Goal: Task Accomplishment & Management: Complete application form

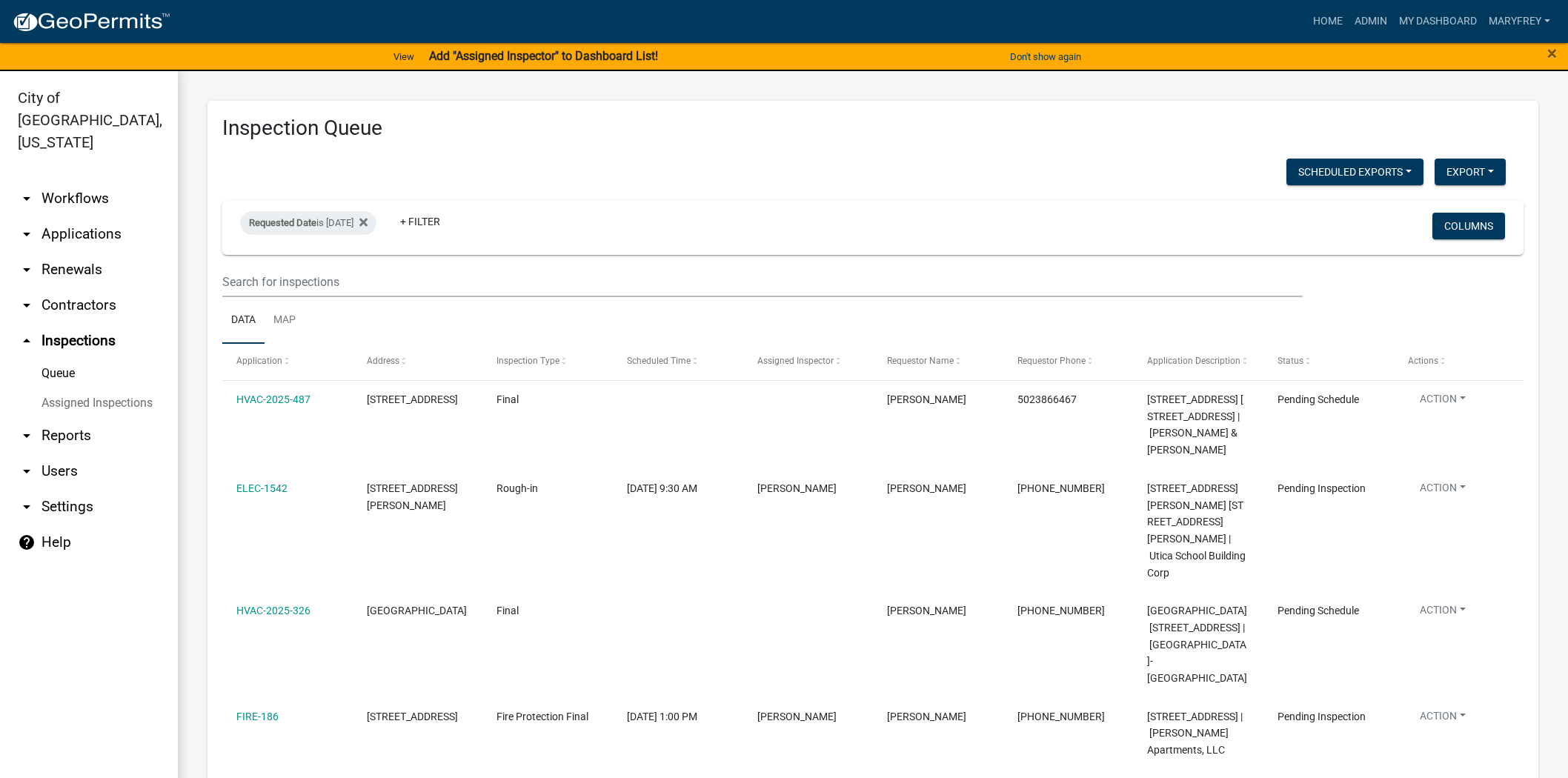
select select "3: 100"
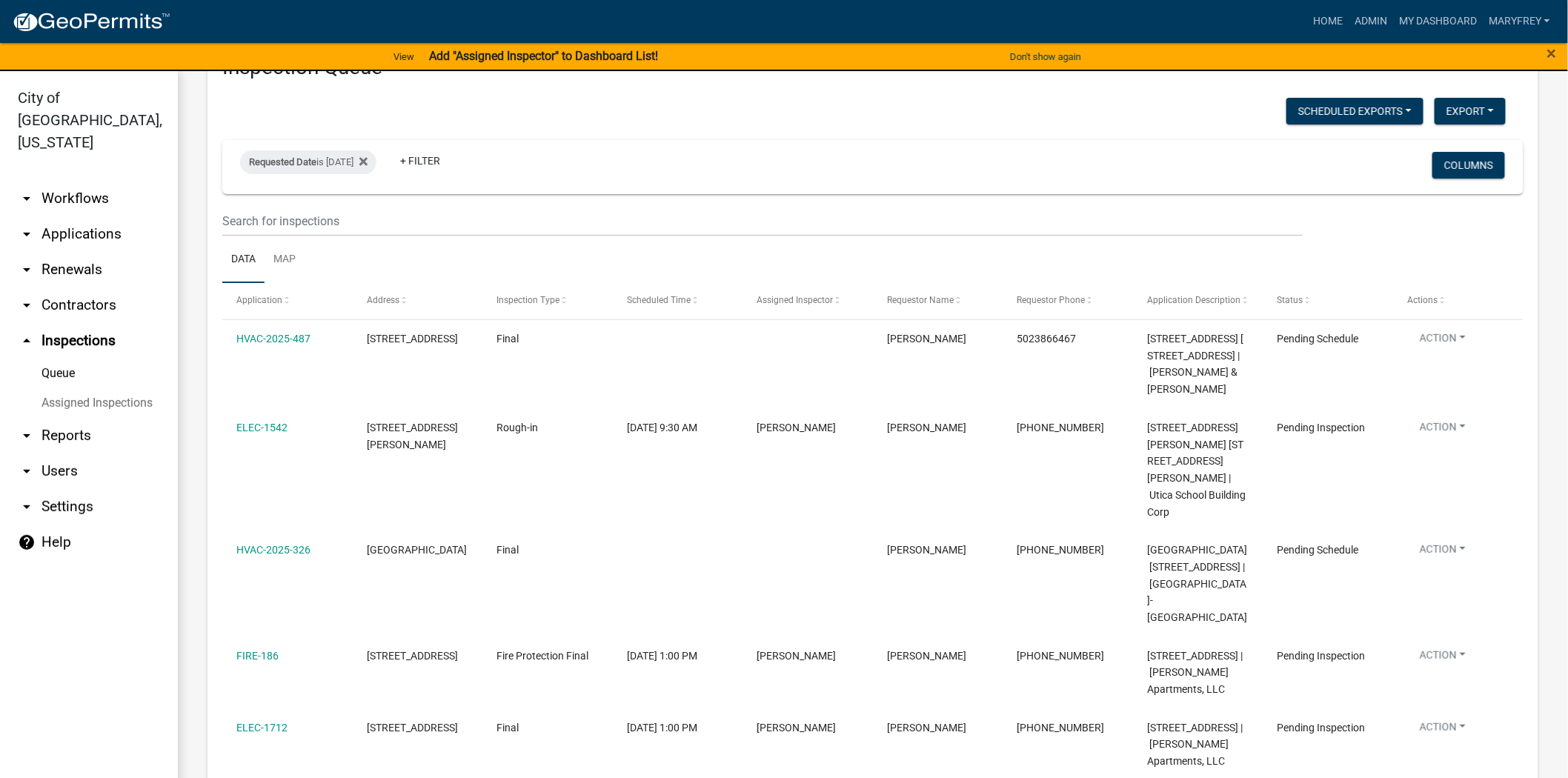
click at [102, 216] on link "arrow_drop_down Applications" at bounding box center [89, 234] width 178 height 36
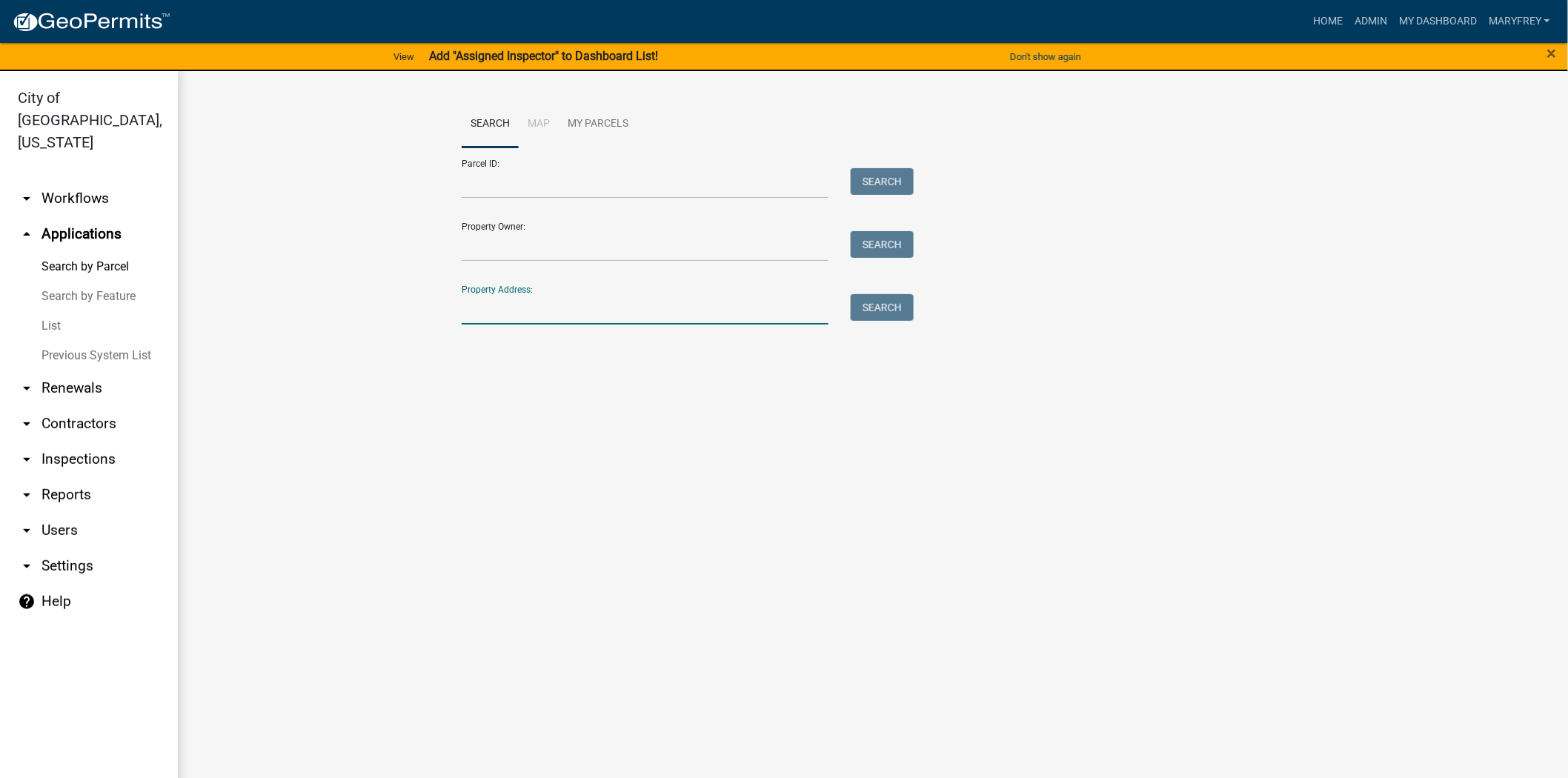
click at [497, 317] on input "Property Address:" at bounding box center [645, 309] width 366 height 31
type input "1702 allison lane"
click at [872, 314] on button "Search" at bounding box center [882, 308] width 63 height 27
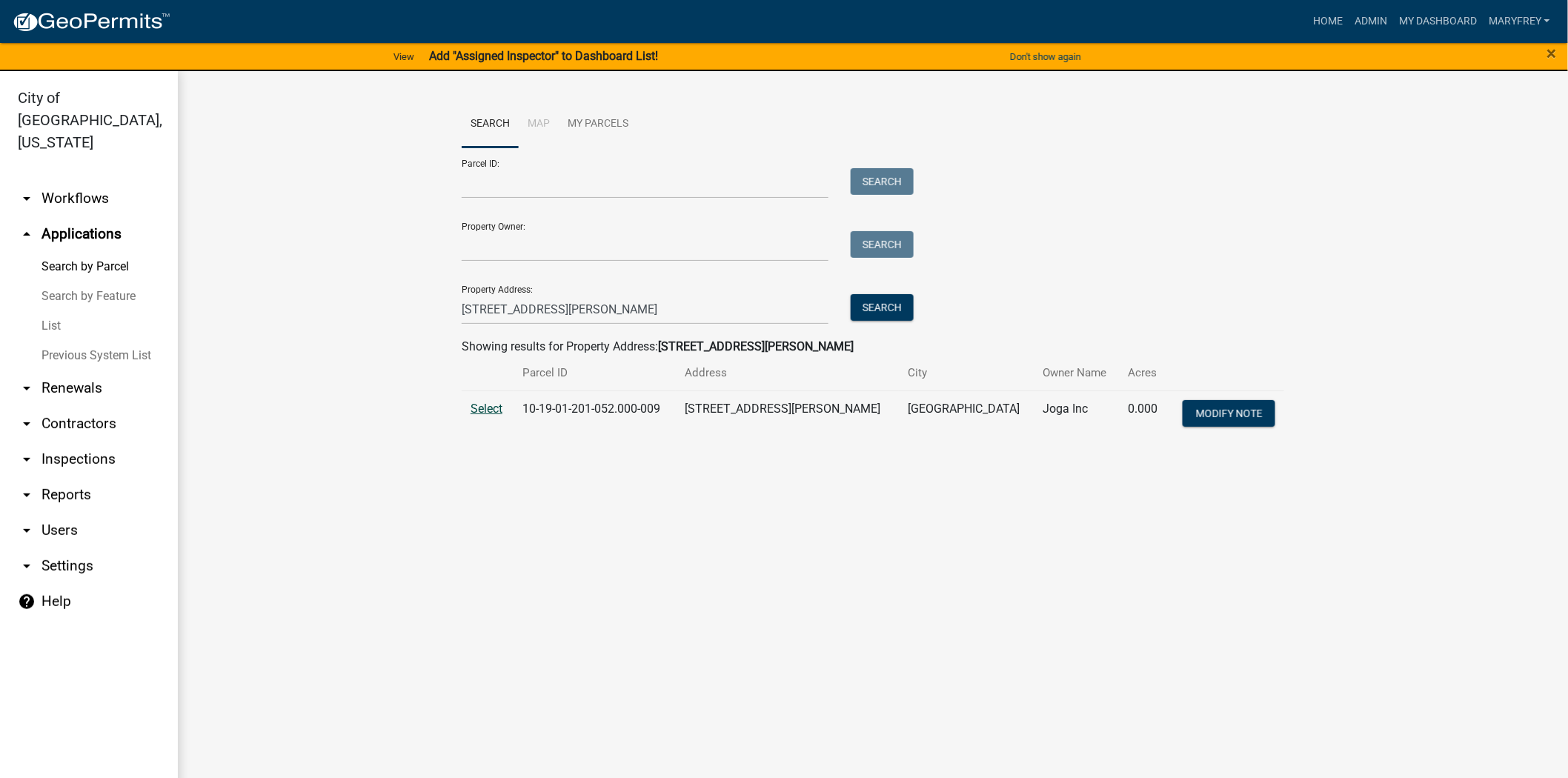
click at [479, 411] on span "Select" at bounding box center [486, 408] width 32 height 14
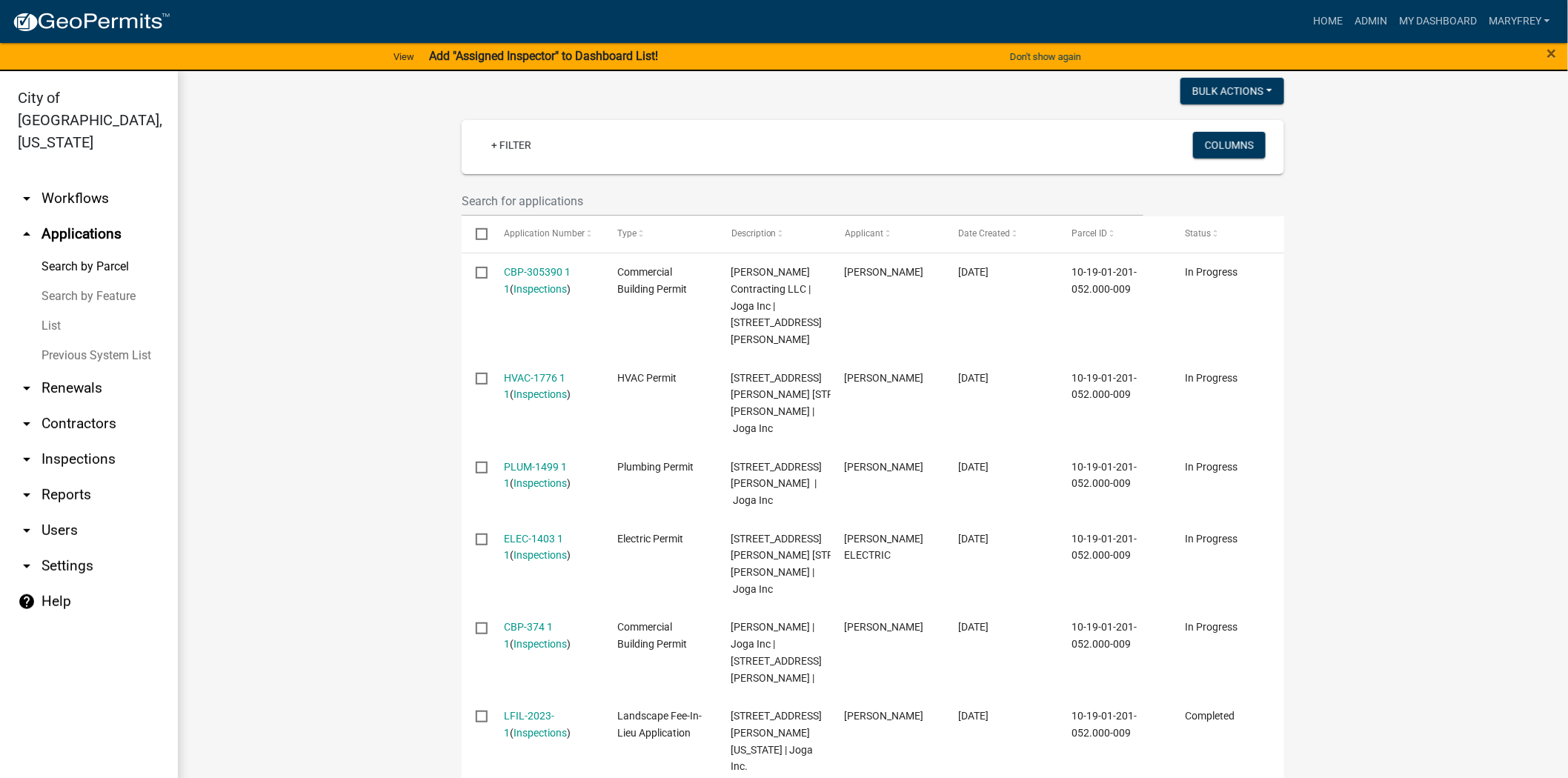
scroll to position [376, 0]
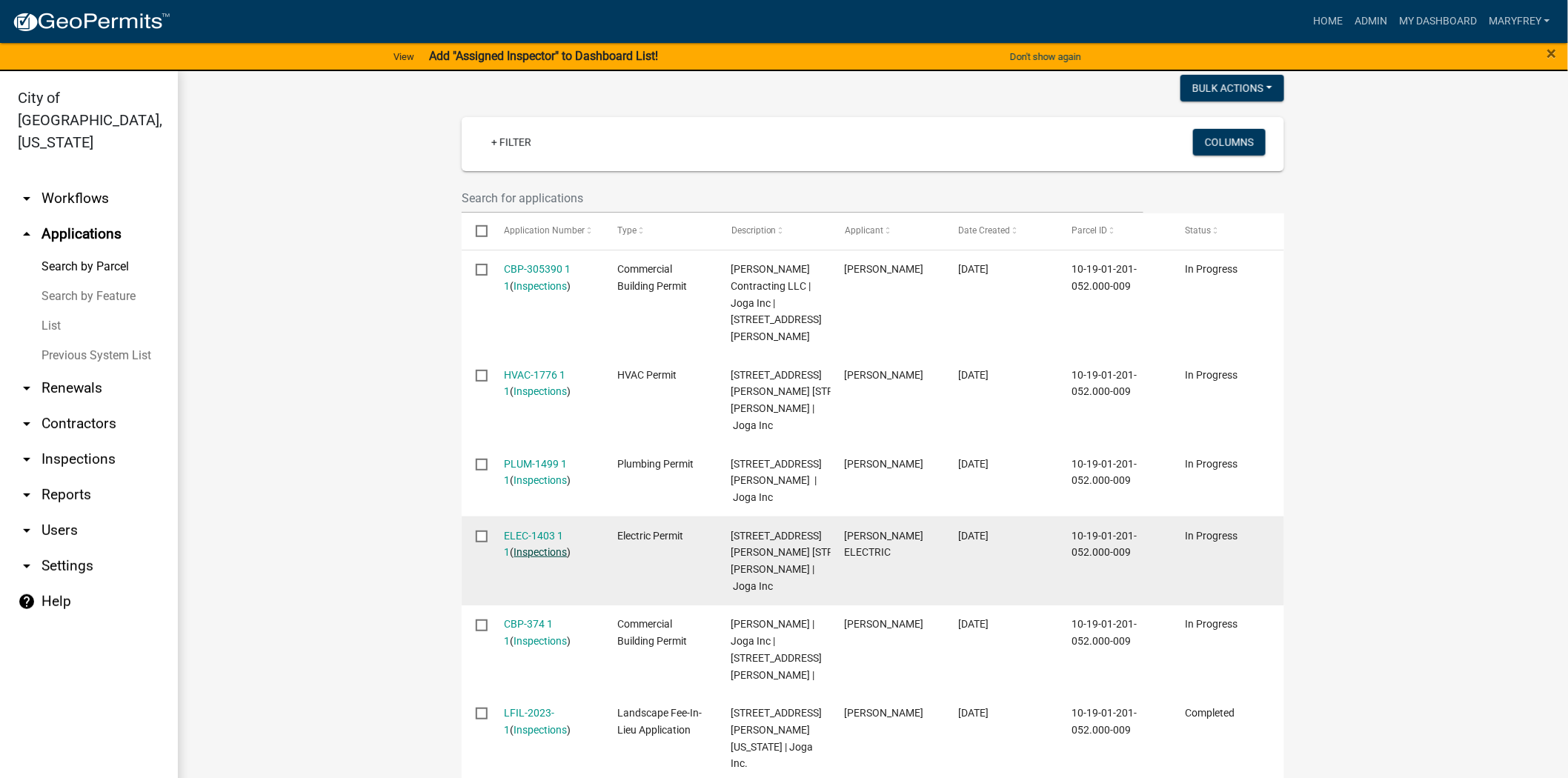
click at [521, 546] on link "Inspections" at bounding box center [541, 552] width 54 height 12
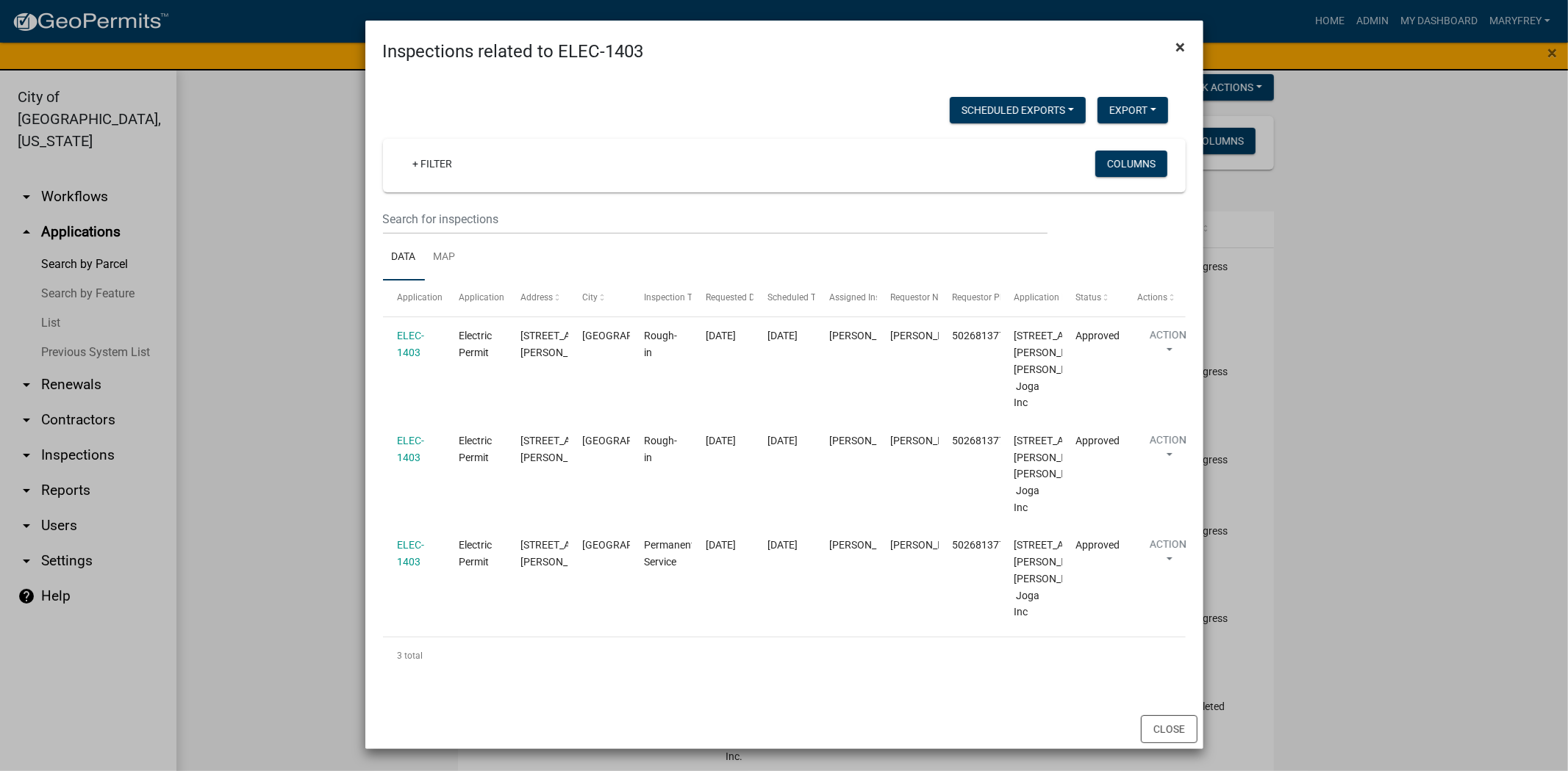
click at [1176, 45] on span "×" at bounding box center [1181, 47] width 10 height 21
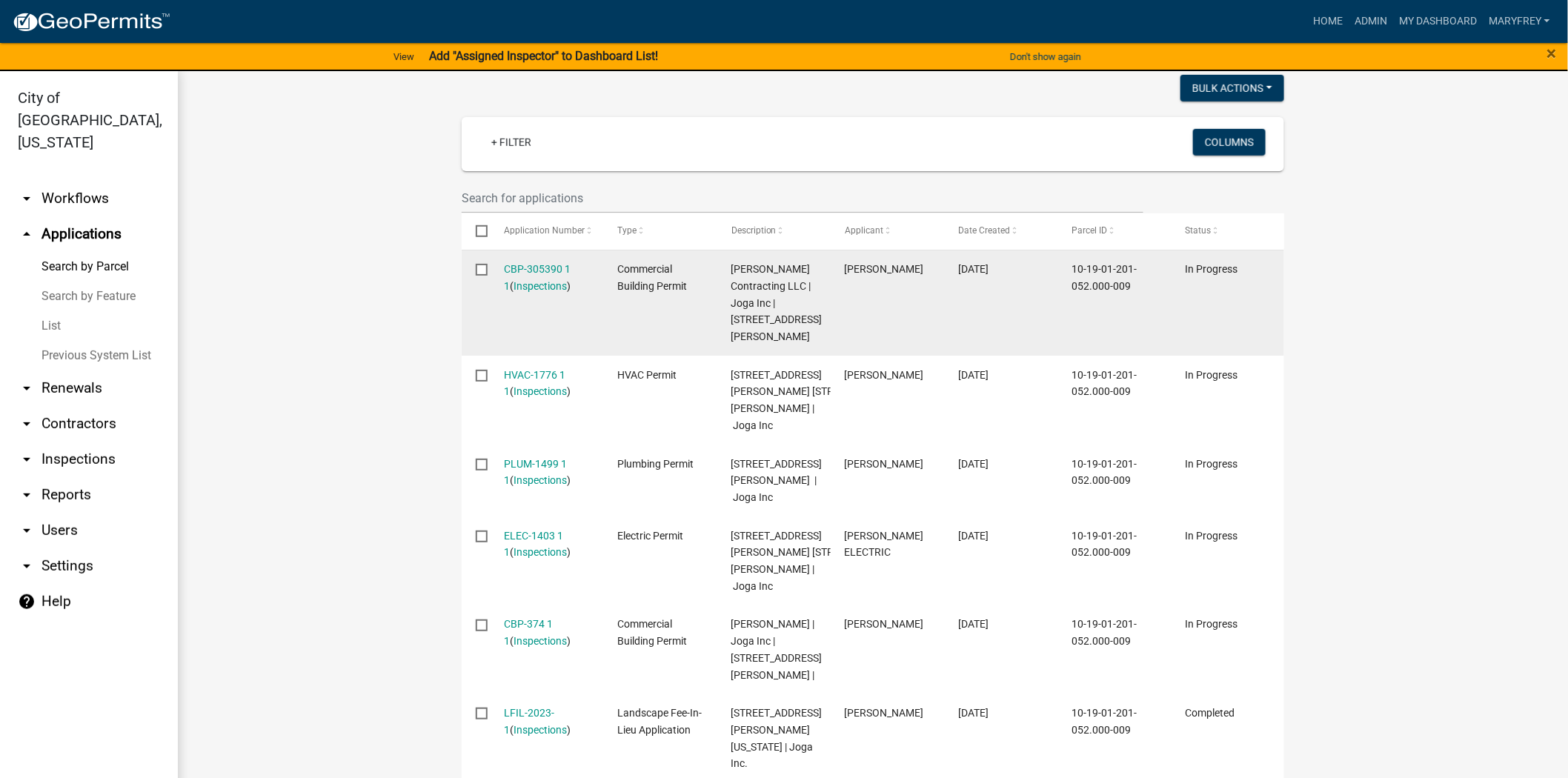
click at [542, 293] on div "CBP-305390 1 1 ( Inspections )" at bounding box center [547, 278] width 85 height 34
click at [541, 284] on link "Inspections" at bounding box center [541, 286] width 54 height 12
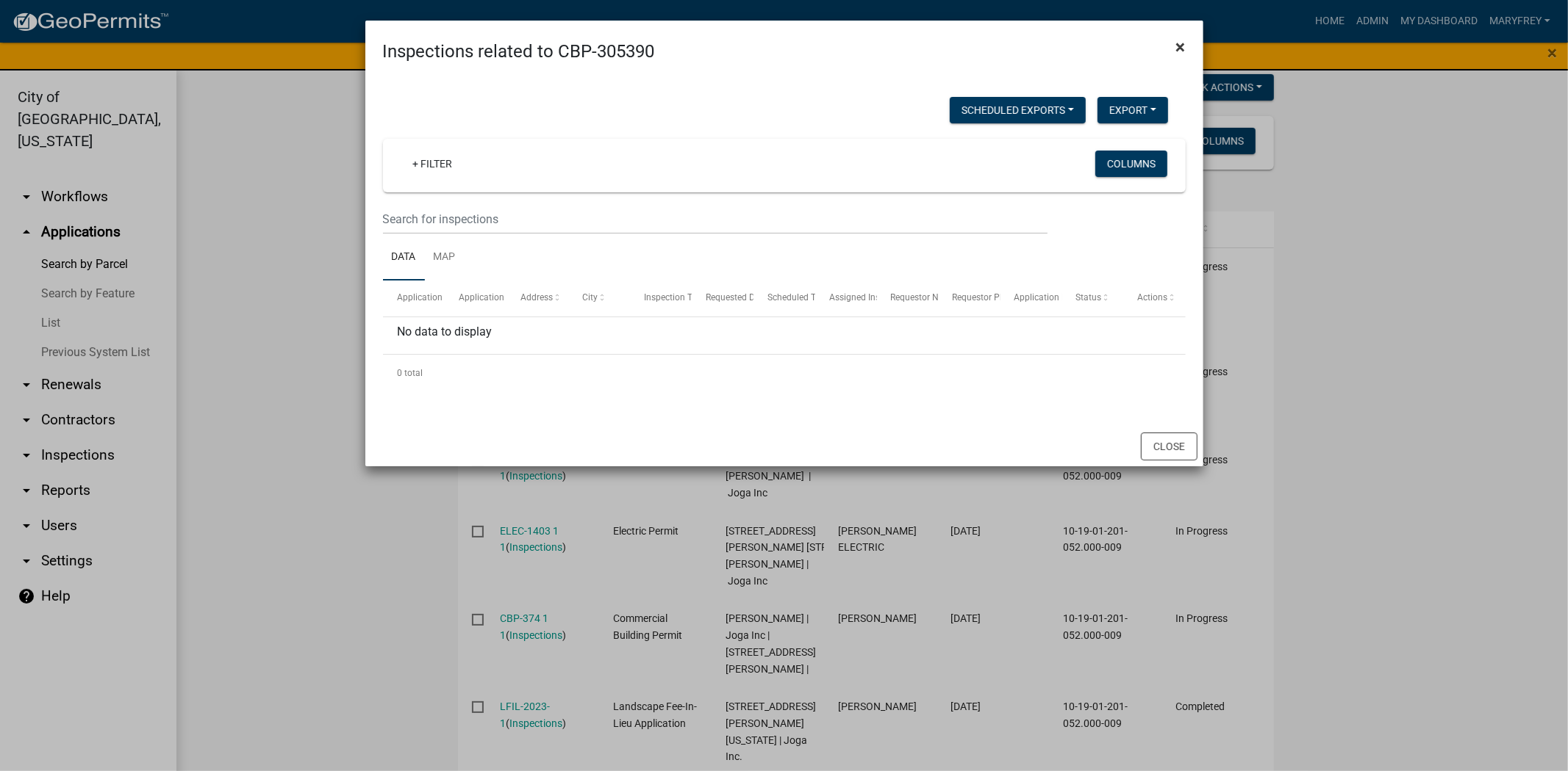
click at [1184, 47] on span "×" at bounding box center [1181, 47] width 10 height 21
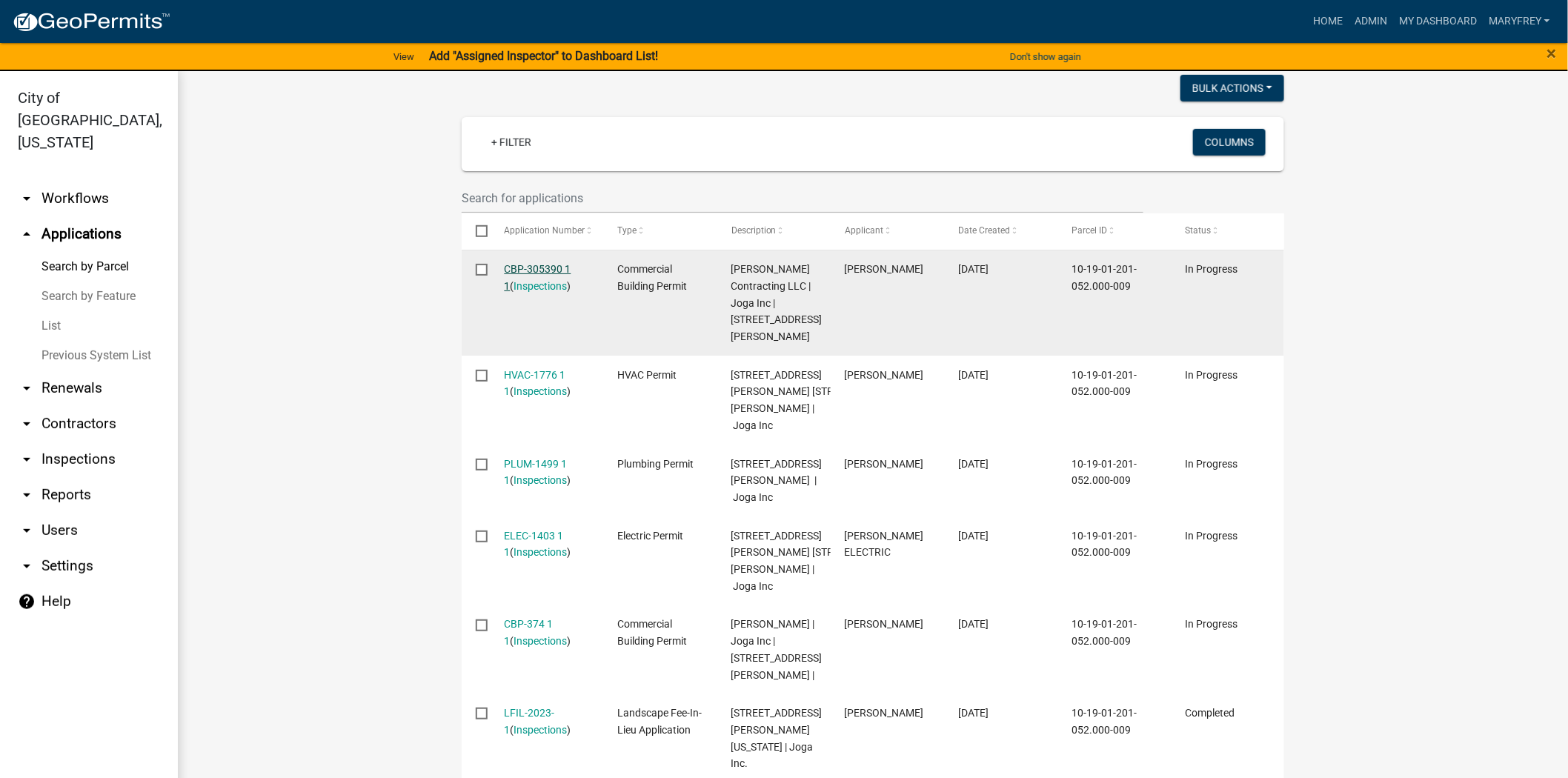
click at [534, 271] on link "CBP-305390 1 1" at bounding box center [538, 277] width 67 height 29
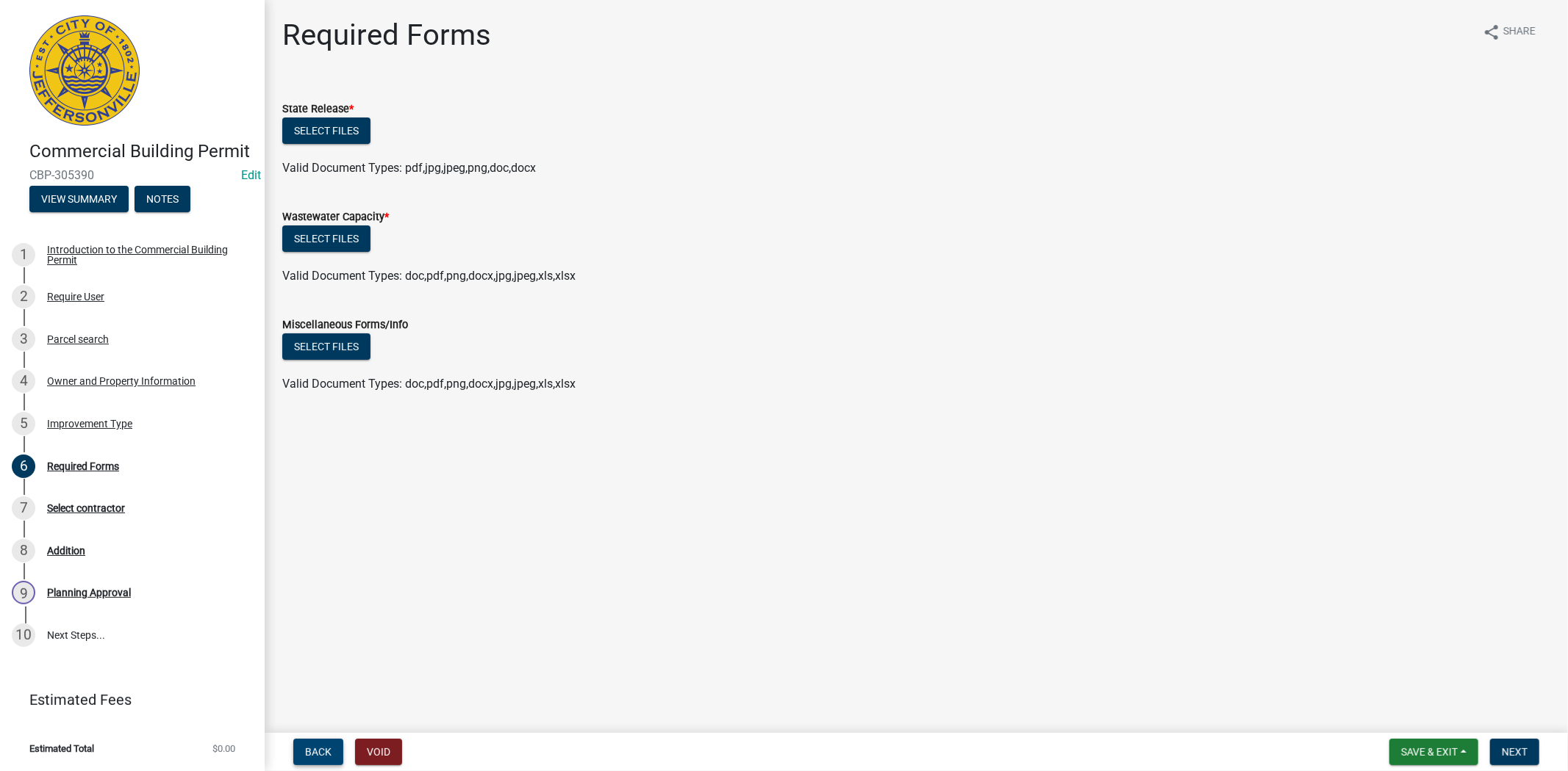
click at [326, 750] on span "Back" at bounding box center [318, 753] width 27 height 12
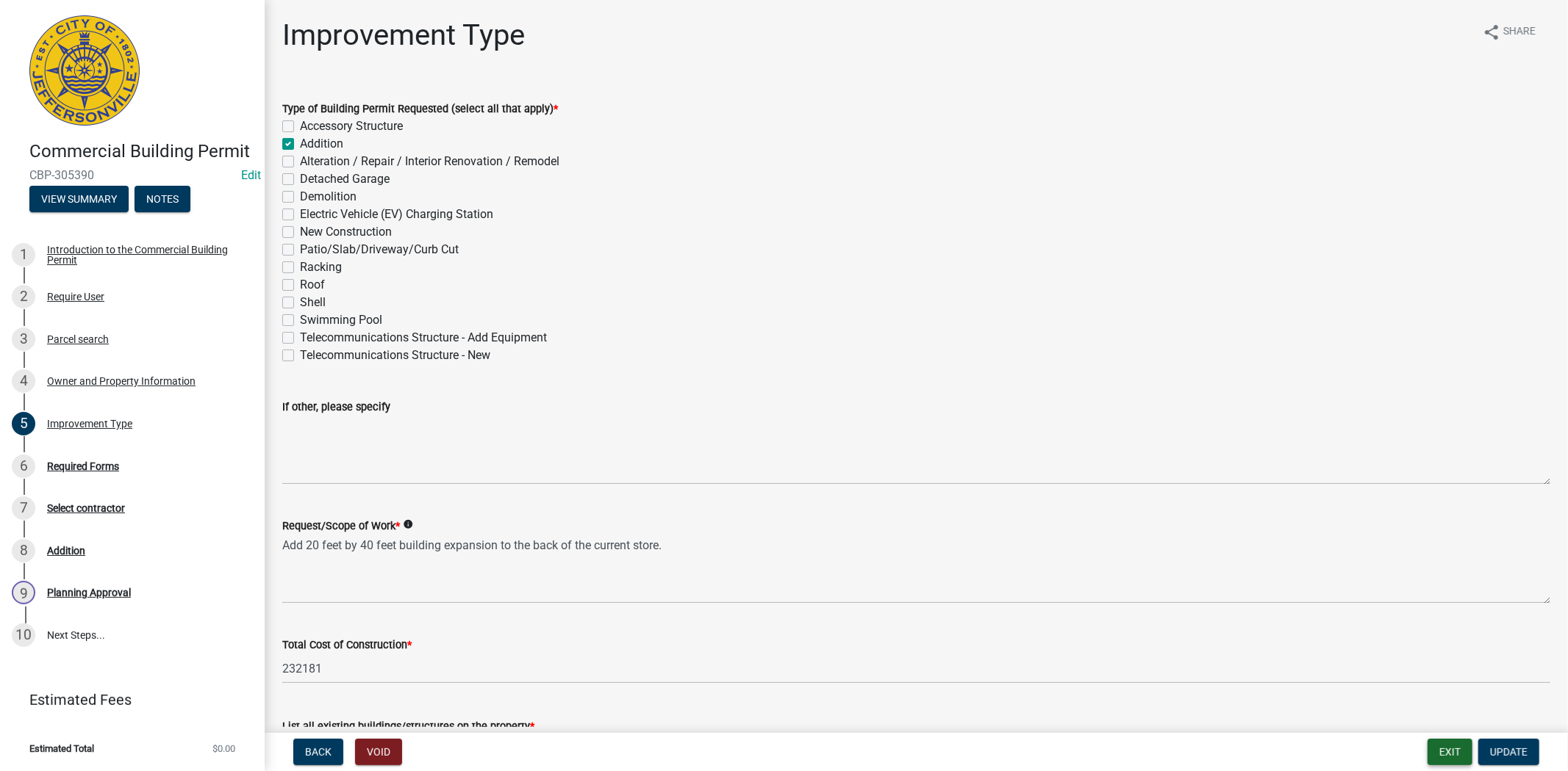
click at [1453, 755] on button "Exit" at bounding box center [1450, 753] width 45 height 27
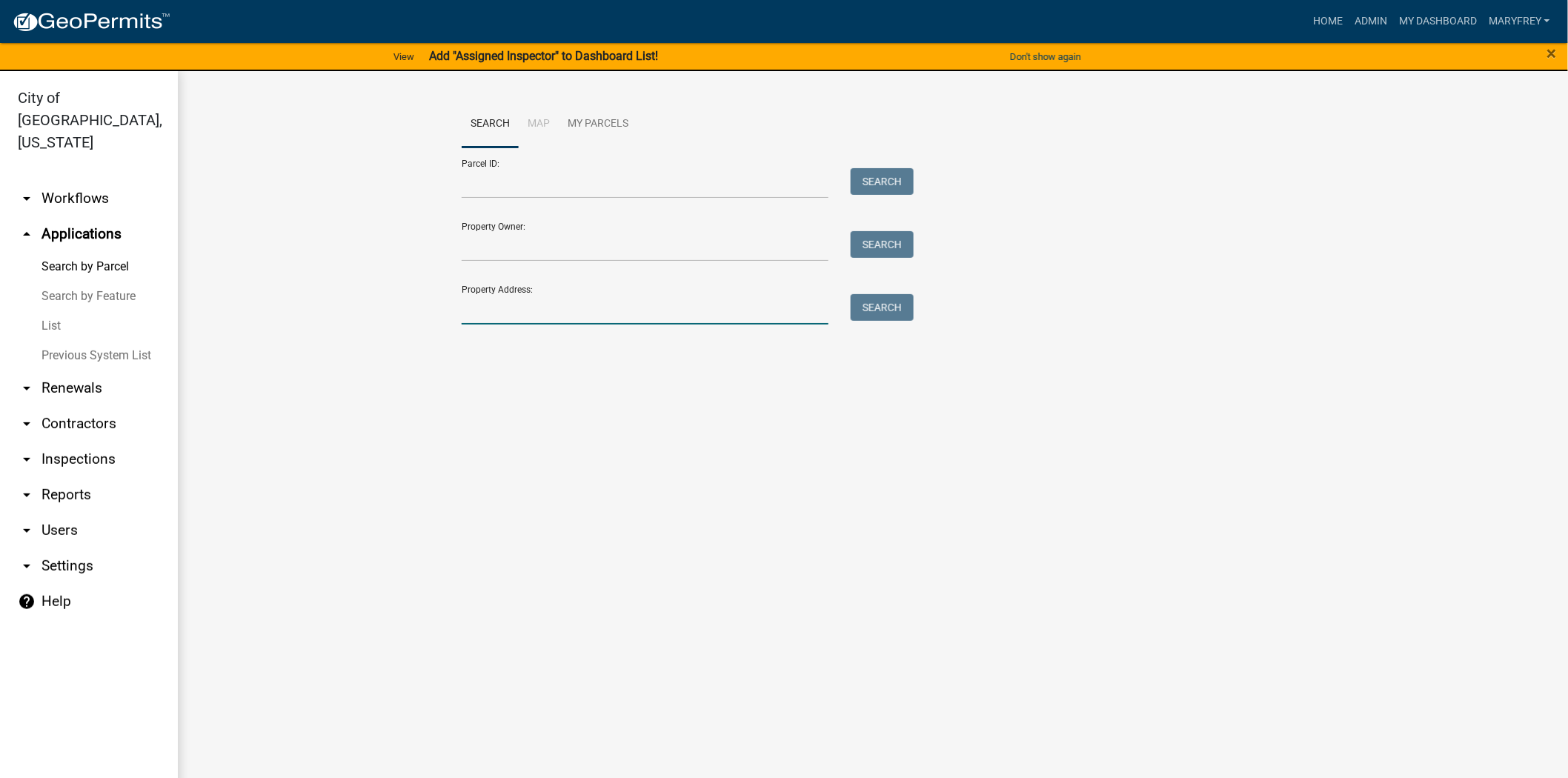
click at [507, 316] on input "Property Address:" at bounding box center [645, 309] width 366 height 31
type input "1702 allison"
click at [882, 298] on button "Search" at bounding box center [882, 308] width 63 height 27
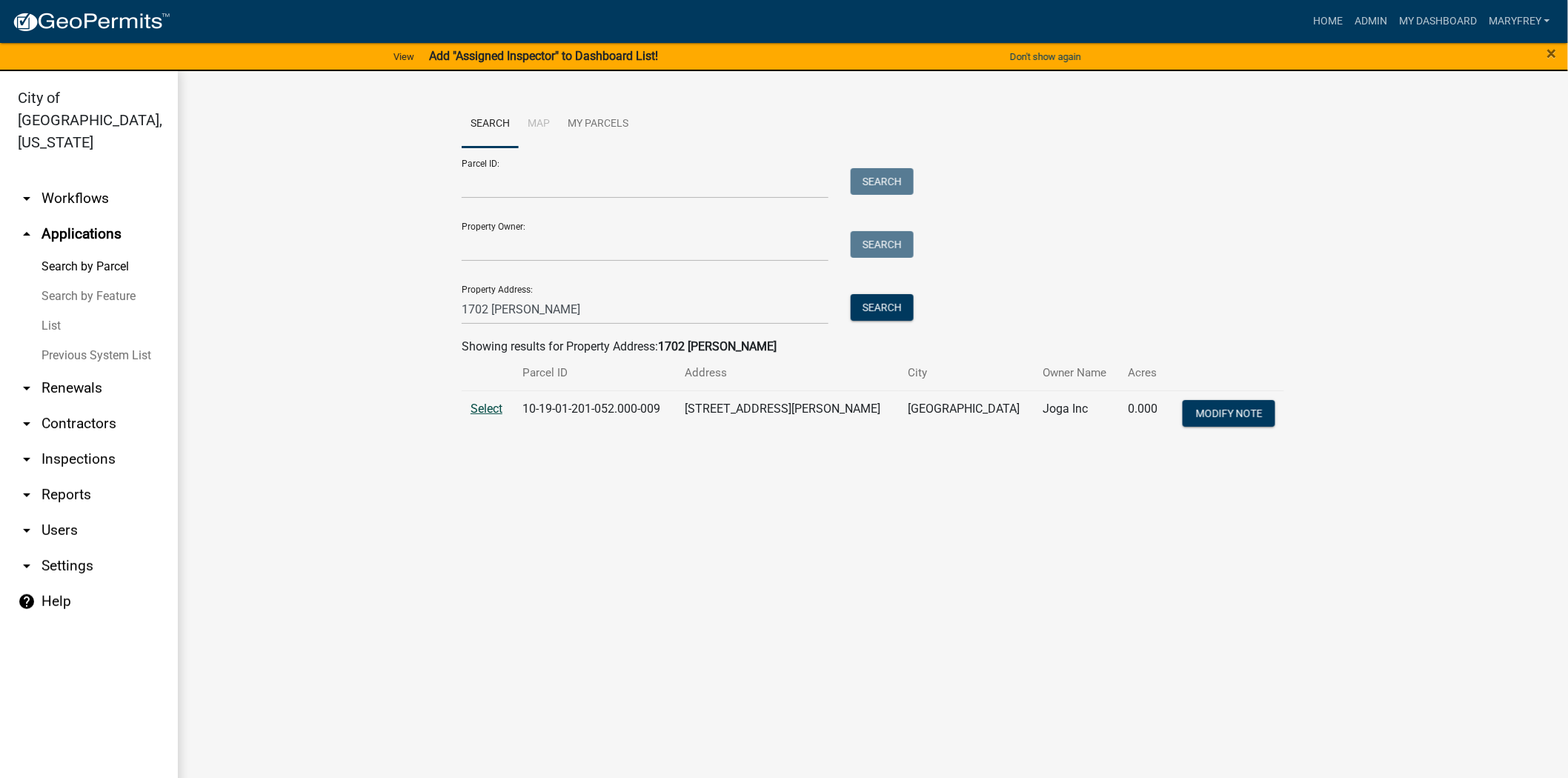
click at [487, 408] on span "Select" at bounding box center [486, 408] width 32 height 14
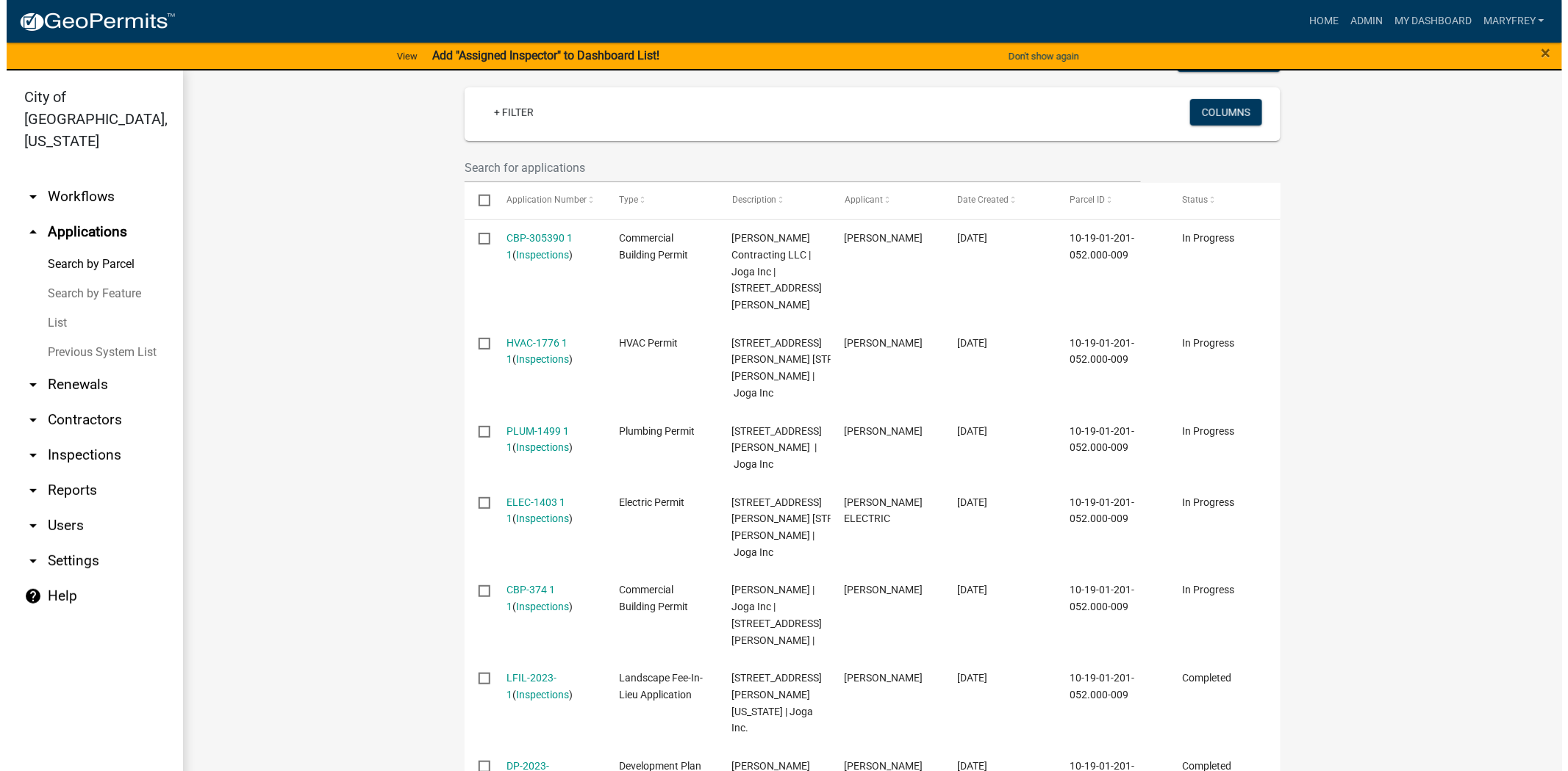
scroll to position [416, 0]
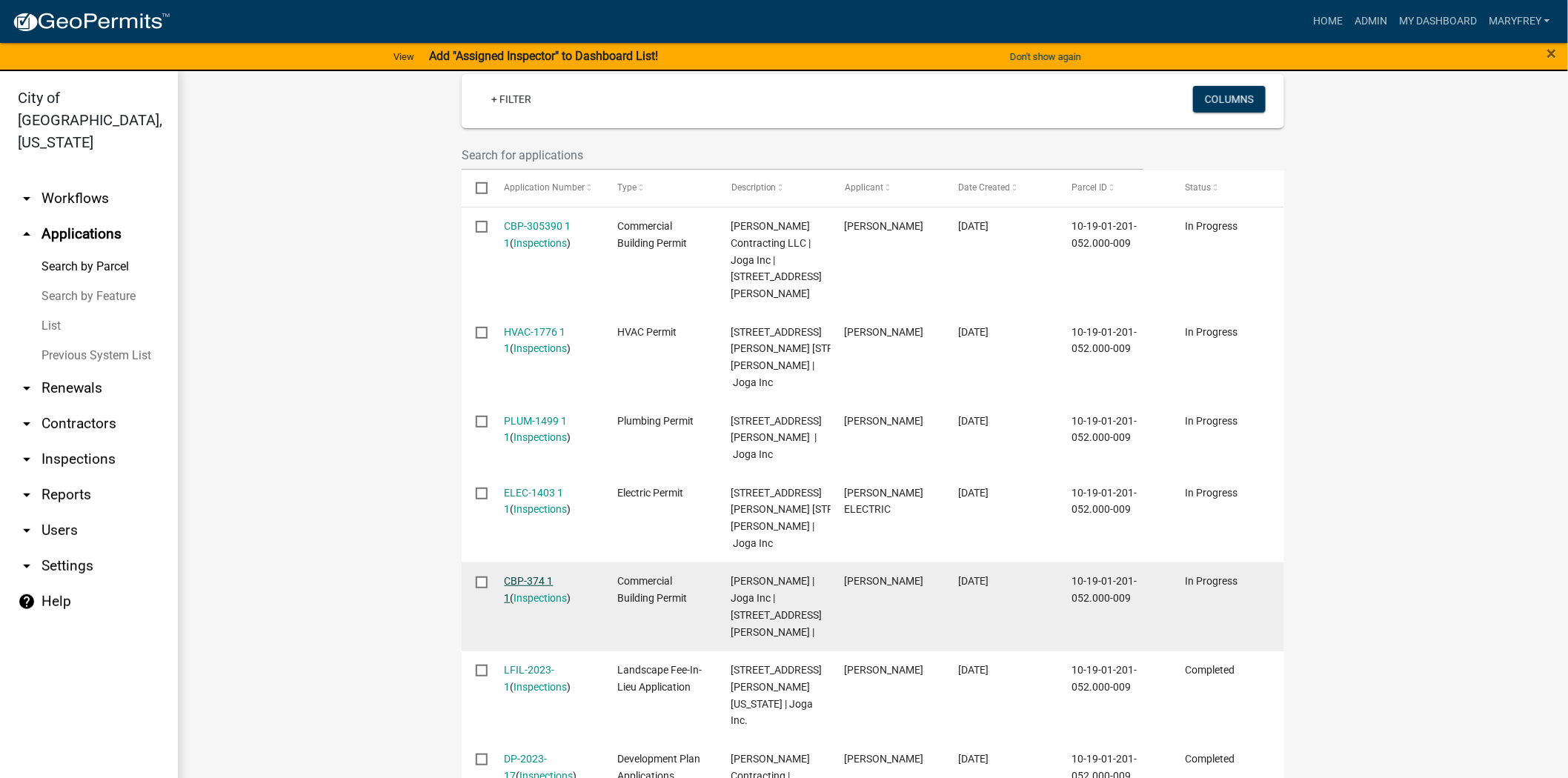
click at [529, 575] on link "CBP-374 1 1" at bounding box center [529, 589] width 49 height 29
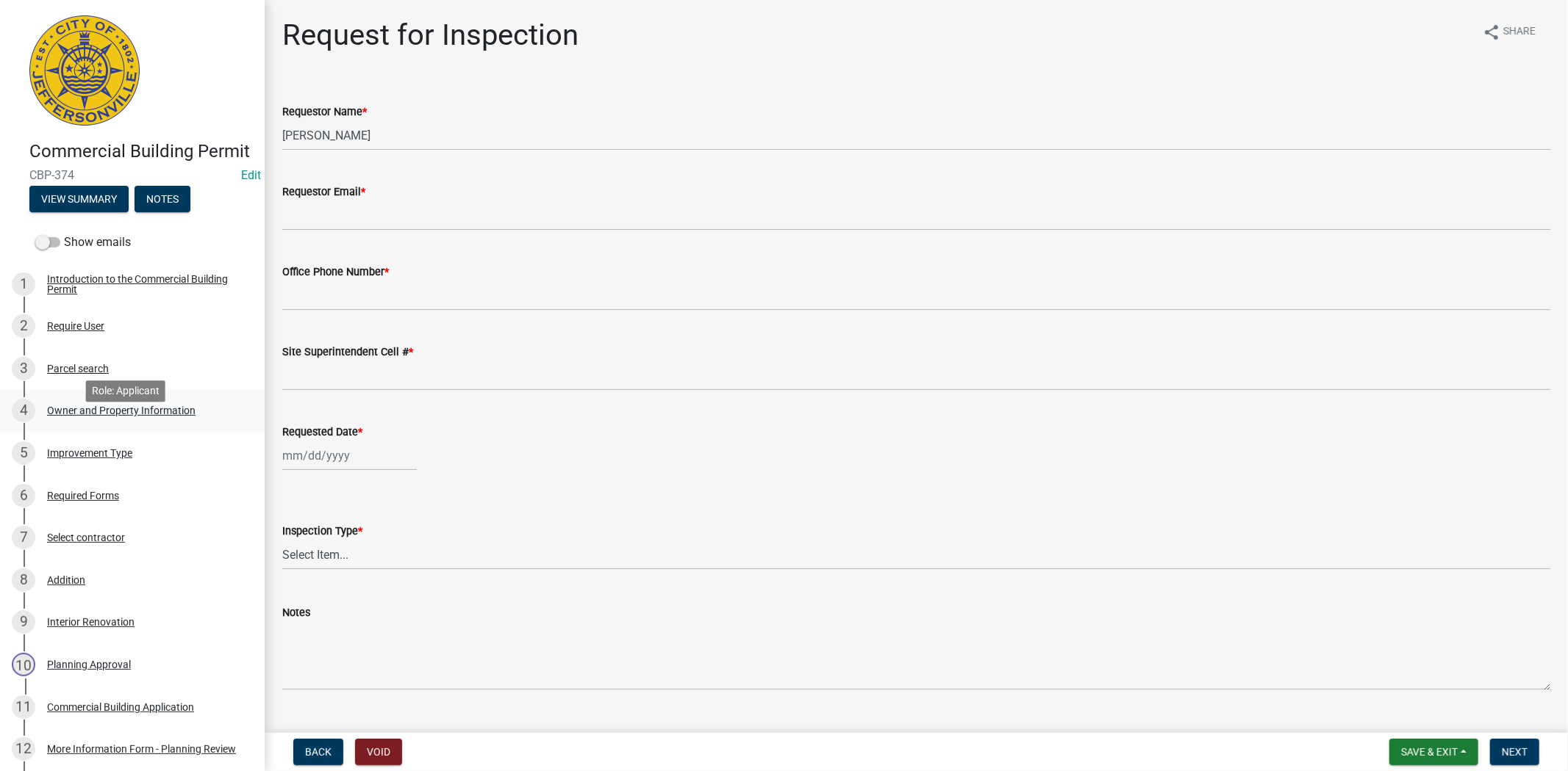
click at [116, 416] on div "Owner and Property Information" at bounding box center [121, 411] width 149 height 10
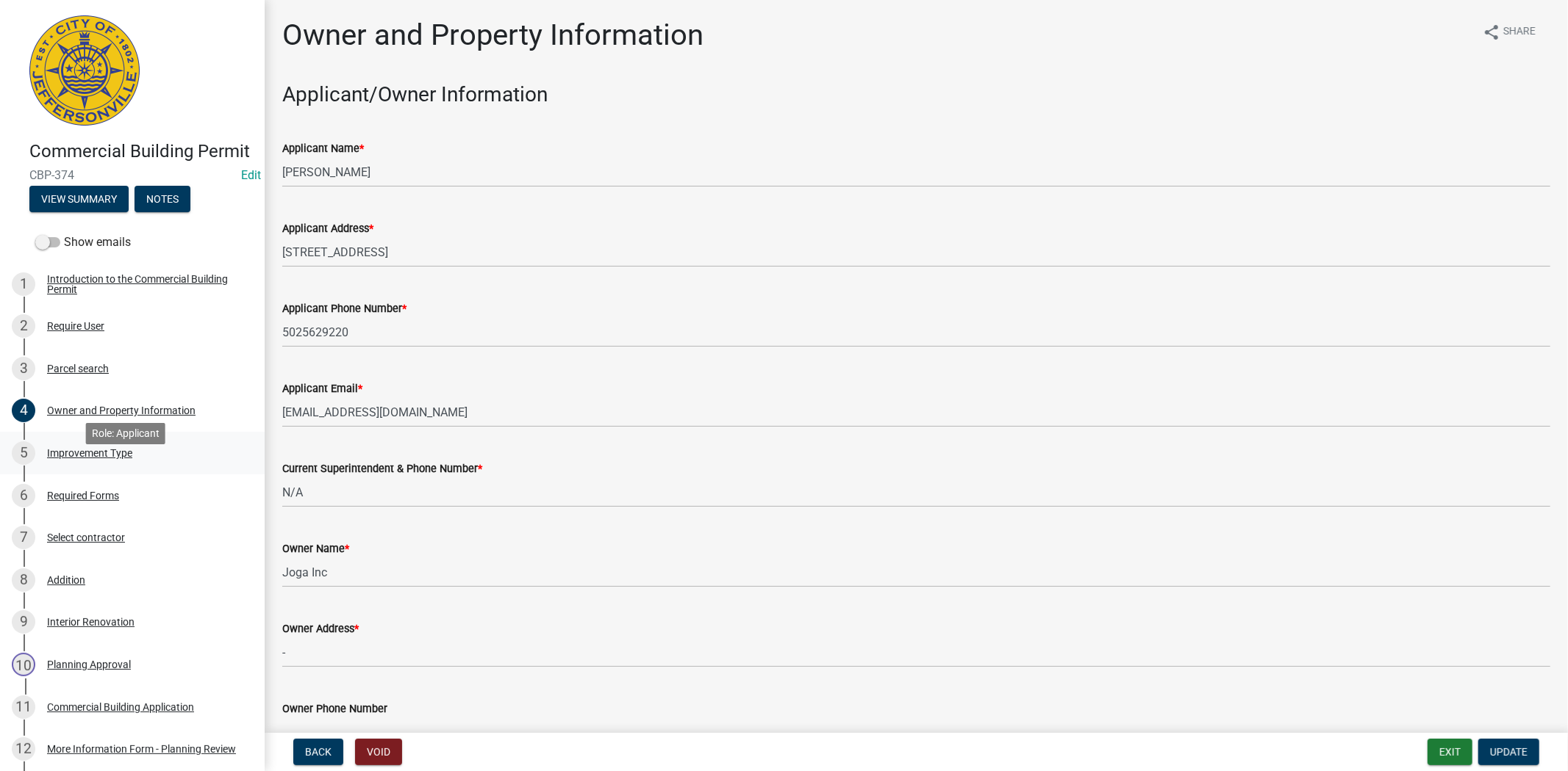
click at [103, 459] on div "Improvement Type" at bounding box center [89, 453] width 85 height 10
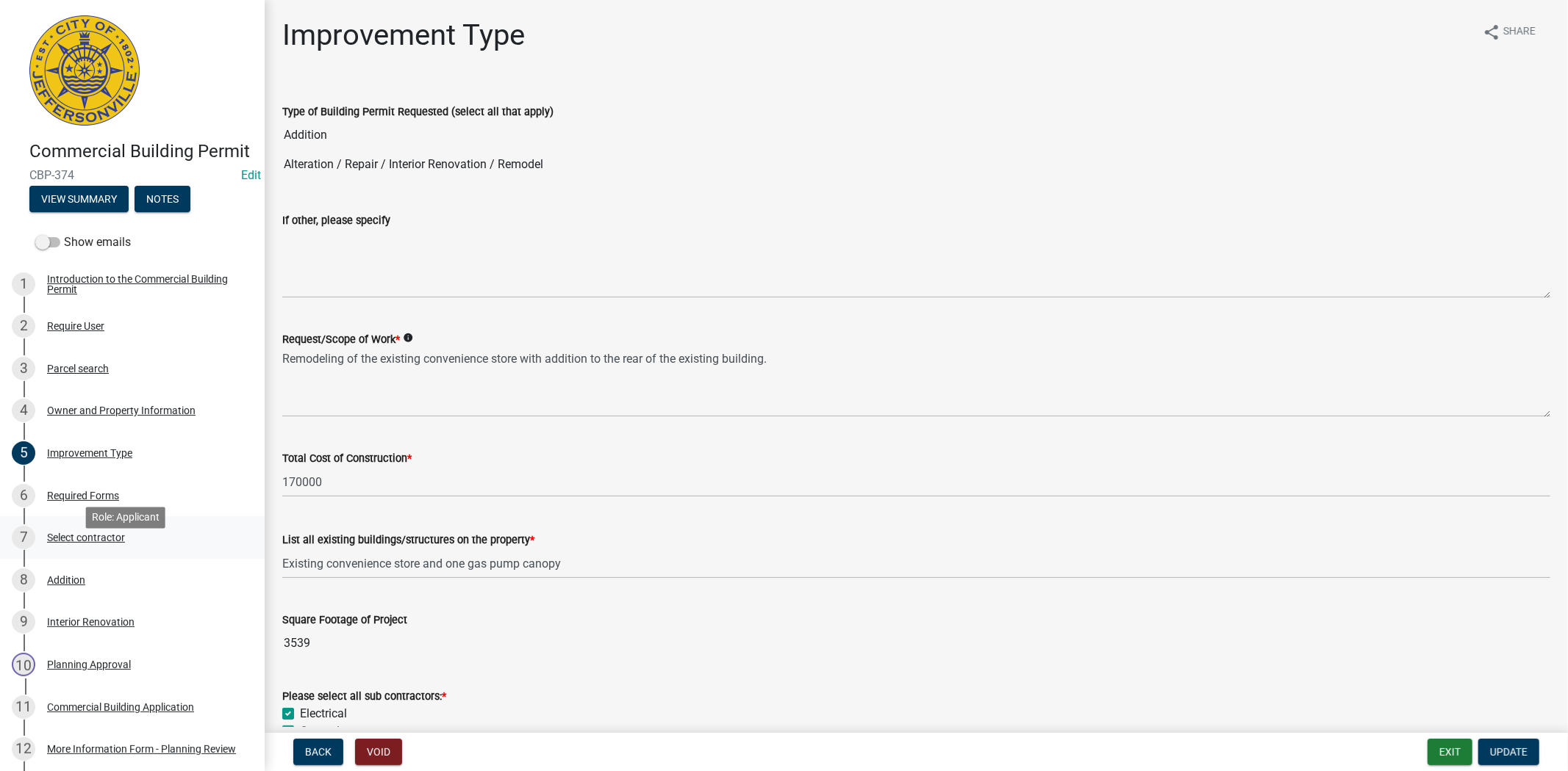
click at [103, 543] on div "Select contractor" at bounding box center [86, 538] width 78 height 10
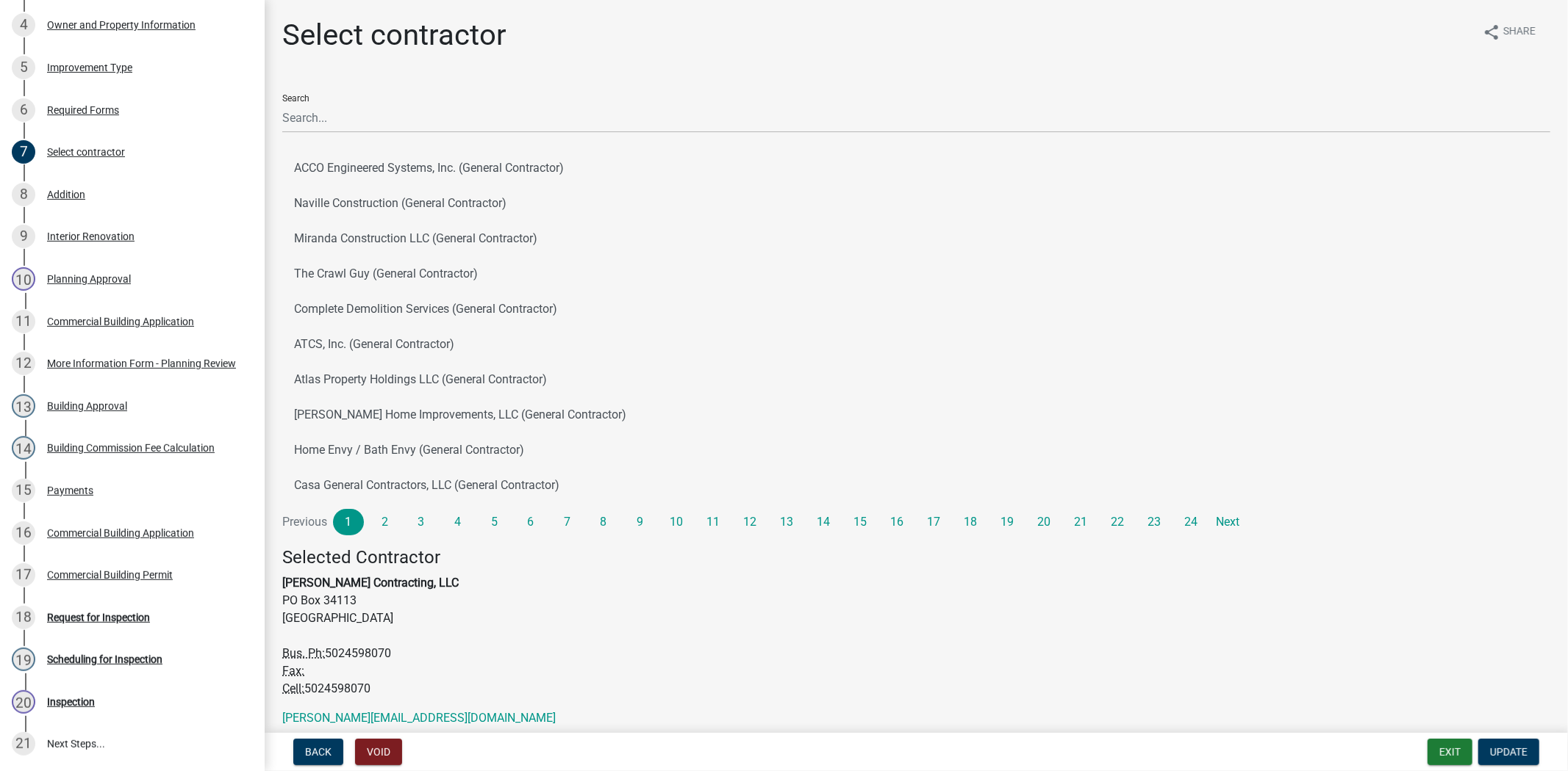
scroll to position [405, 0]
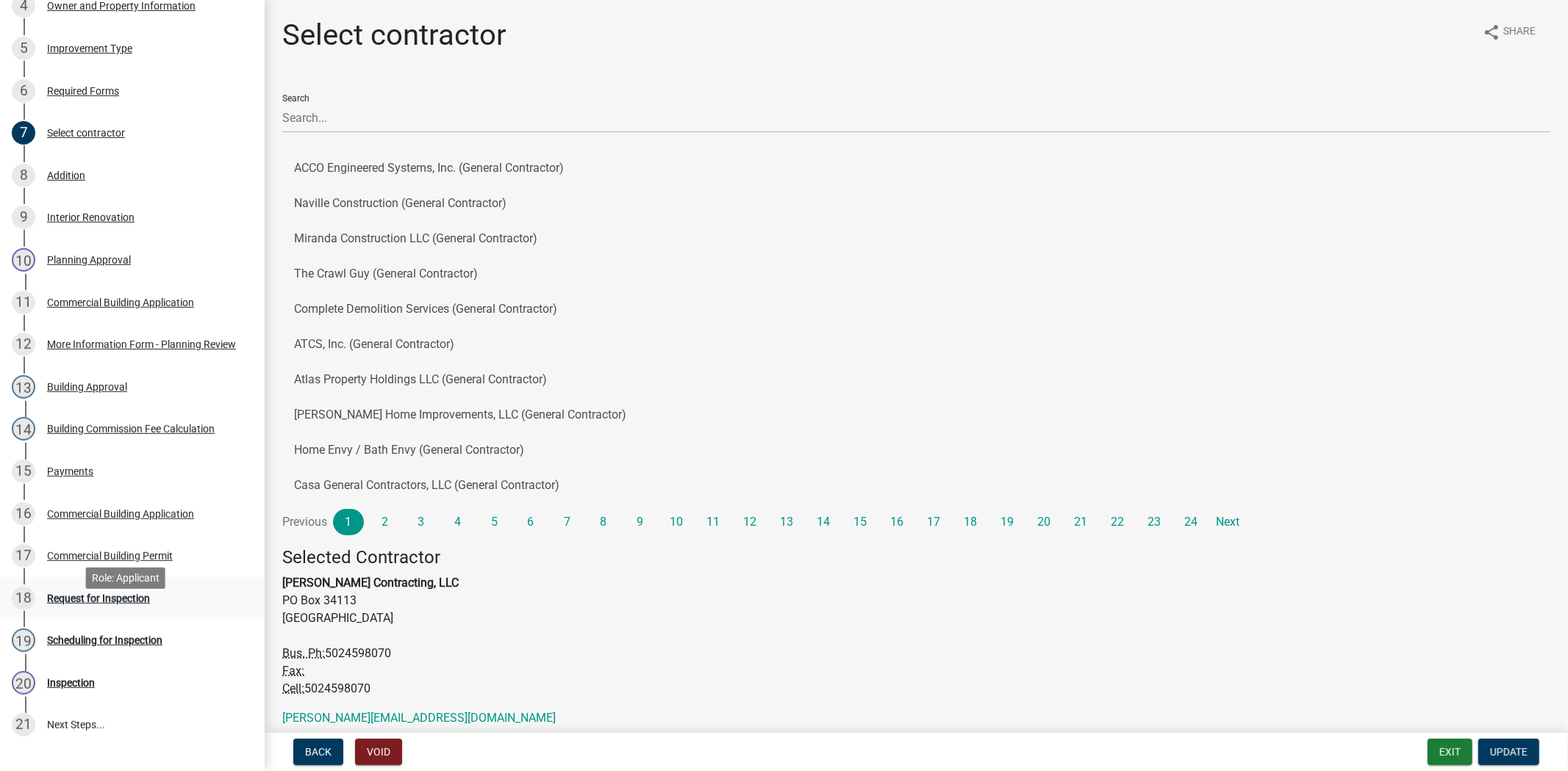
click at [98, 604] on div "Request for Inspection" at bounding box center [98, 599] width 103 height 10
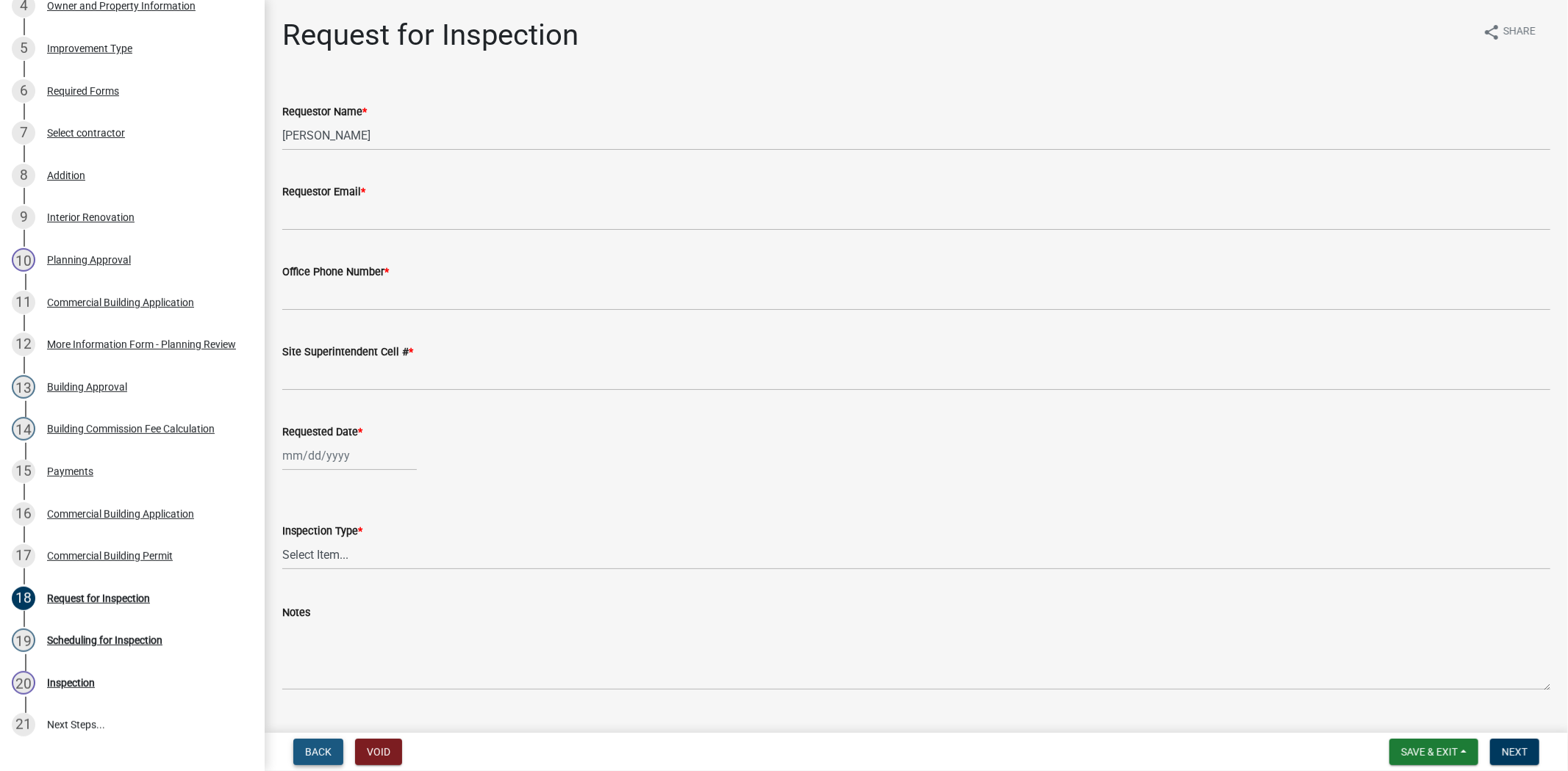
click at [310, 760] on button "Back" at bounding box center [318, 753] width 50 height 27
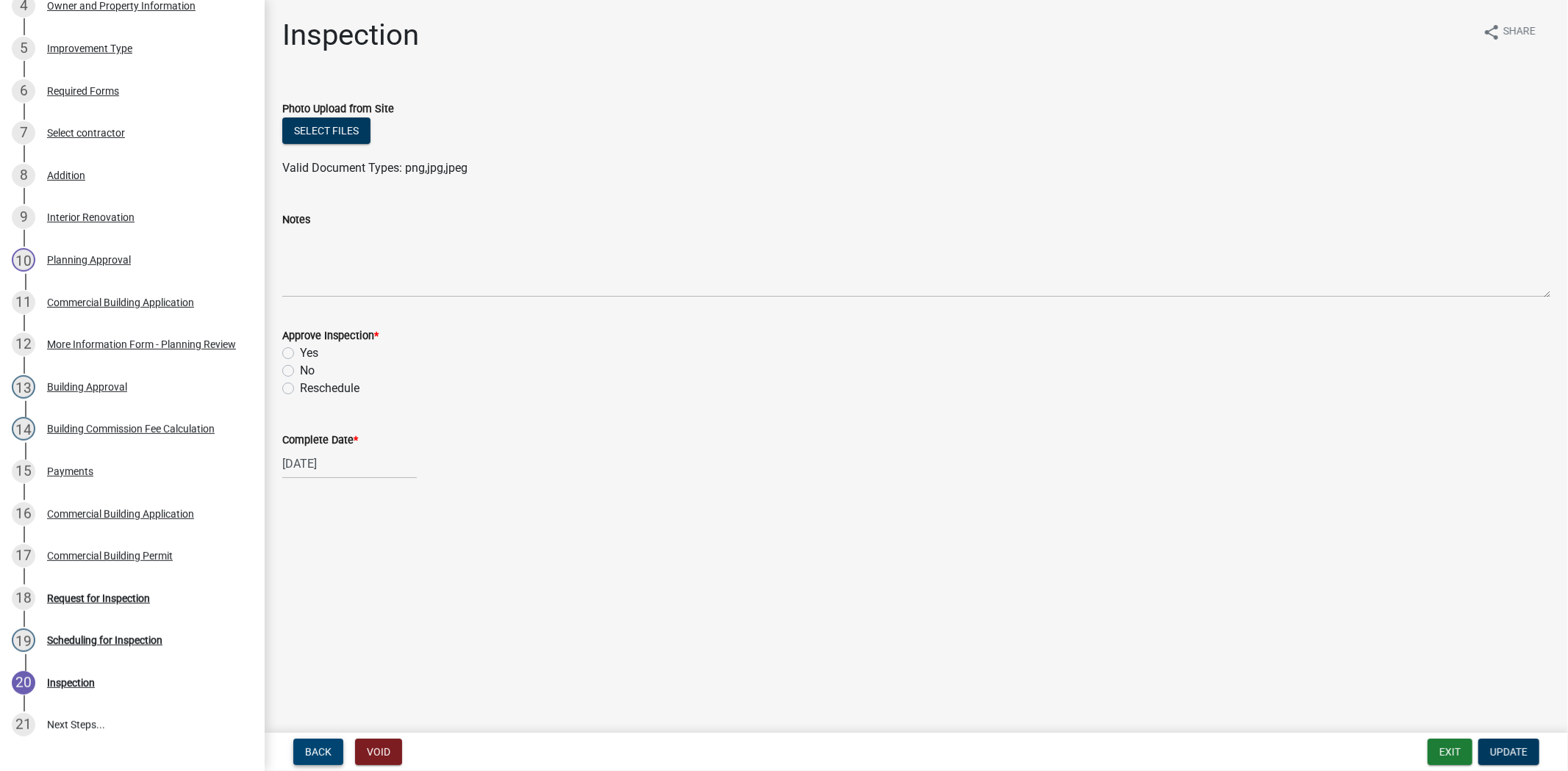
click at [310, 760] on button "Back" at bounding box center [318, 753] width 50 height 27
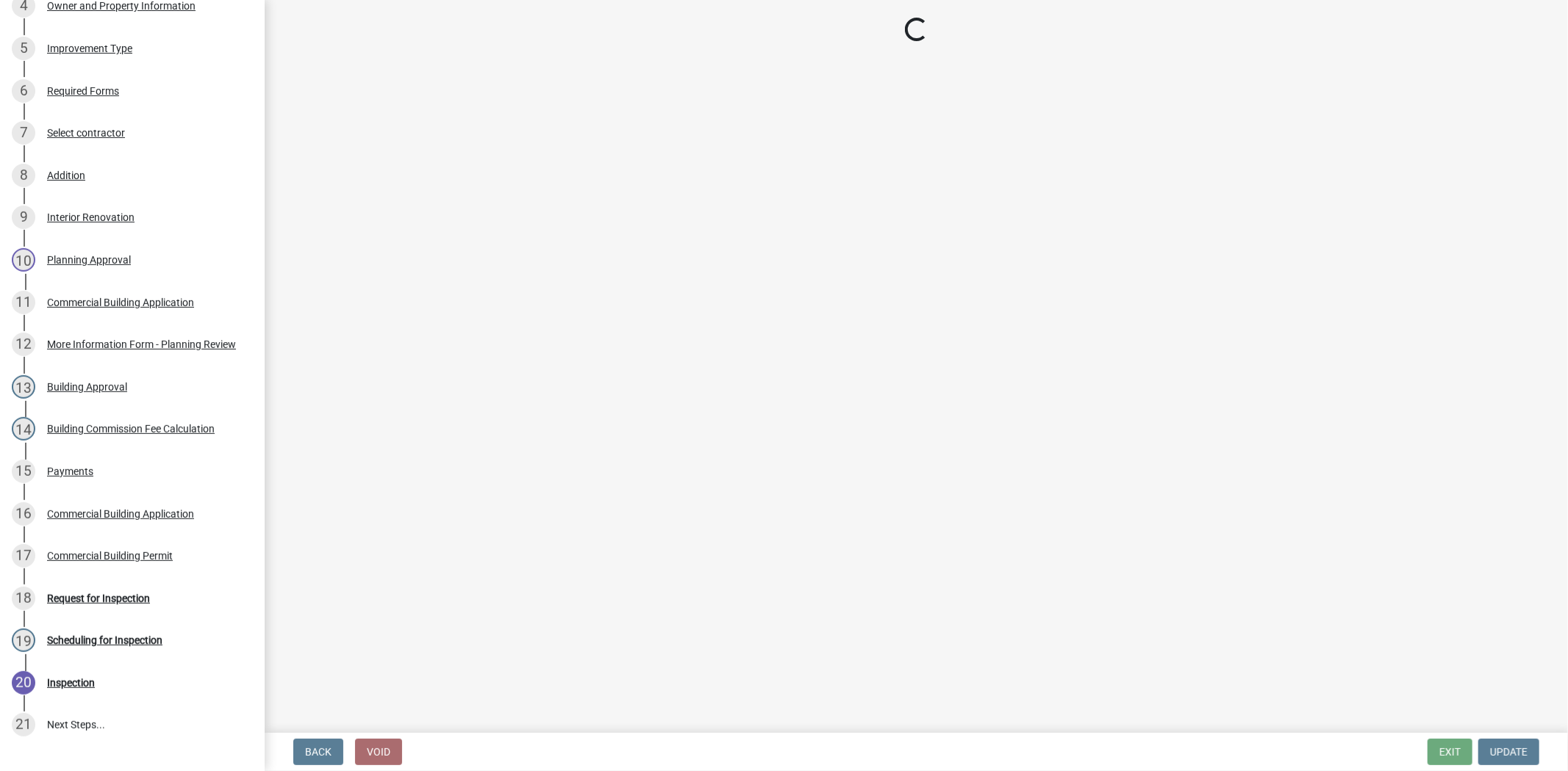
select select "fdb3bcc6-ce93-4663-8a18-5c08884dd177"
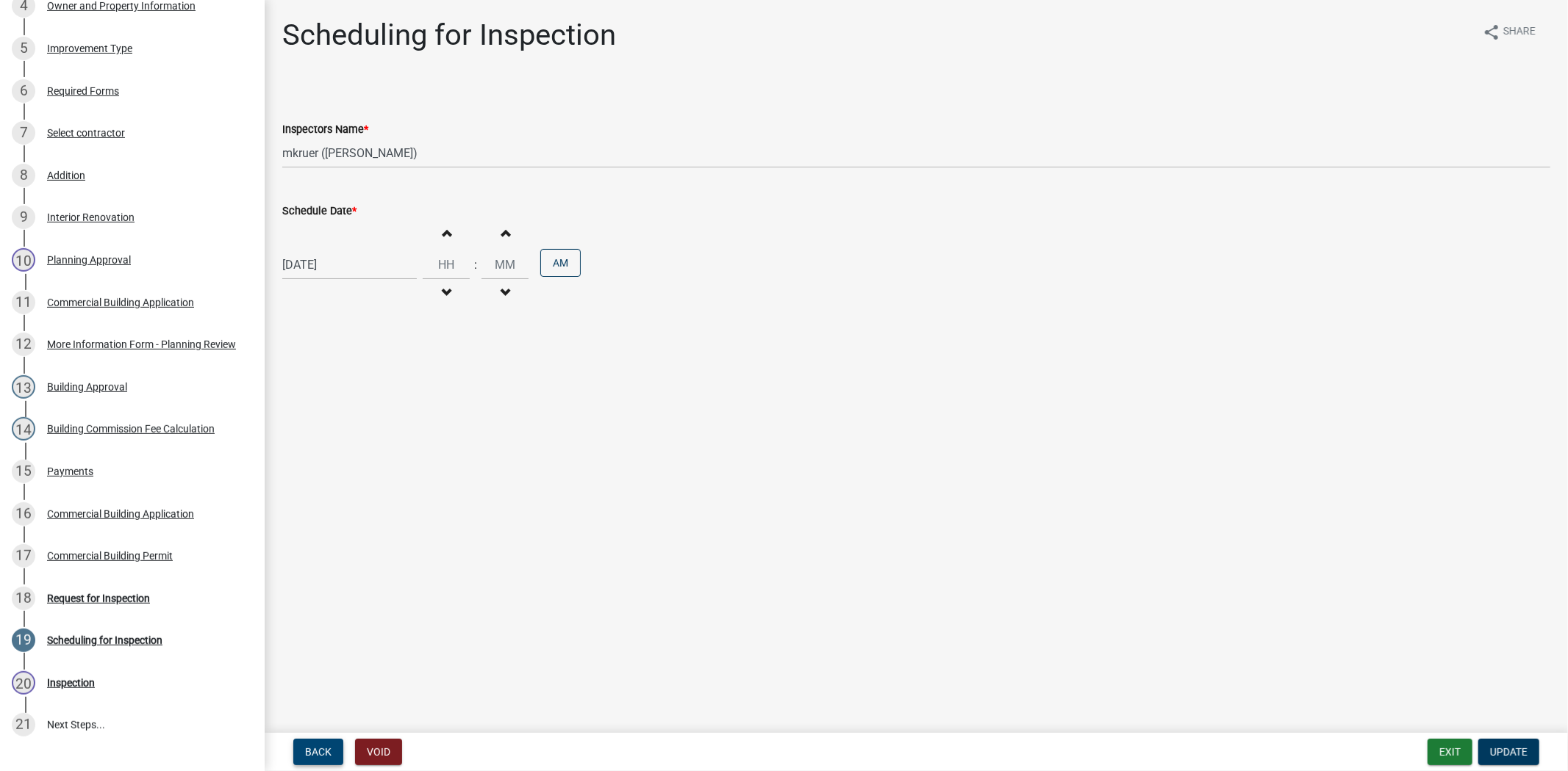
click at [310, 760] on button "Back" at bounding box center [318, 753] width 50 height 27
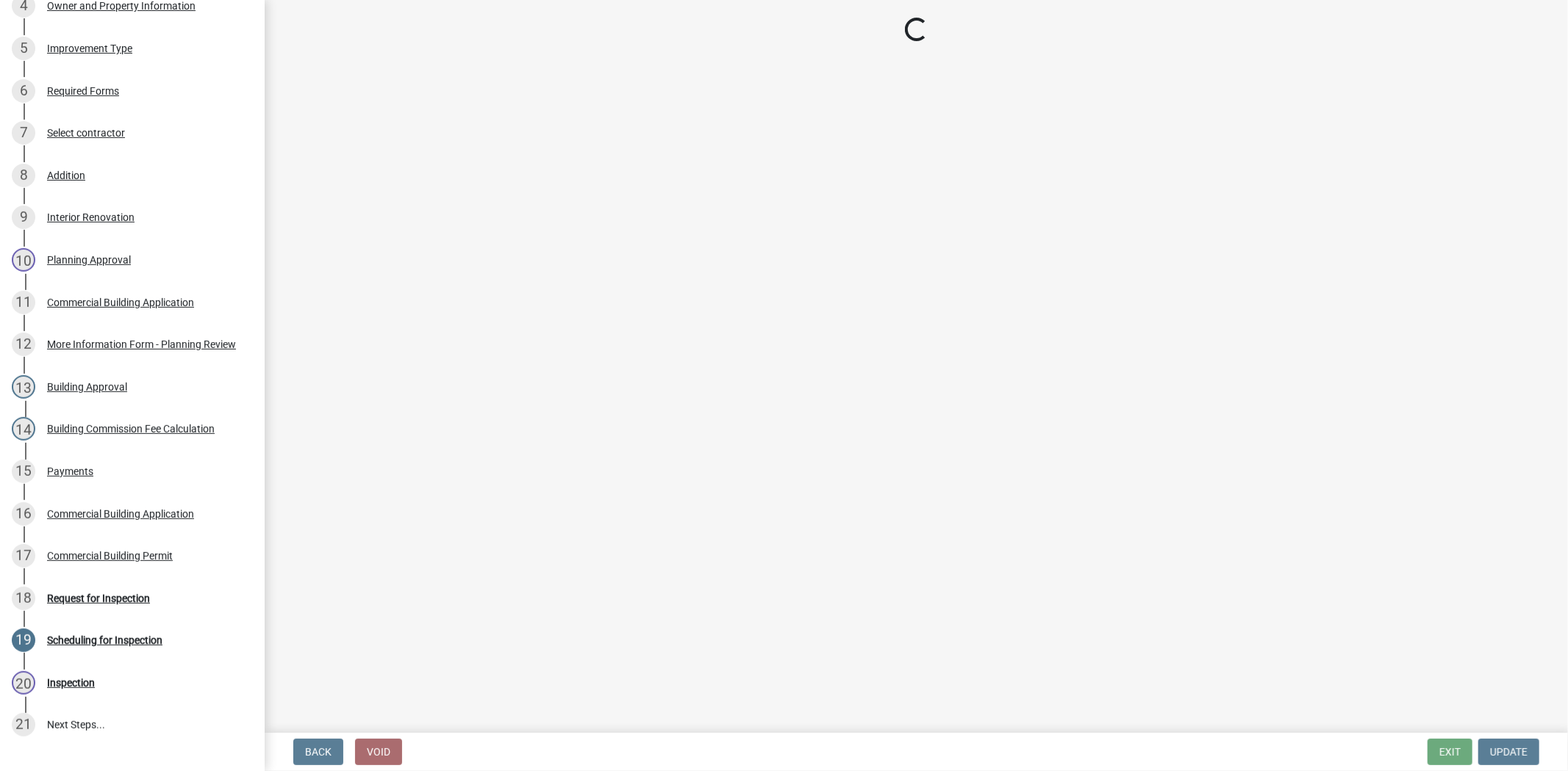
select select "cf00f61e-4b77-4892-83dd-df63e4708b2f"
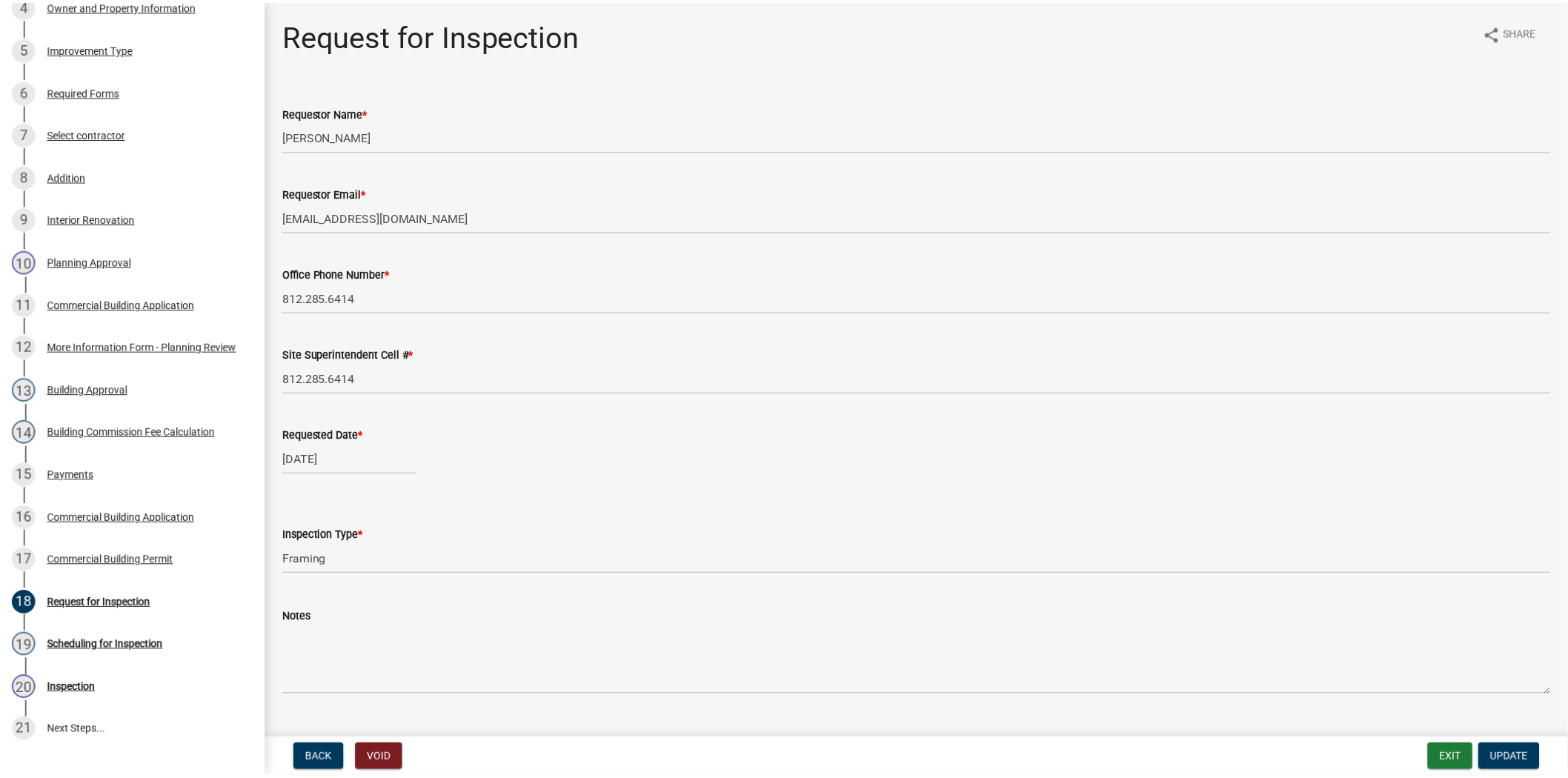
scroll to position [32, 0]
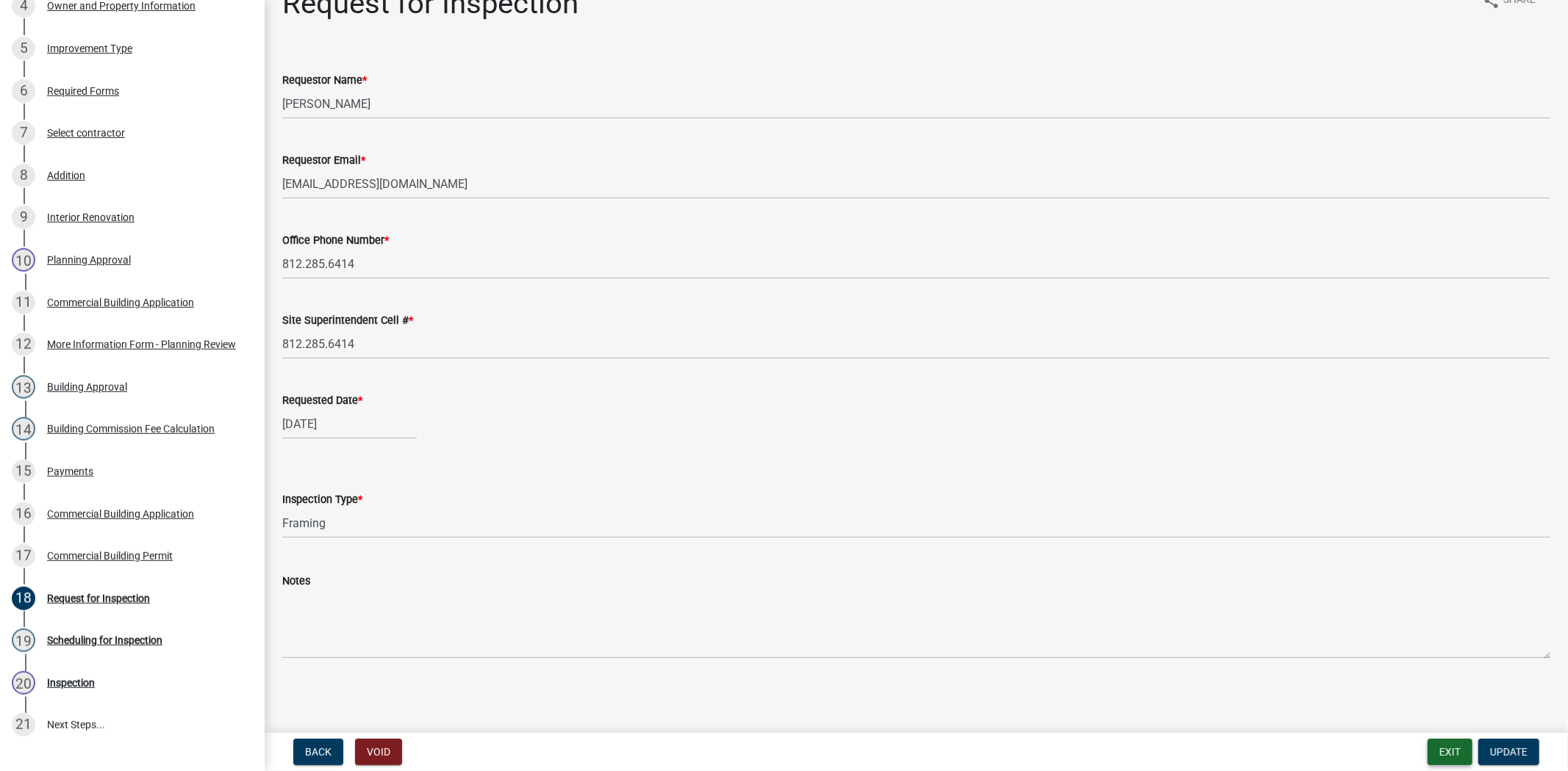
click at [1443, 754] on button "Exit" at bounding box center [1450, 753] width 45 height 27
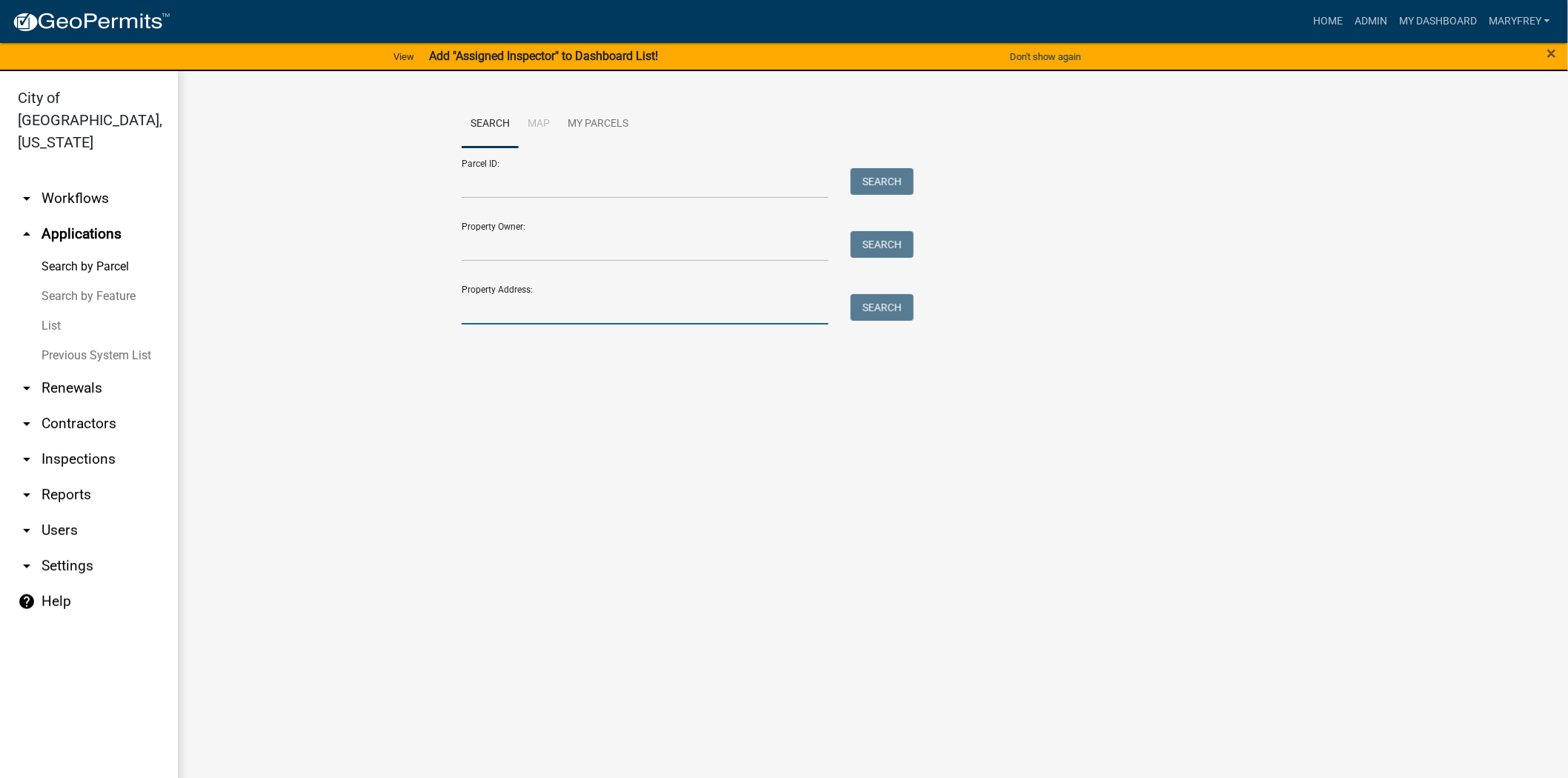
click at [493, 317] on input "Property Address:" at bounding box center [645, 309] width 366 height 31
click at [907, 313] on button "Search" at bounding box center [882, 308] width 63 height 27
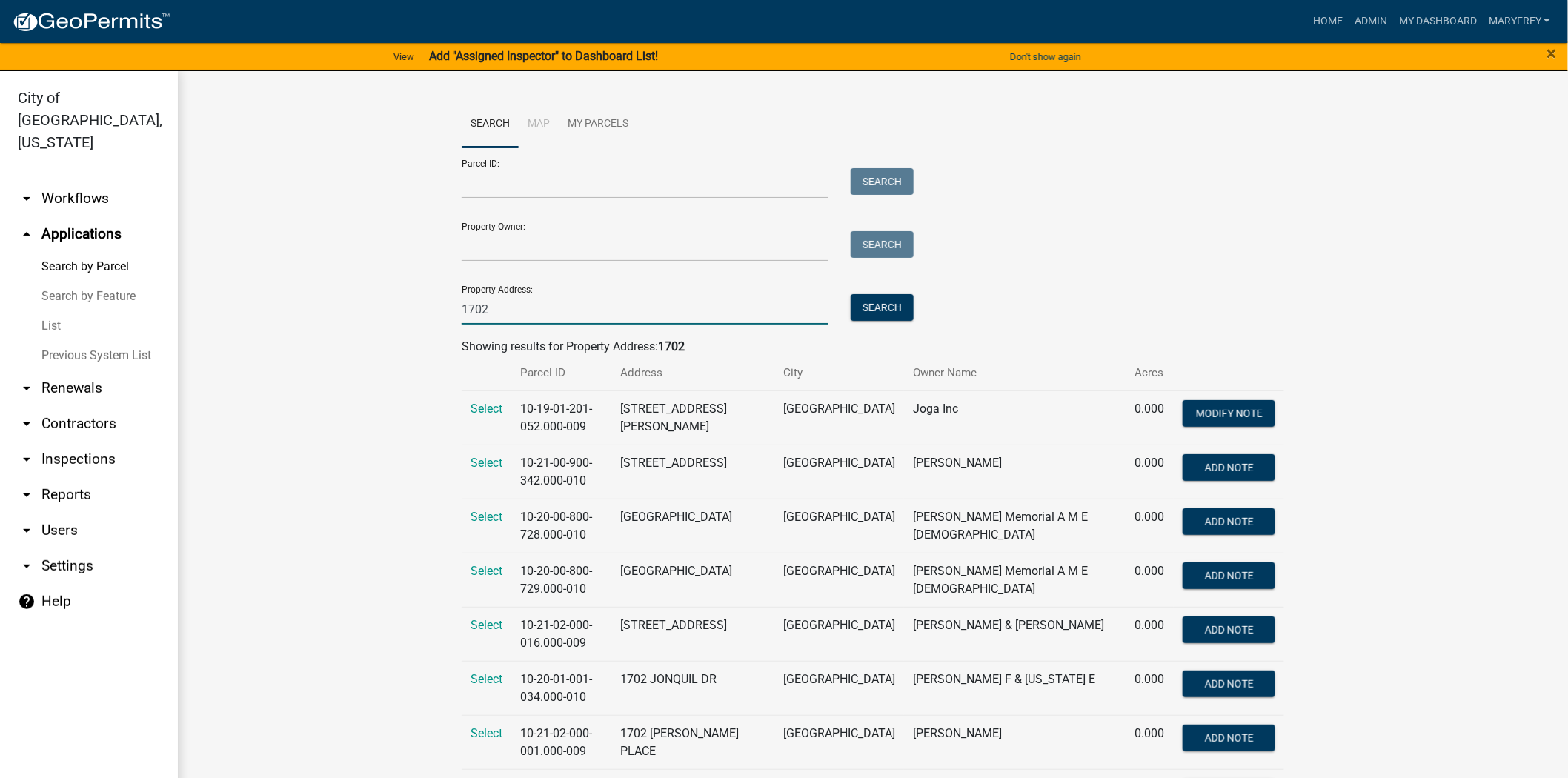
click at [521, 316] on input "1702" at bounding box center [645, 309] width 366 height 31
type input "1702"
click at [476, 406] on span "Select" at bounding box center [486, 408] width 32 height 14
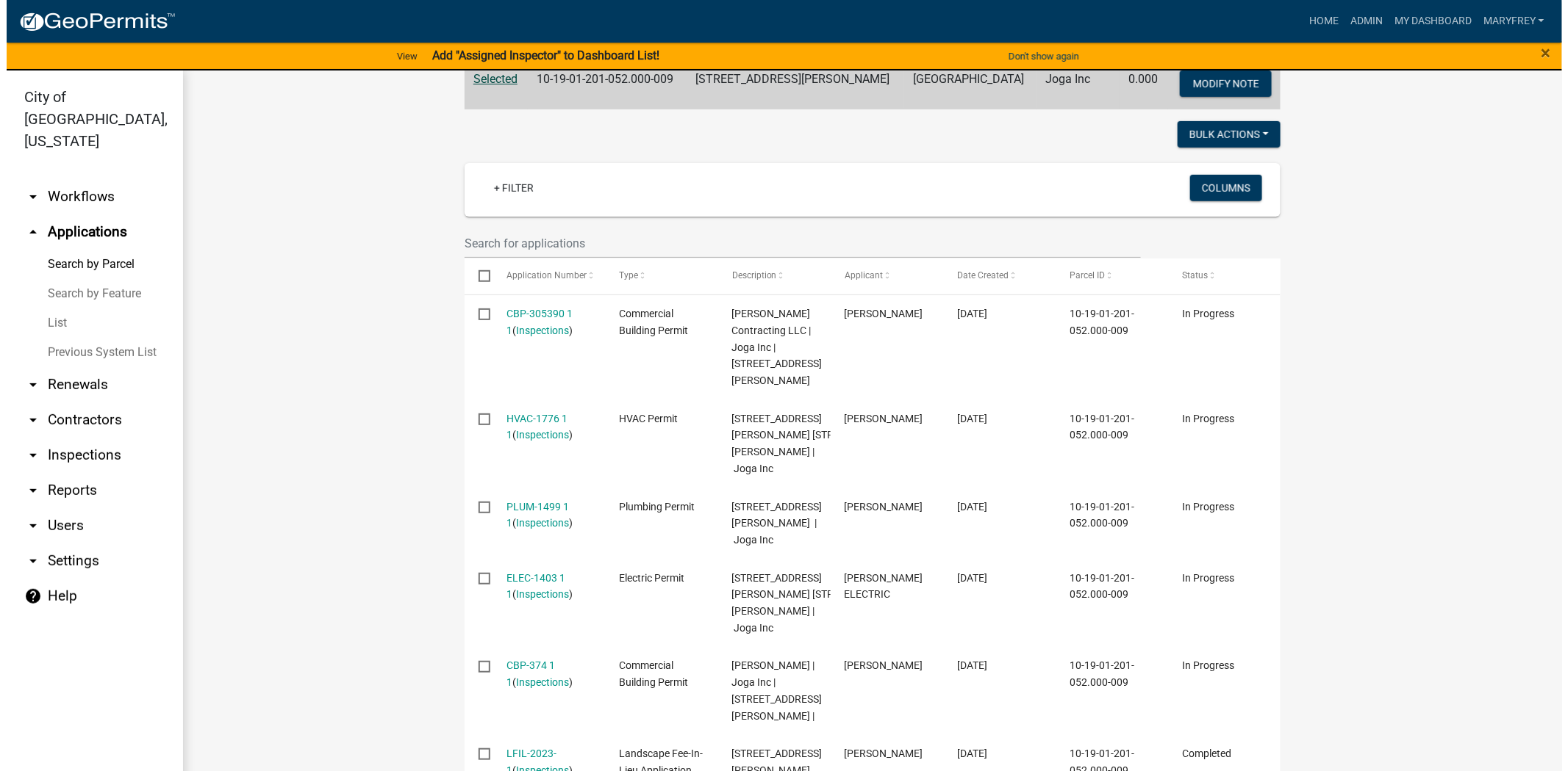
scroll to position [348, 0]
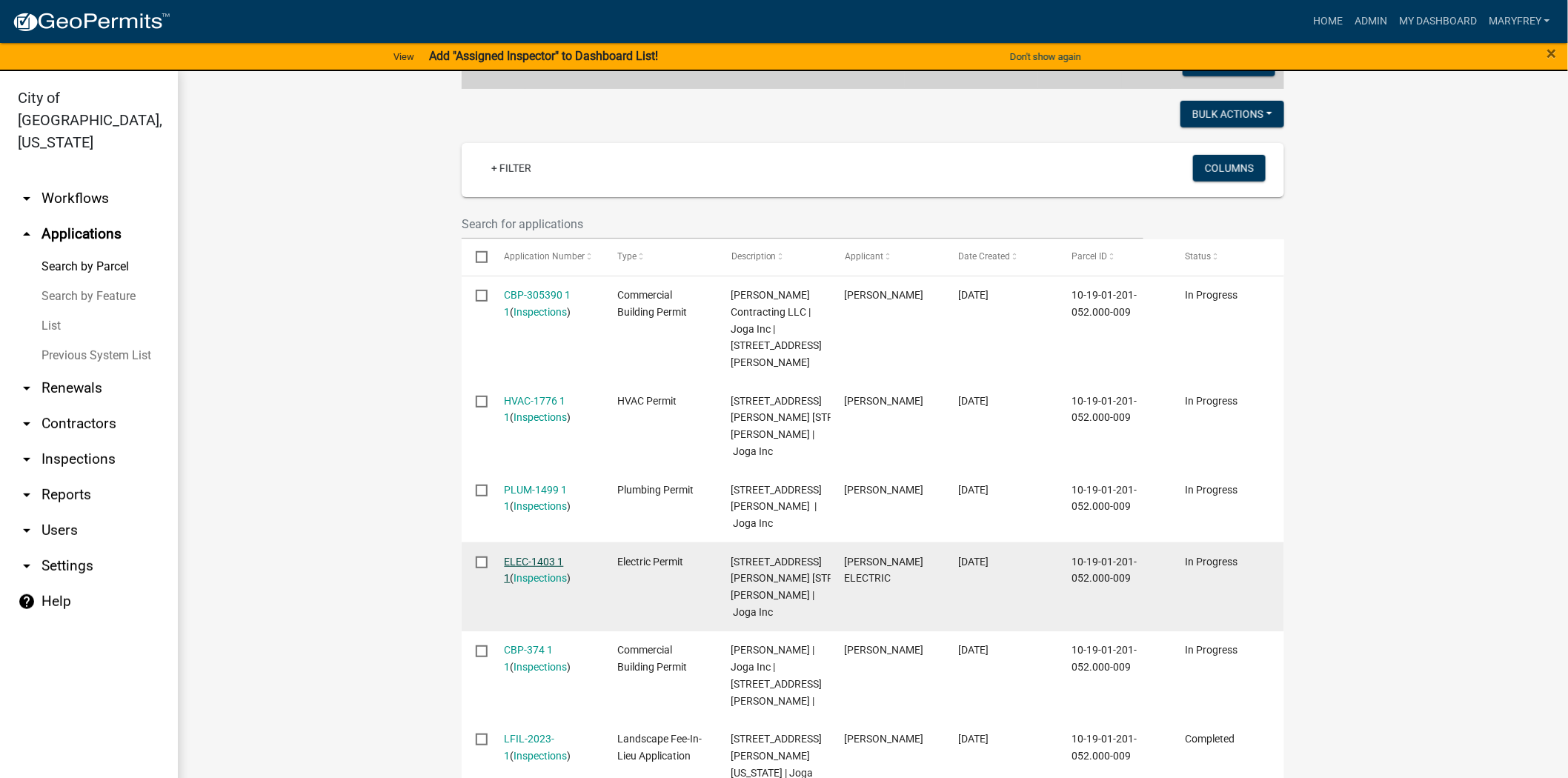
click at [522, 556] on link "ELEC-1403 1 1" at bounding box center [534, 570] width 60 height 29
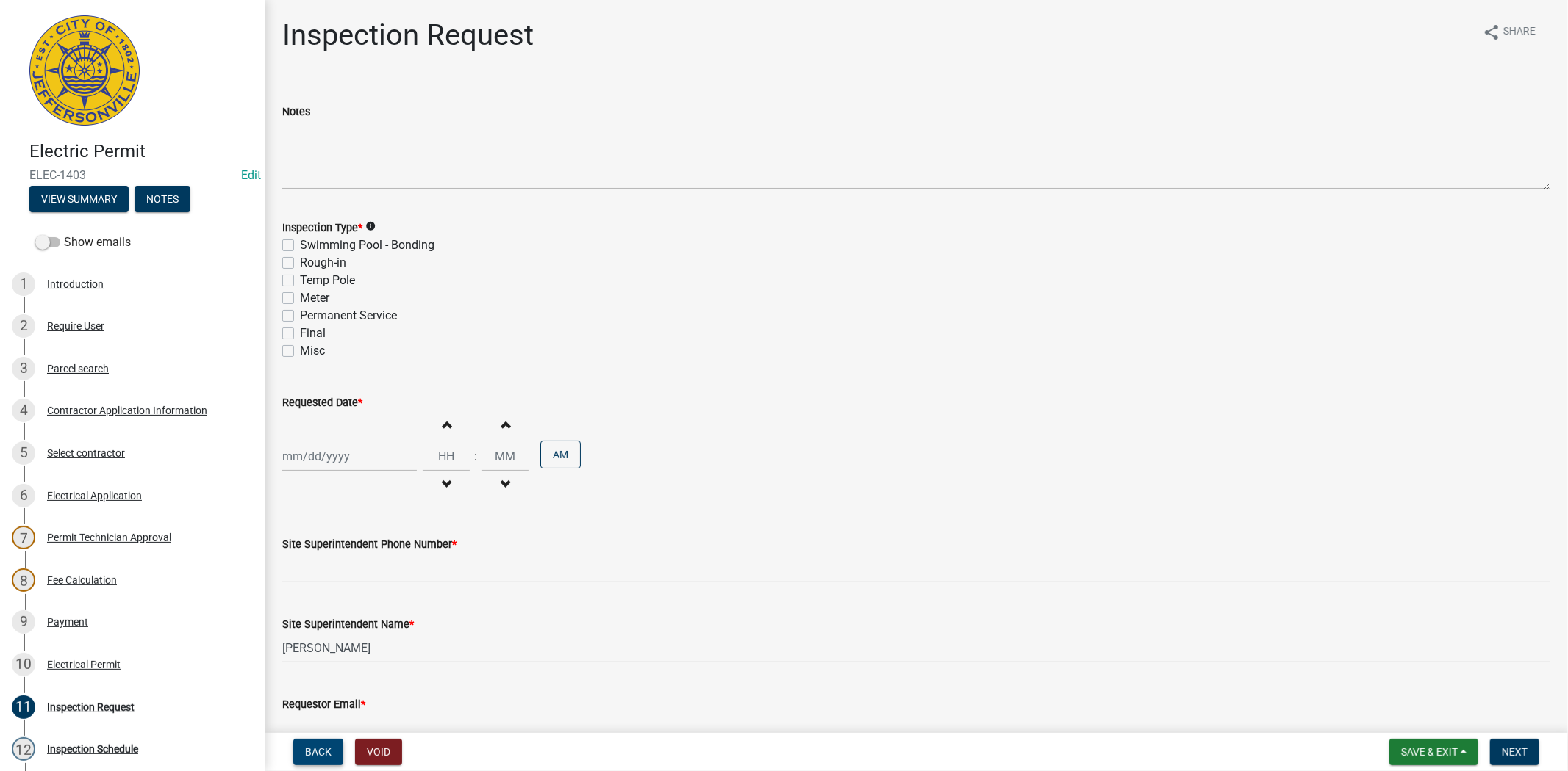
click at [327, 747] on span "Back" at bounding box center [318, 753] width 27 height 12
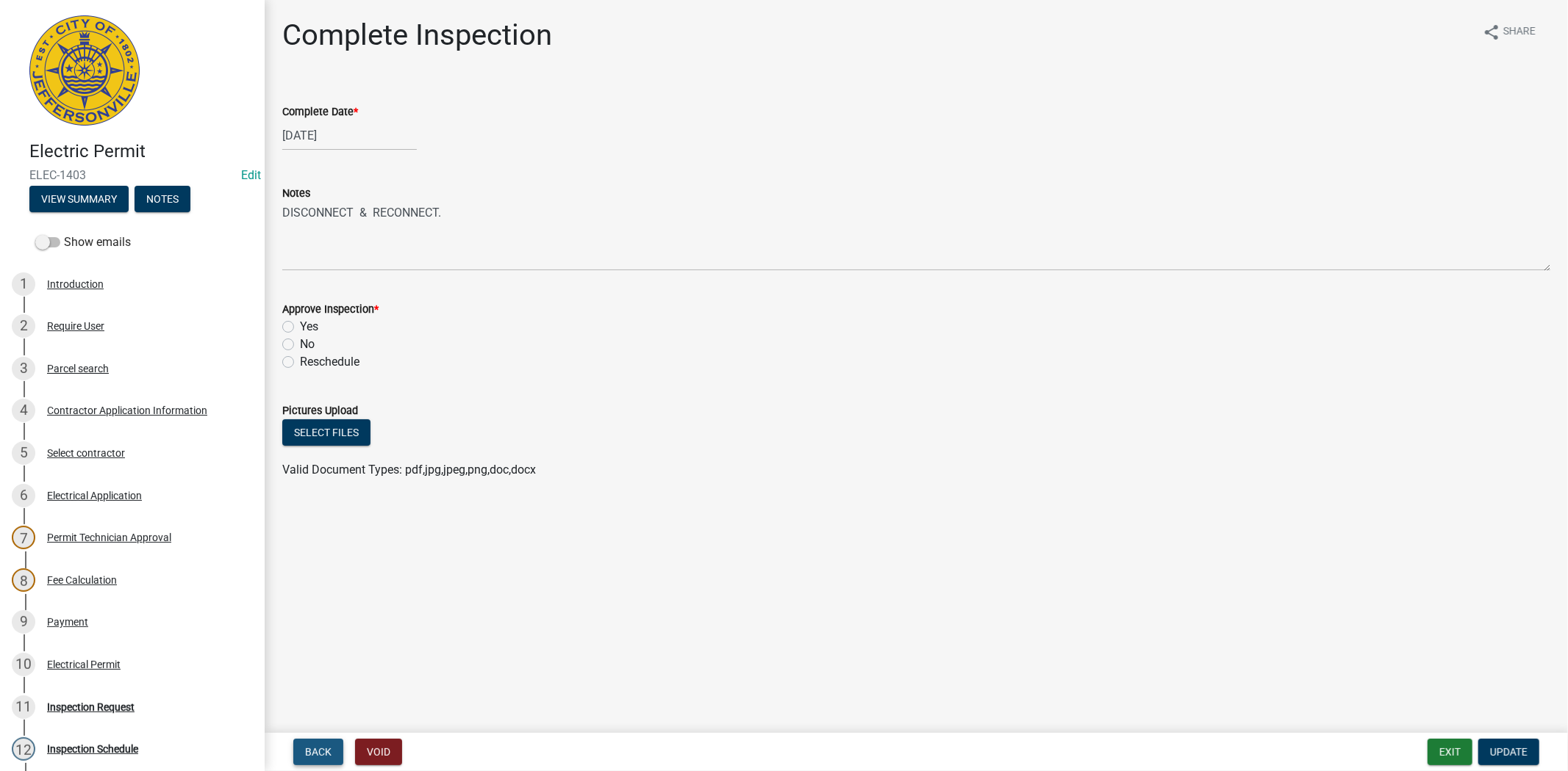
click at [327, 747] on span "Back" at bounding box center [318, 753] width 27 height 12
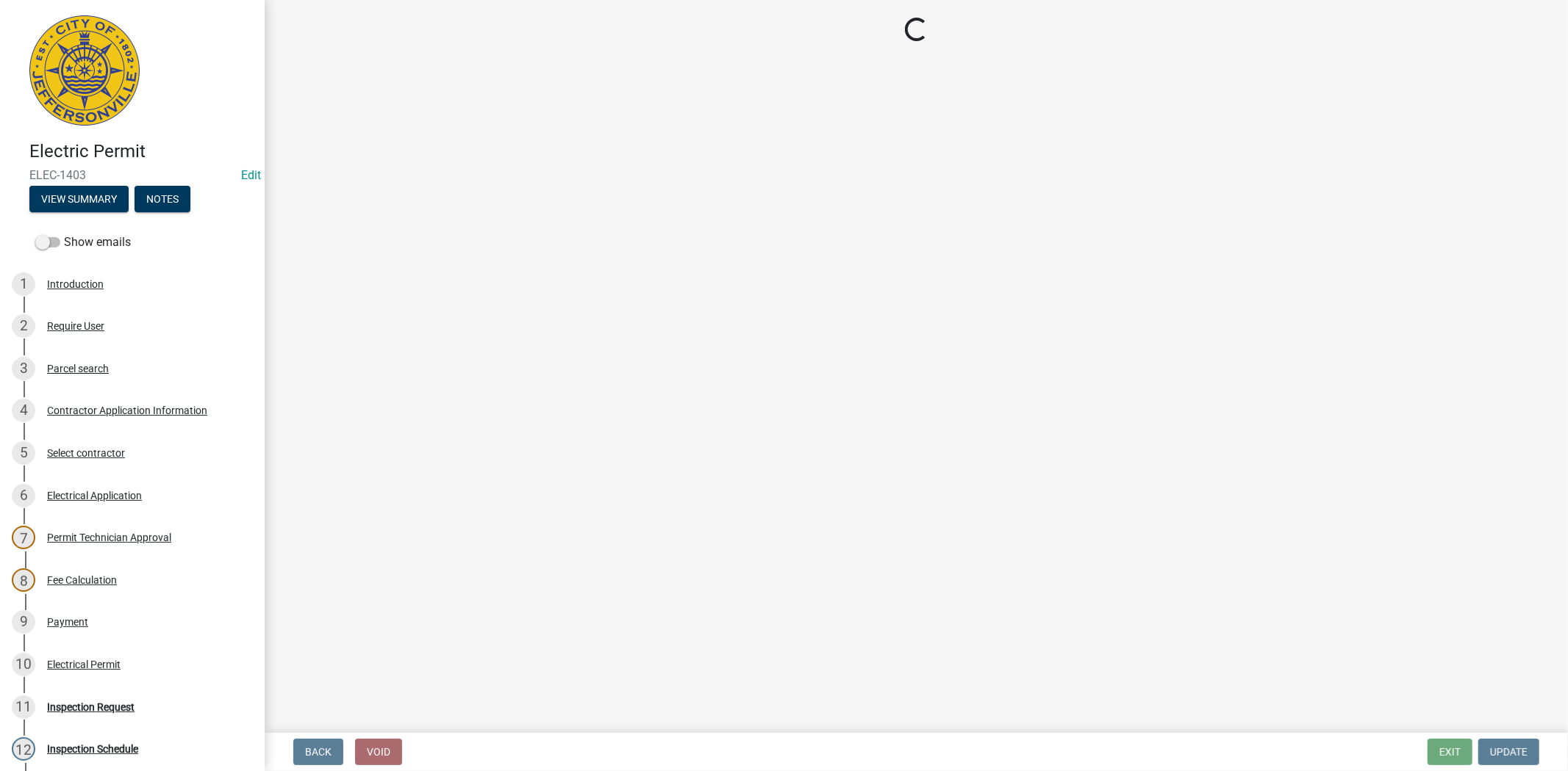
select select "36a8b8f0-2ef8-43e9-ae06-718f51af8d36"
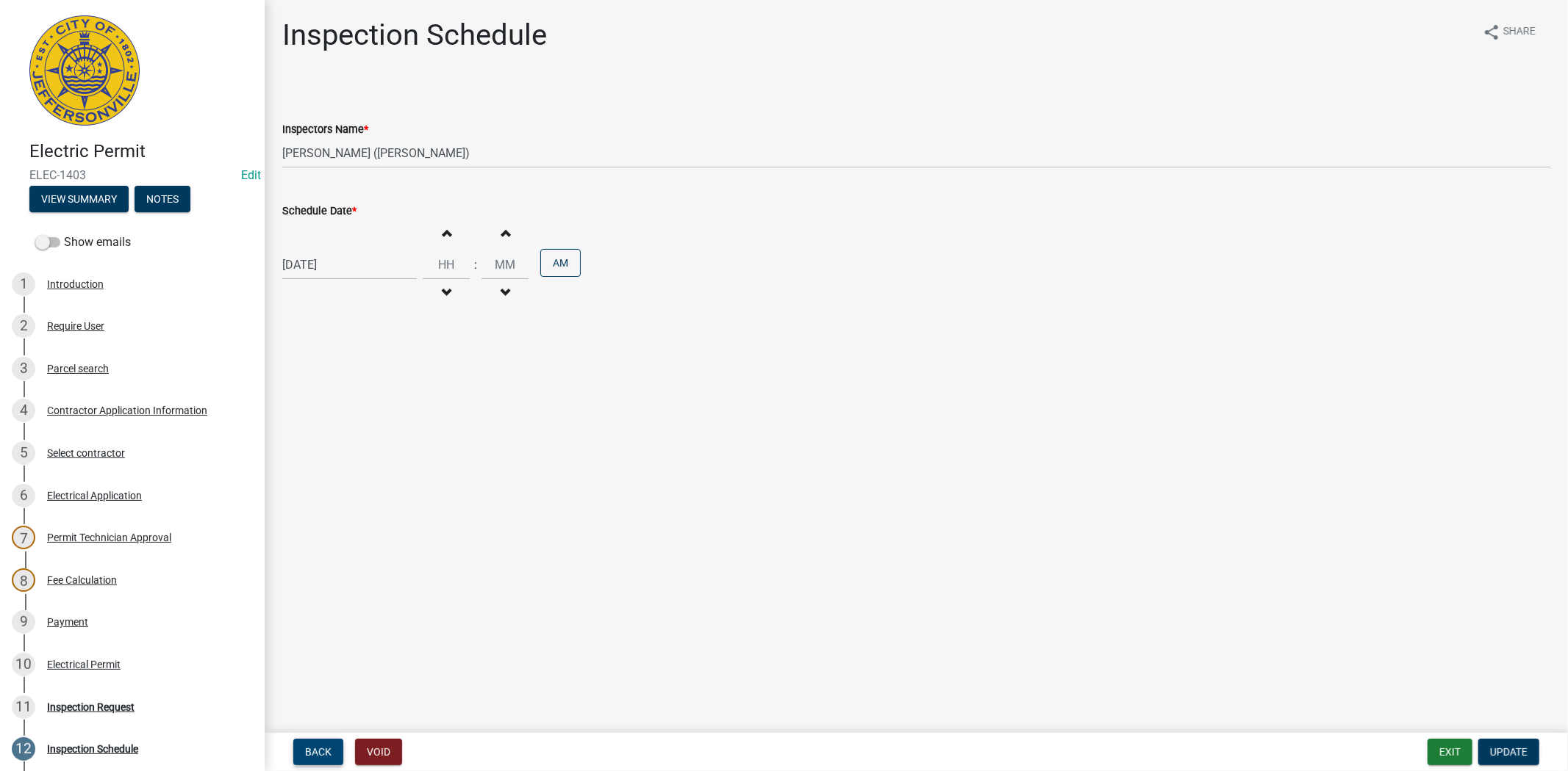
click at [327, 747] on span "Back" at bounding box center [318, 753] width 27 height 12
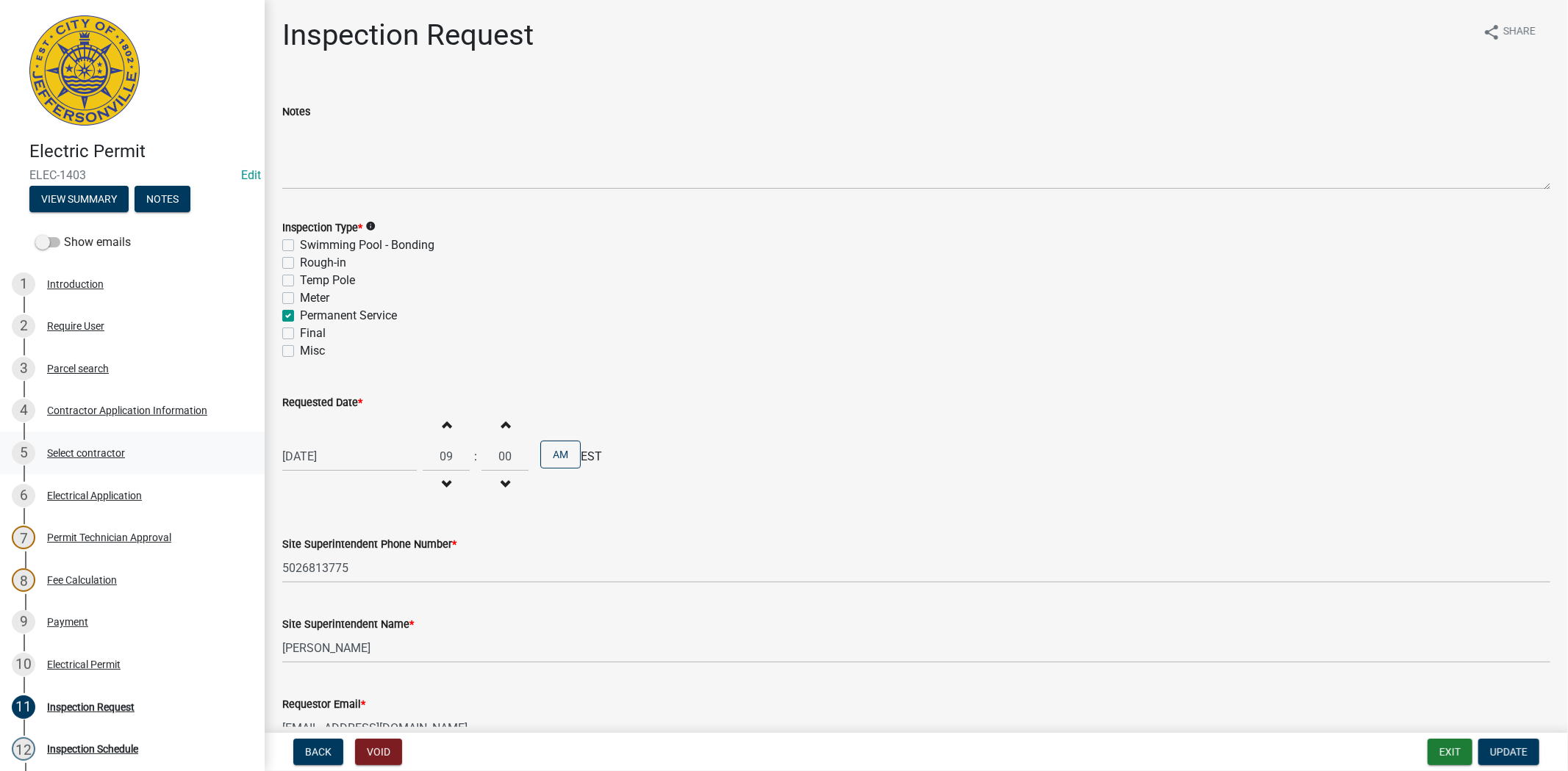
click at [83, 450] on div "Select contractor" at bounding box center [86, 453] width 78 height 10
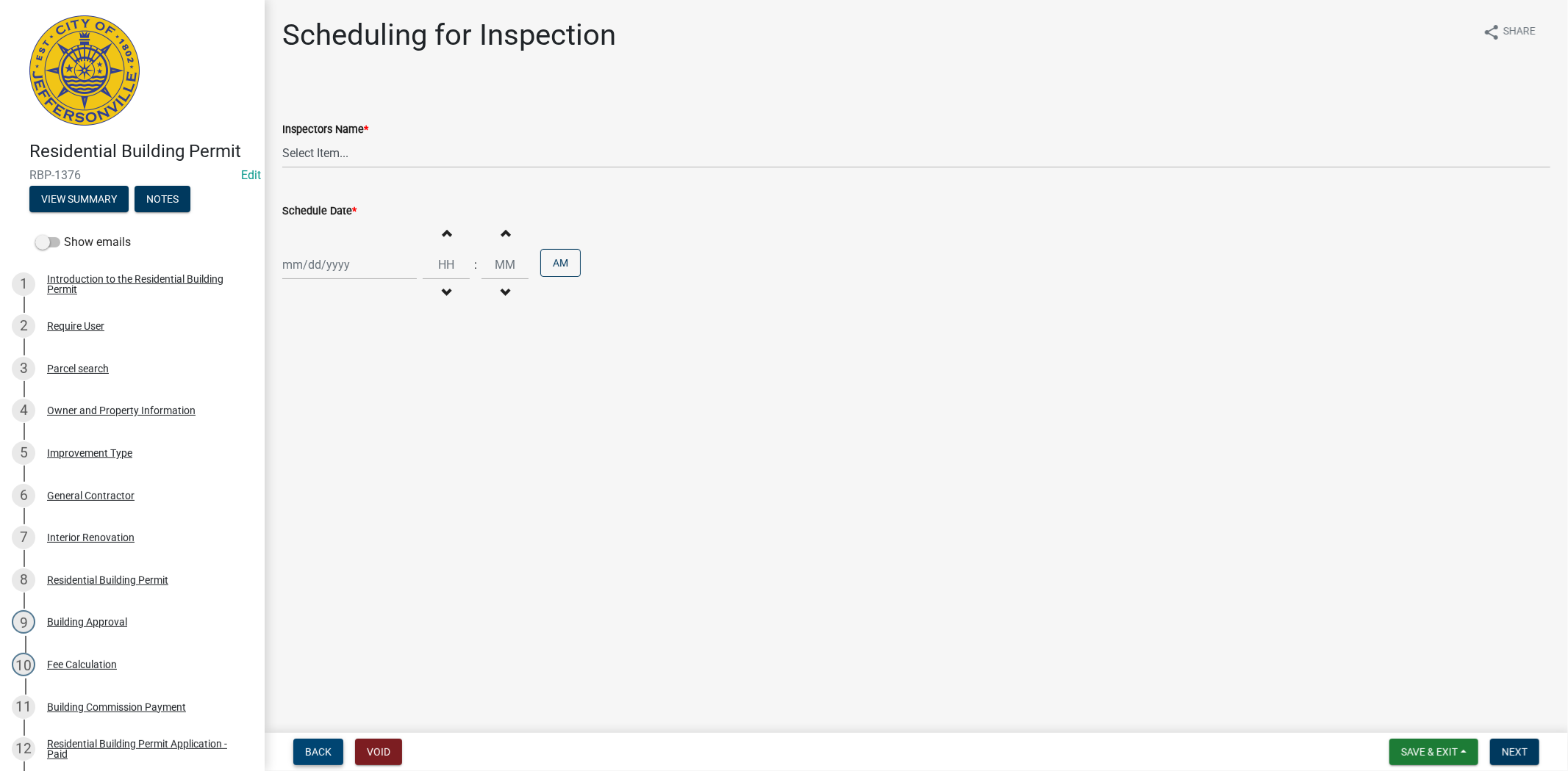
click at [318, 758] on button "Back" at bounding box center [318, 753] width 50 height 27
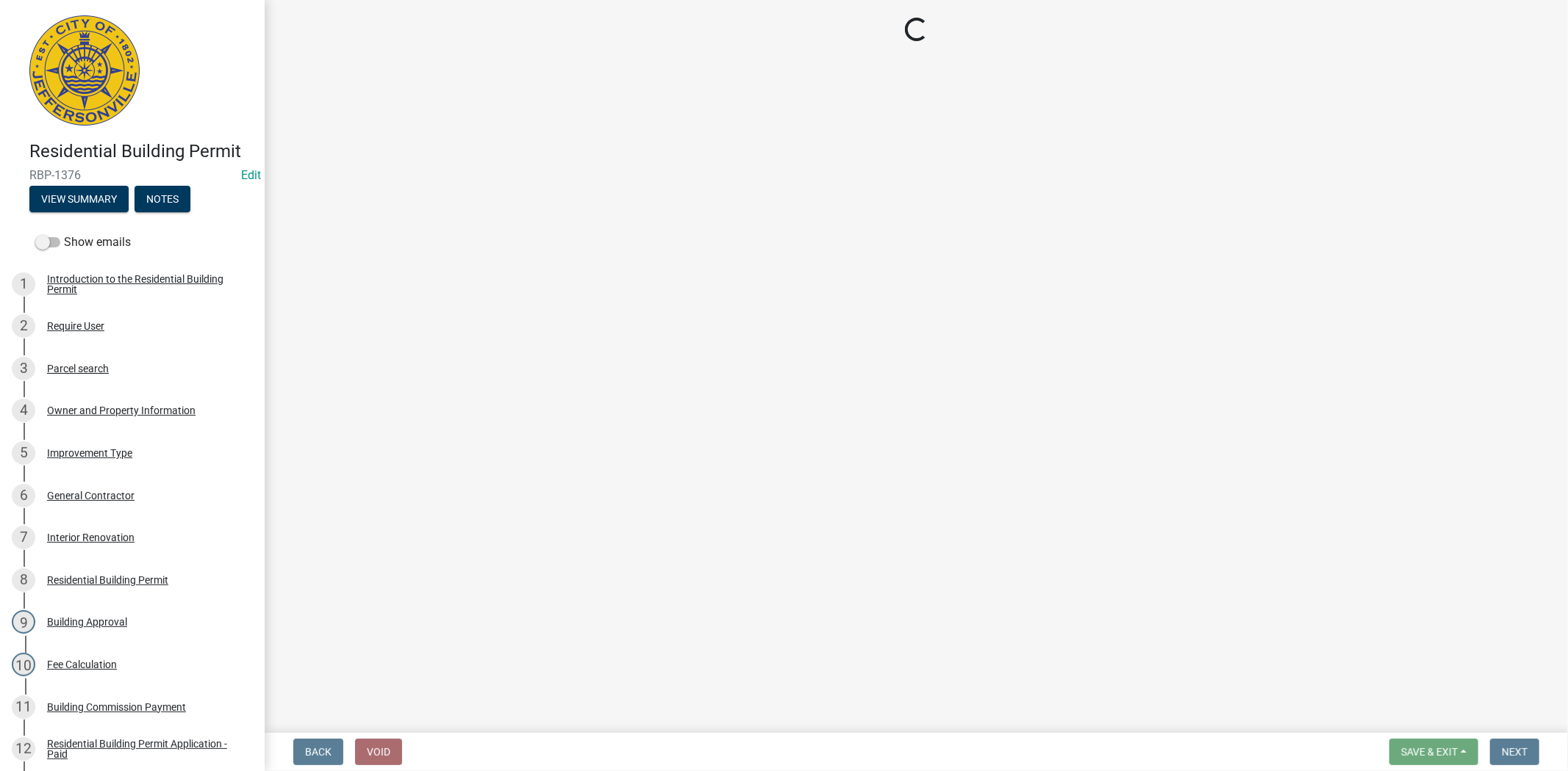
select select "8ea0f6e5-dde7-4881-a999-02519822ccbf"
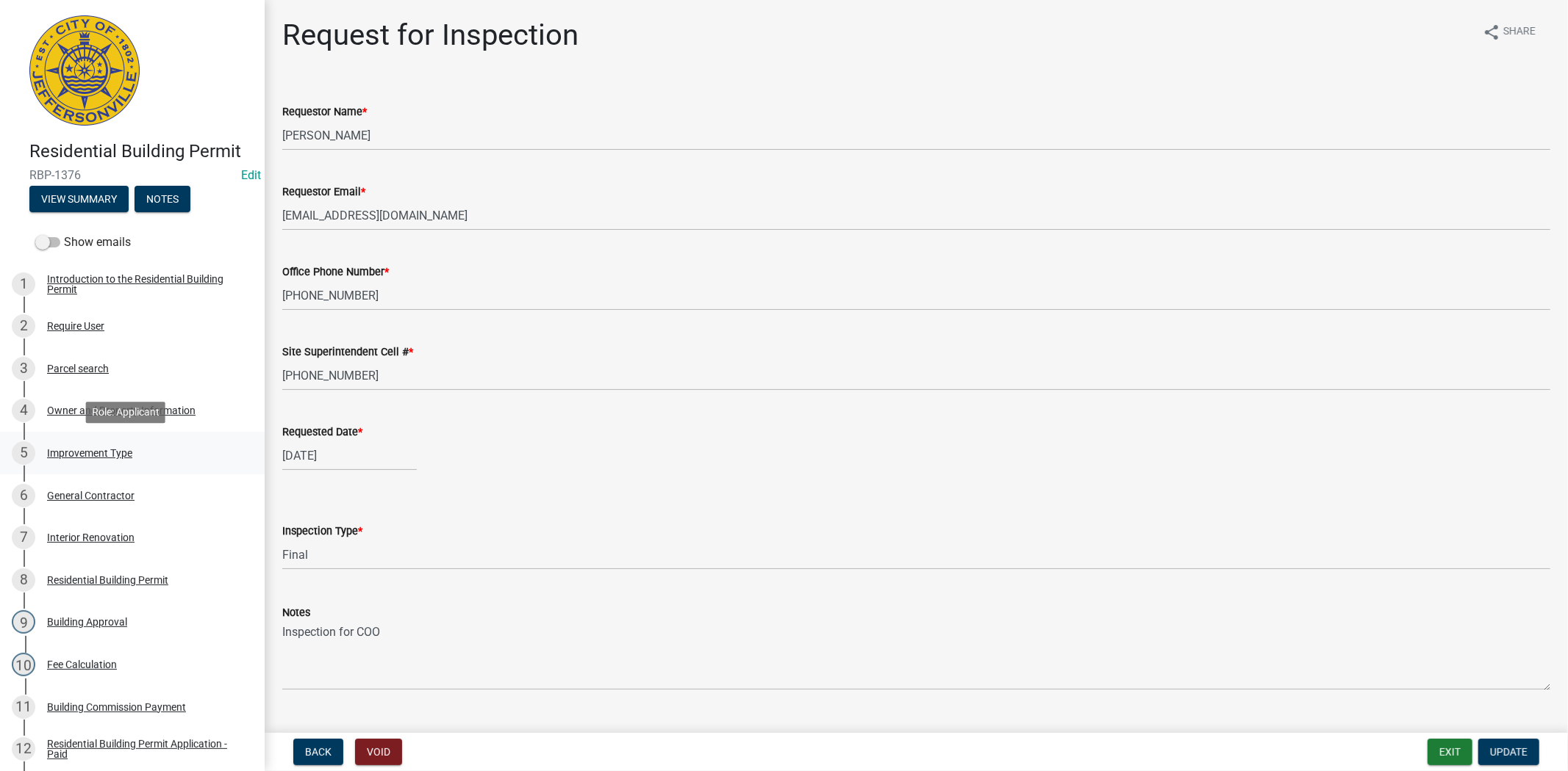
click at [103, 458] on div "Improvement Type" at bounding box center [89, 453] width 85 height 10
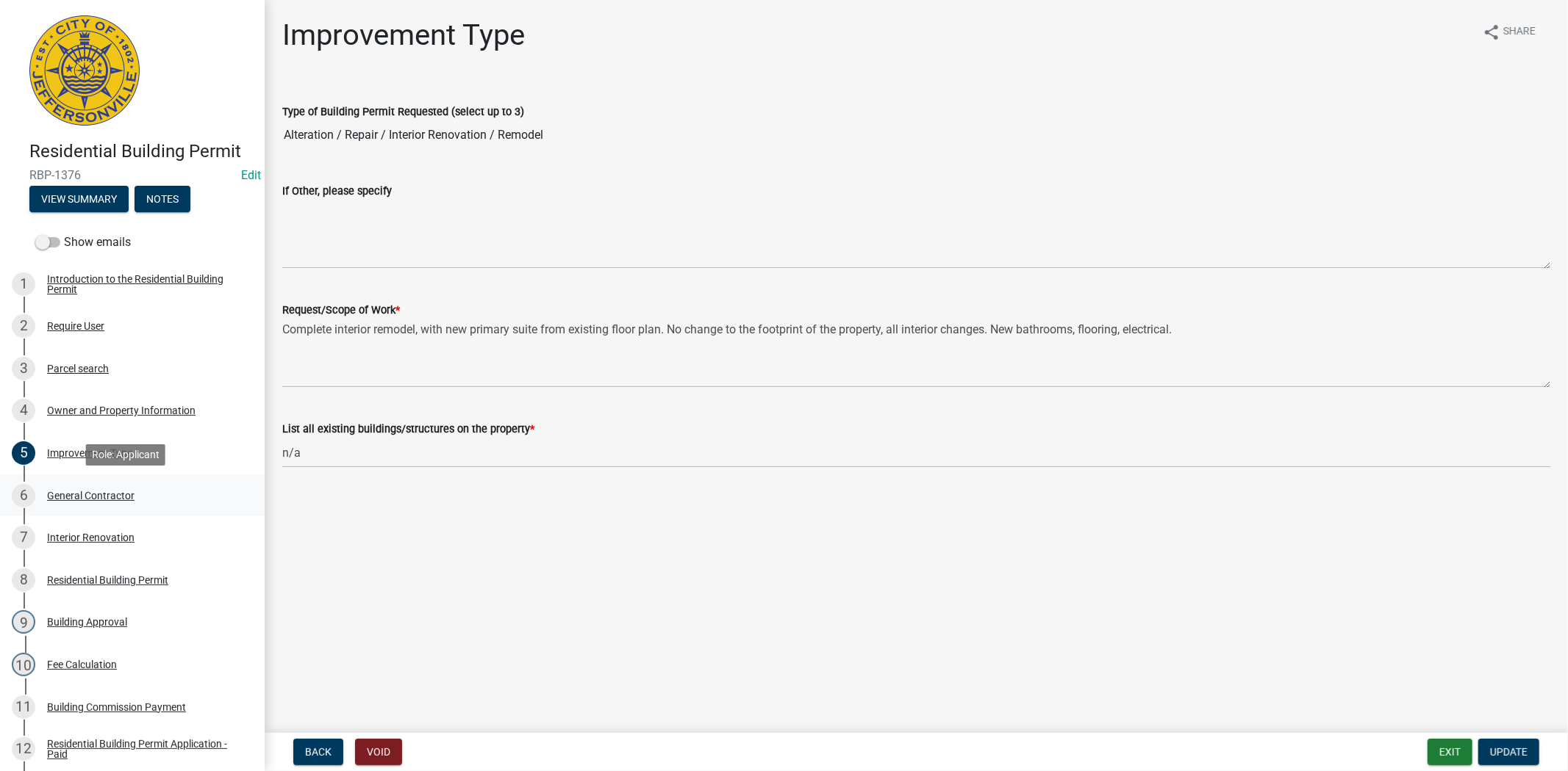
click at [98, 494] on div "General Contractor" at bounding box center [91, 496] width 87 height 10
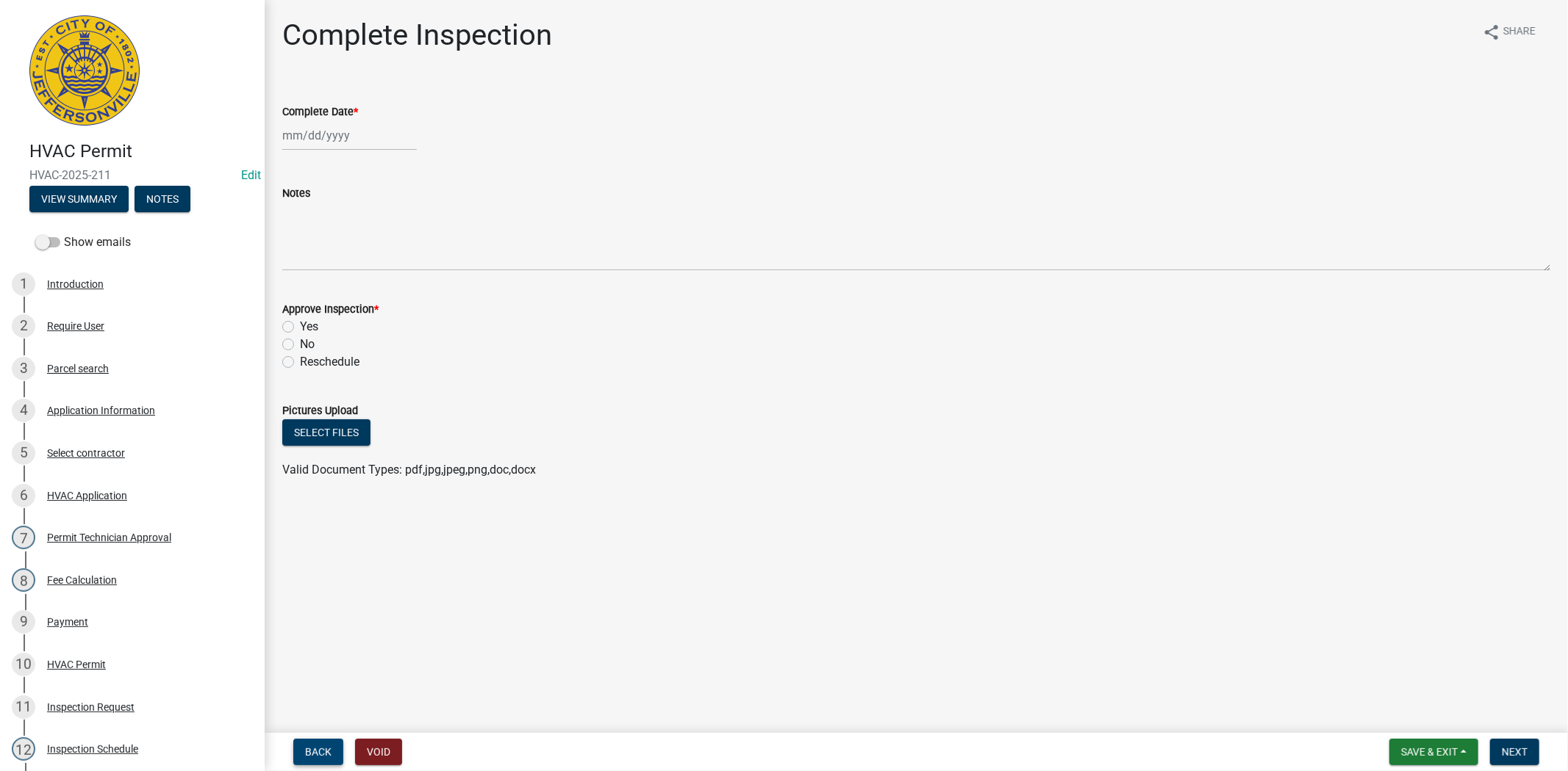
click at [327, 761] on button "Back" at bounding box center [318, 753] width 50 height 27
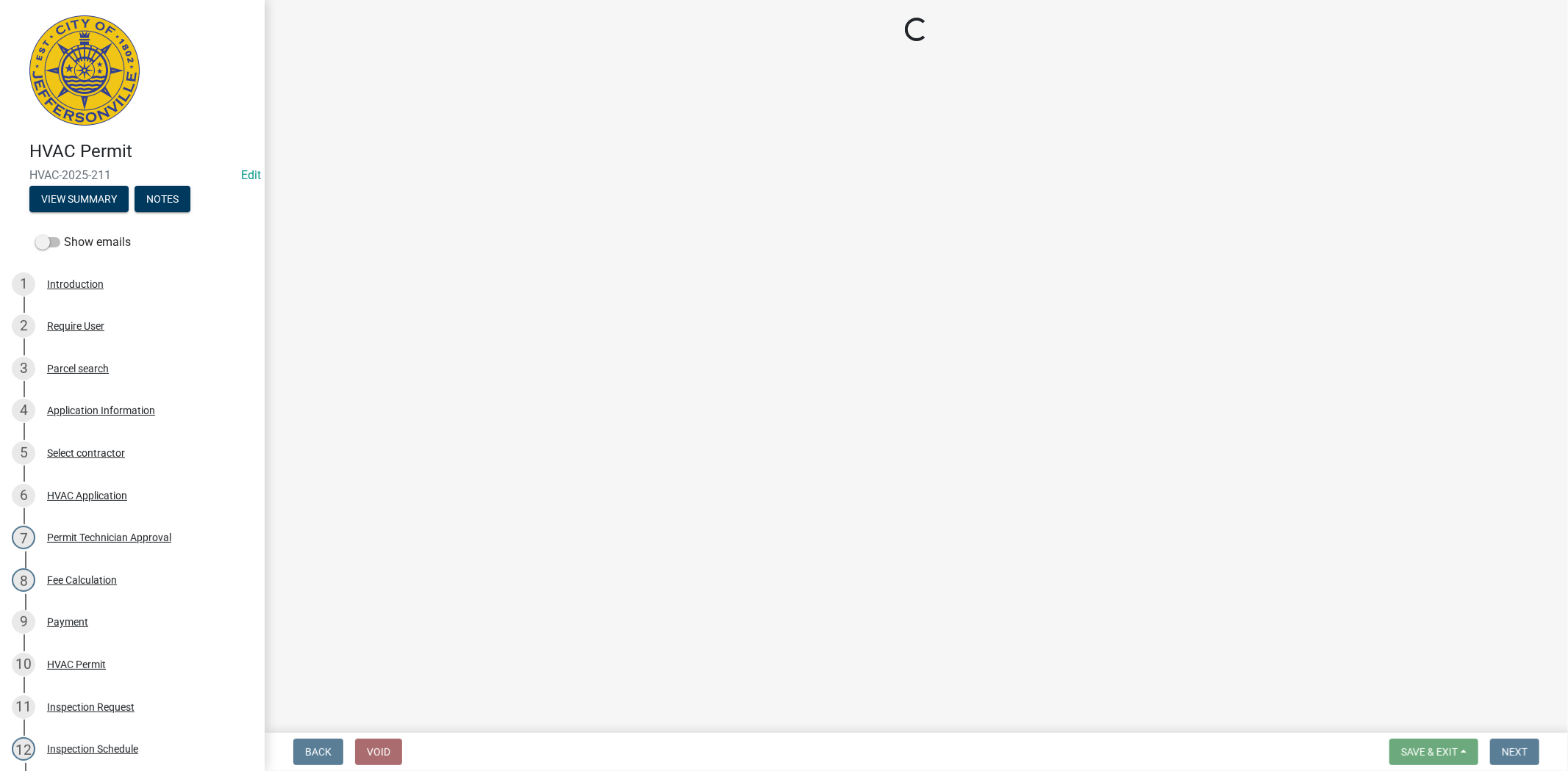
select select "13c97fbc-c819-4cee-844a-0db3d3c4db95"
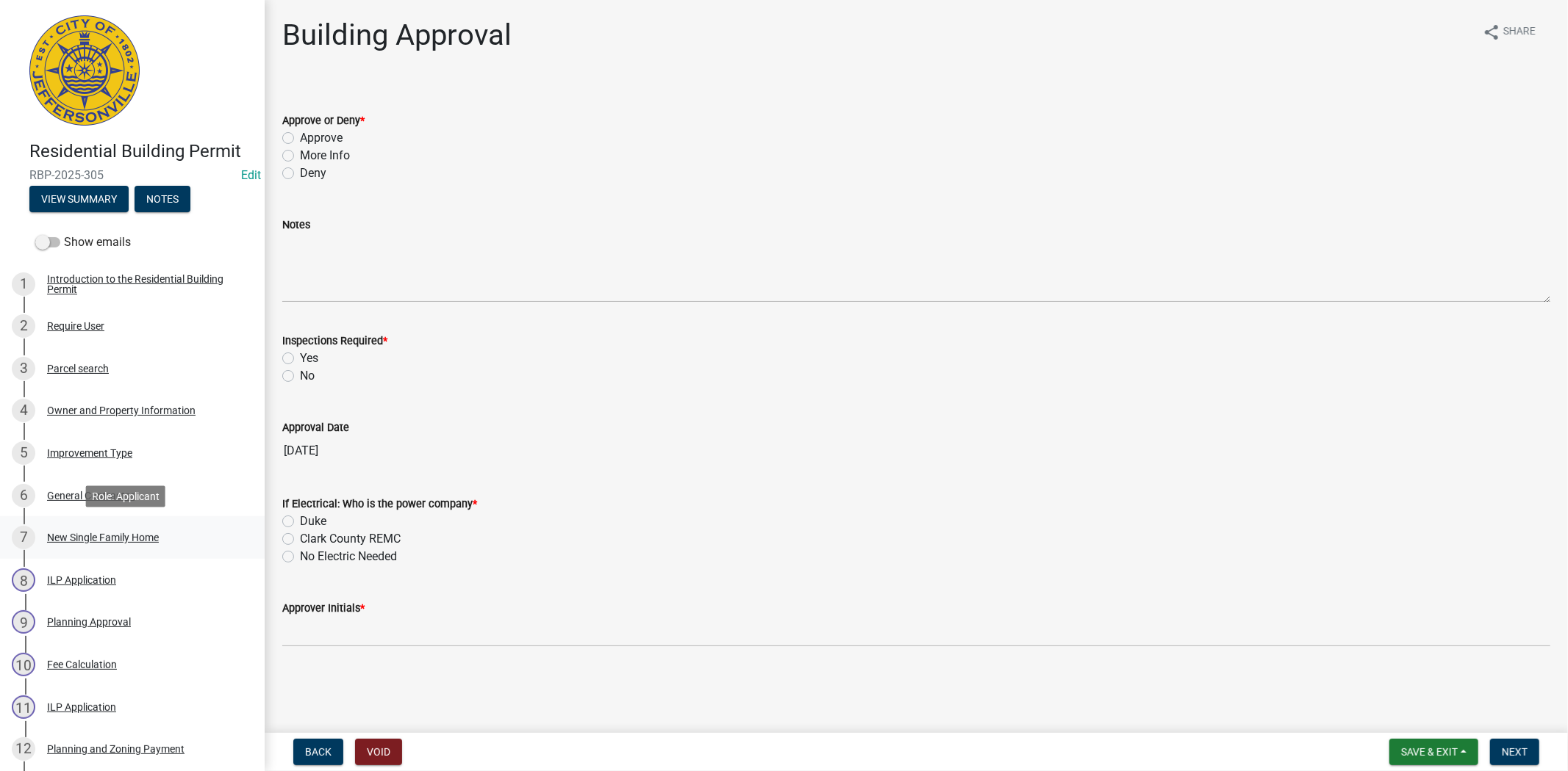
click at [108, 536] on div "New Single Family Home" at bounding box center [103, 538] width 112 height 10
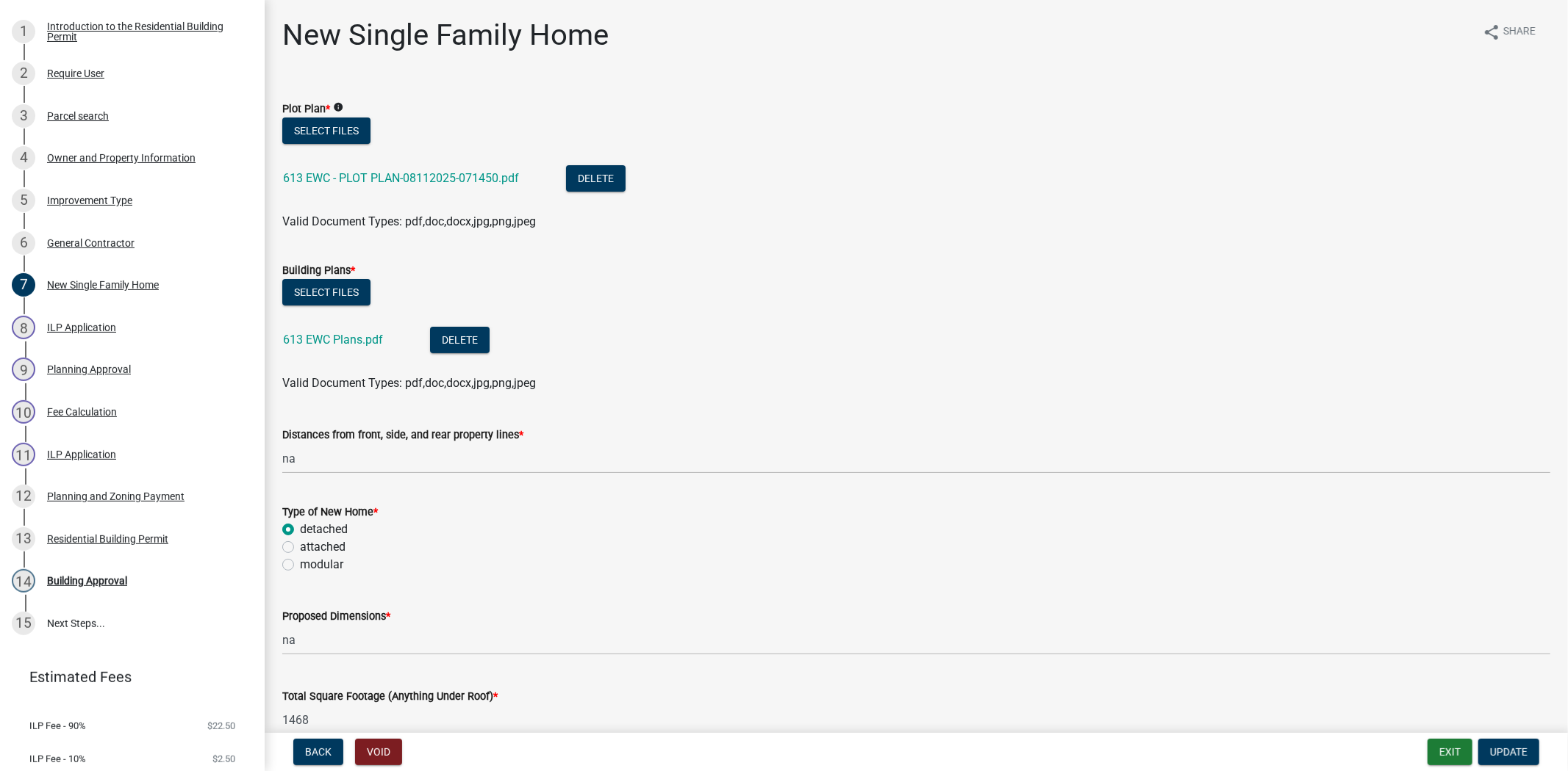
scroll to position [258, 0]
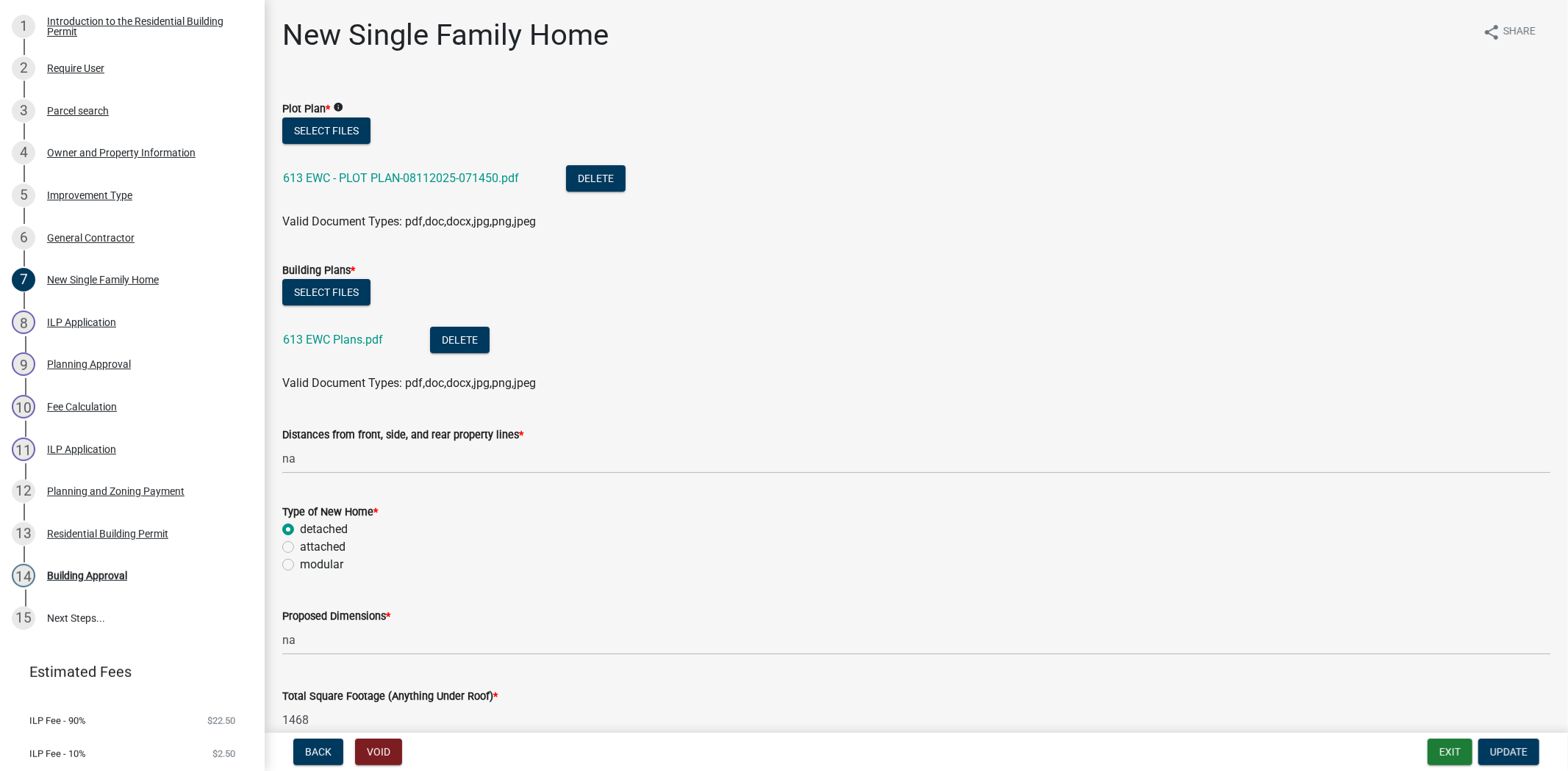
click at [115, 239] on div "General Contractor" at bounding box center [91, 238] width 87 height 10
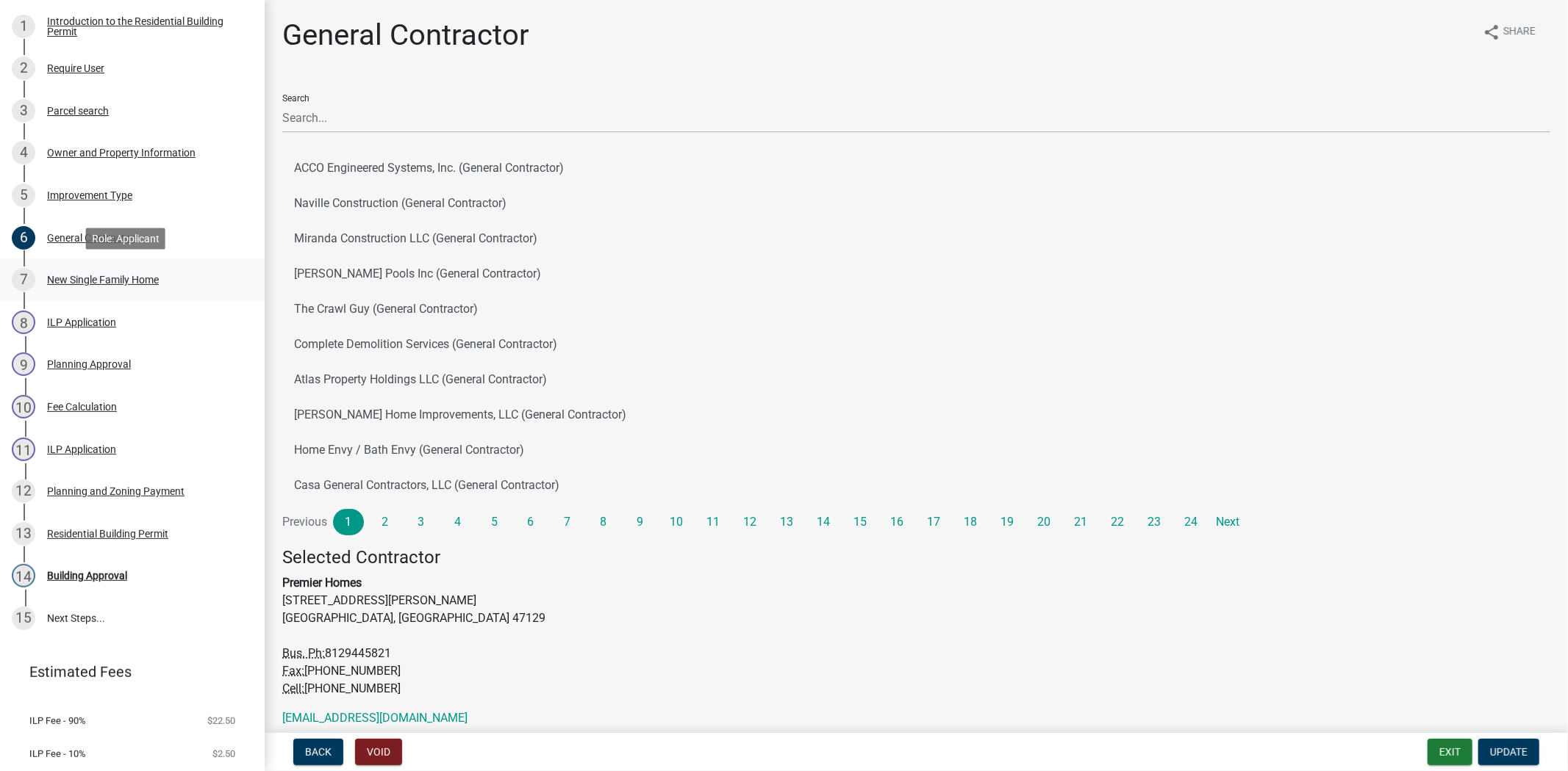
click at [103, 285] on div "7 New Single Family Home" at bounding box center [126, 280] width 229 height 24
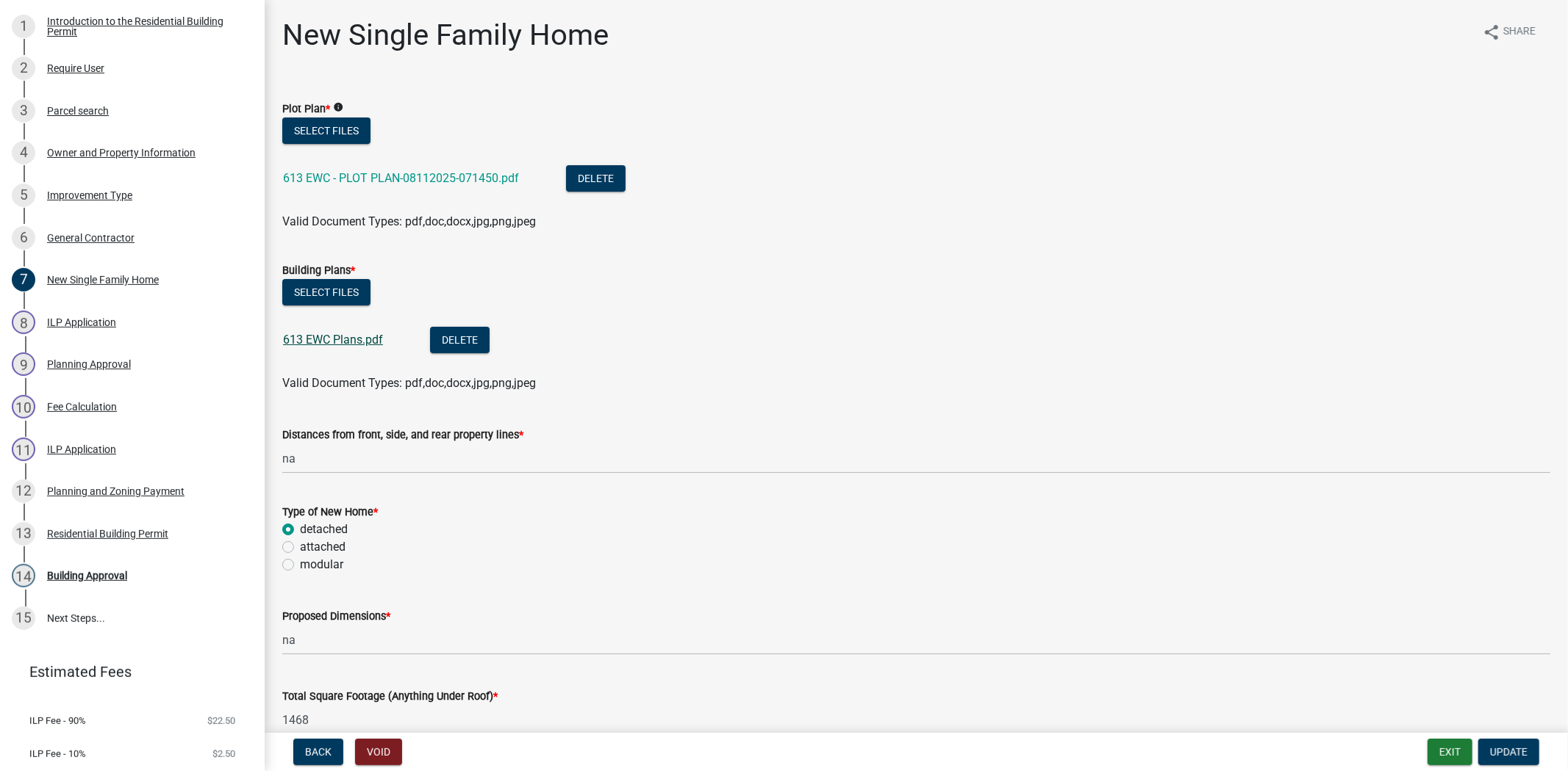
click at [328, 340] on link "613 EWC Plans.pdf" at bounding box center [333, 340] width 100 height 14
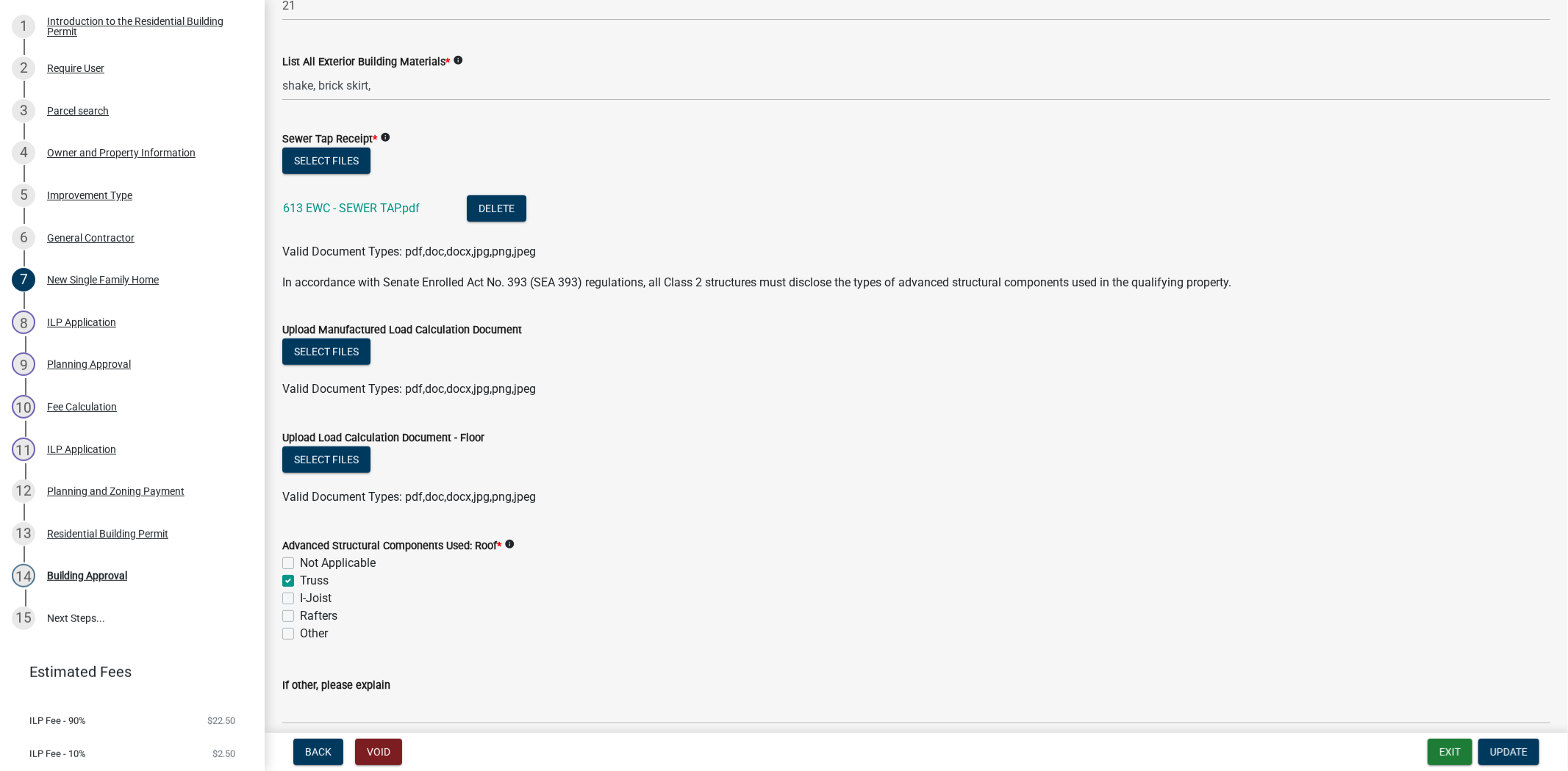
scroll to position [912, 0]
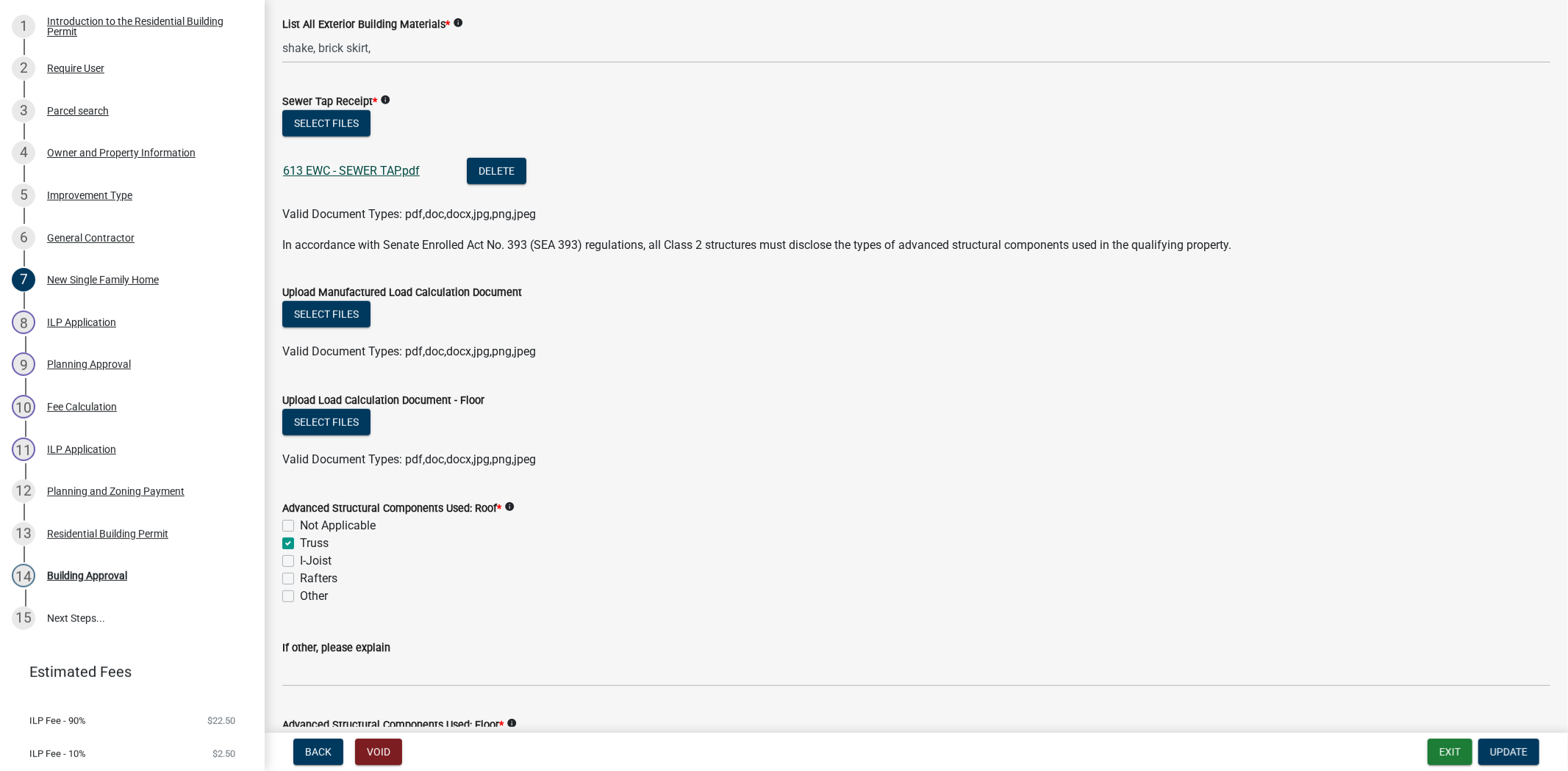
click at [375, 175] on link "613 EWC - SEWER TAP.pdf" at bounding box center [351, 171] width 137 height 14
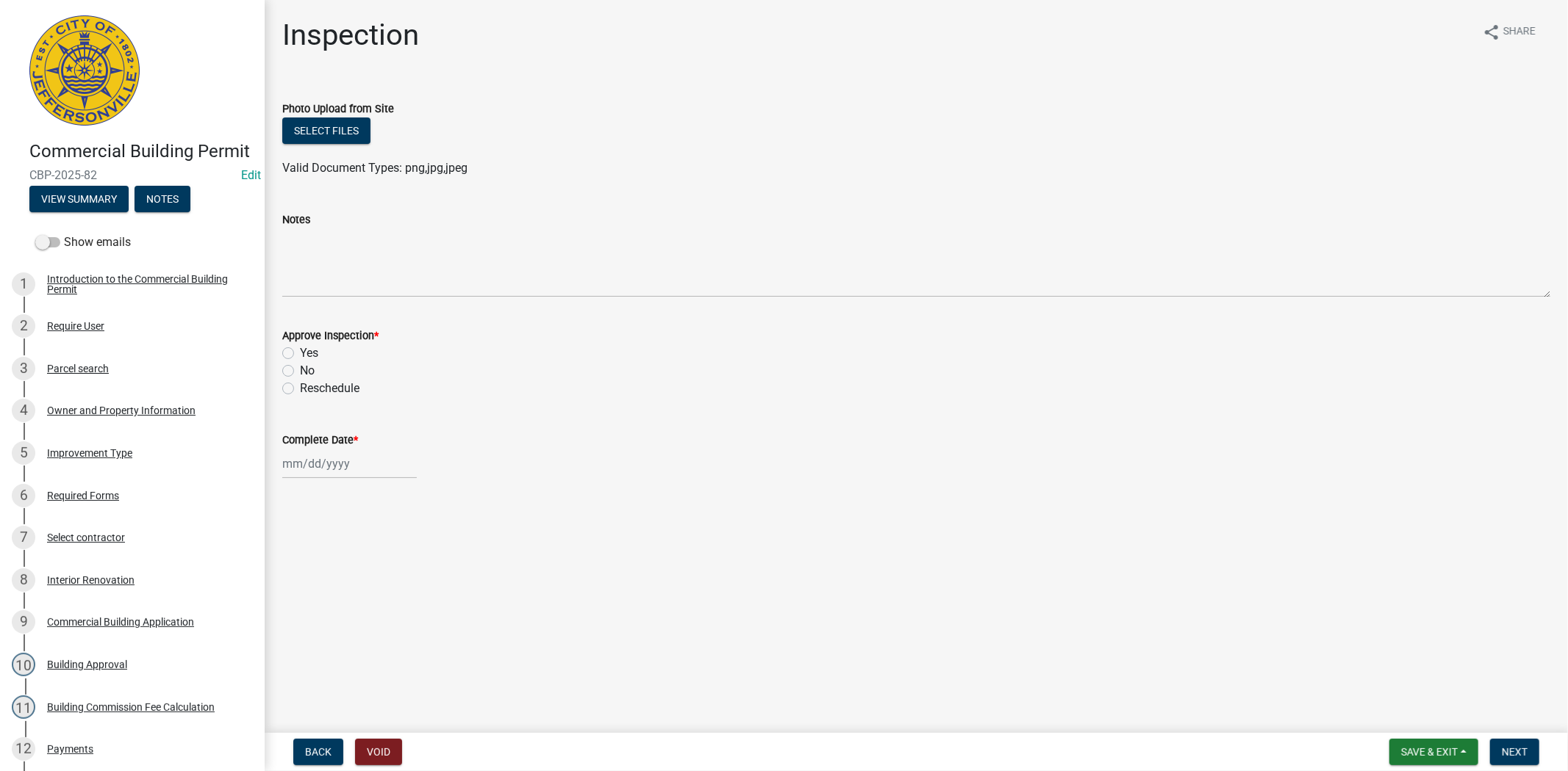
click at [289, 761] on form "Back Void" at bounding box center [347, 753] width 120 height 27
click at [299, 761] on button "Back" at bounding box center [318, 753] width 50 height 27
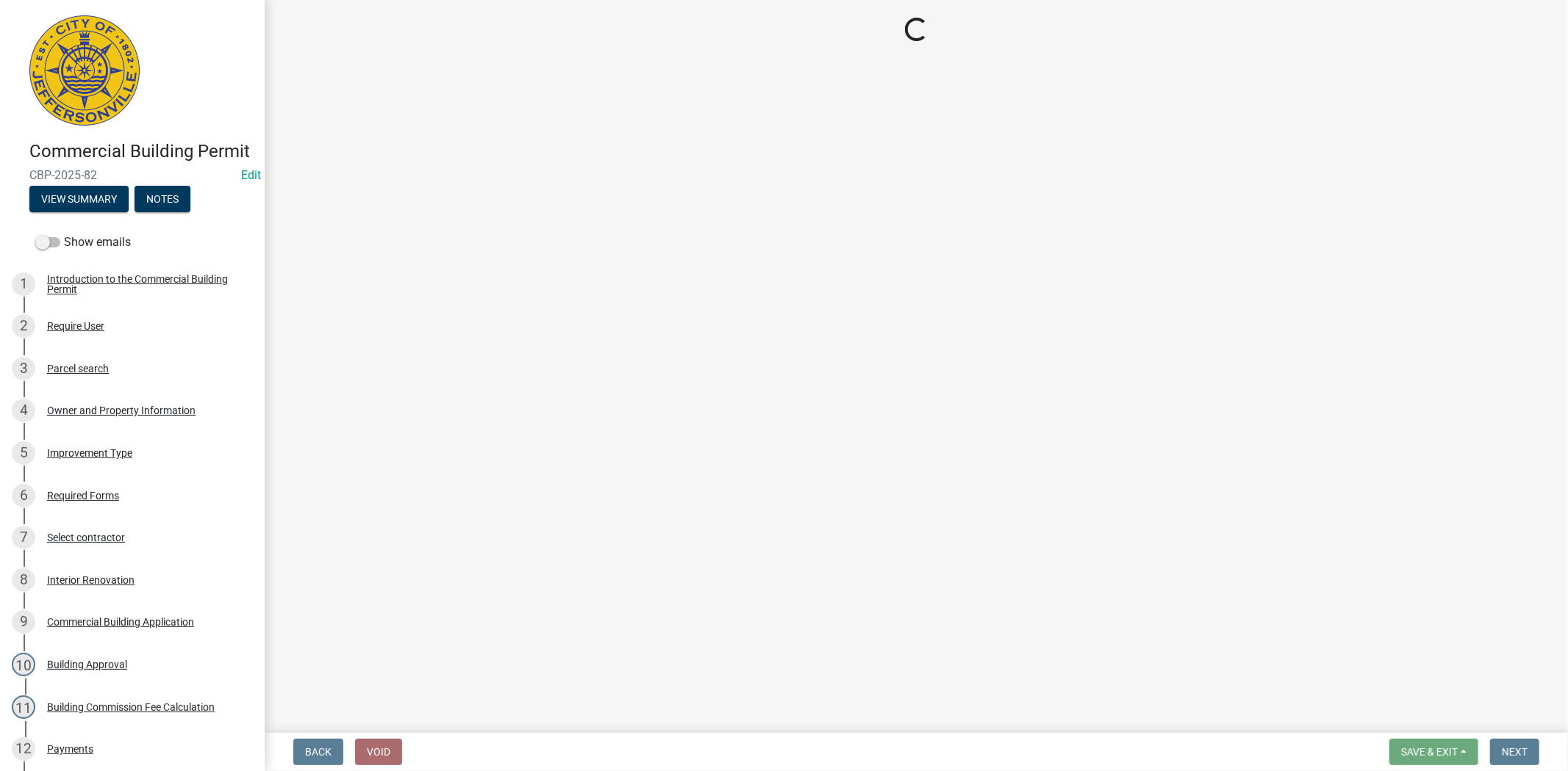
select select "fdb3bcc6-ce93-4663-8a18-5c08884dd177"
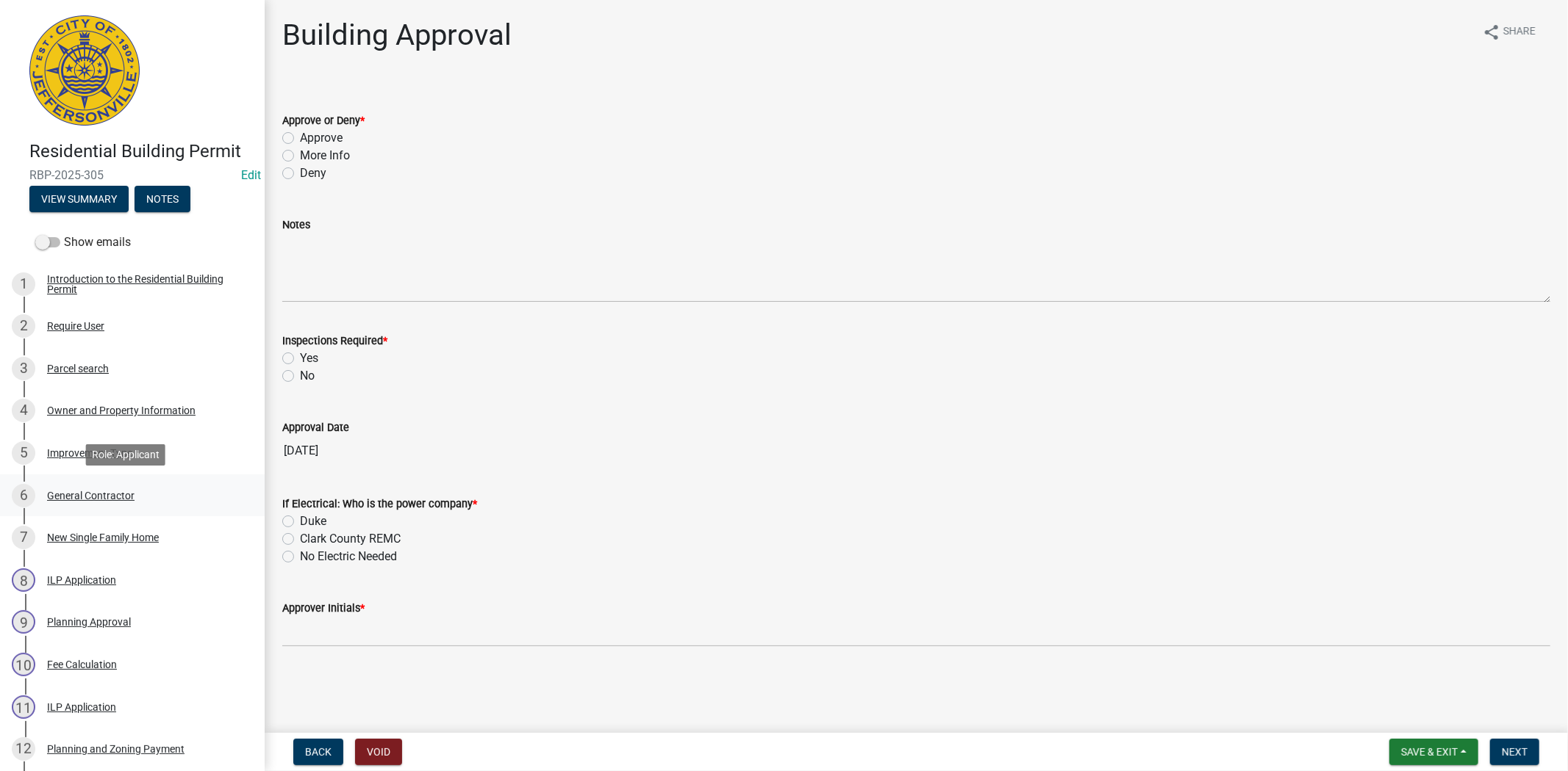
click at [108, 496] on div "General Contractor" at bounding box center [91, 496] width 87 height 10
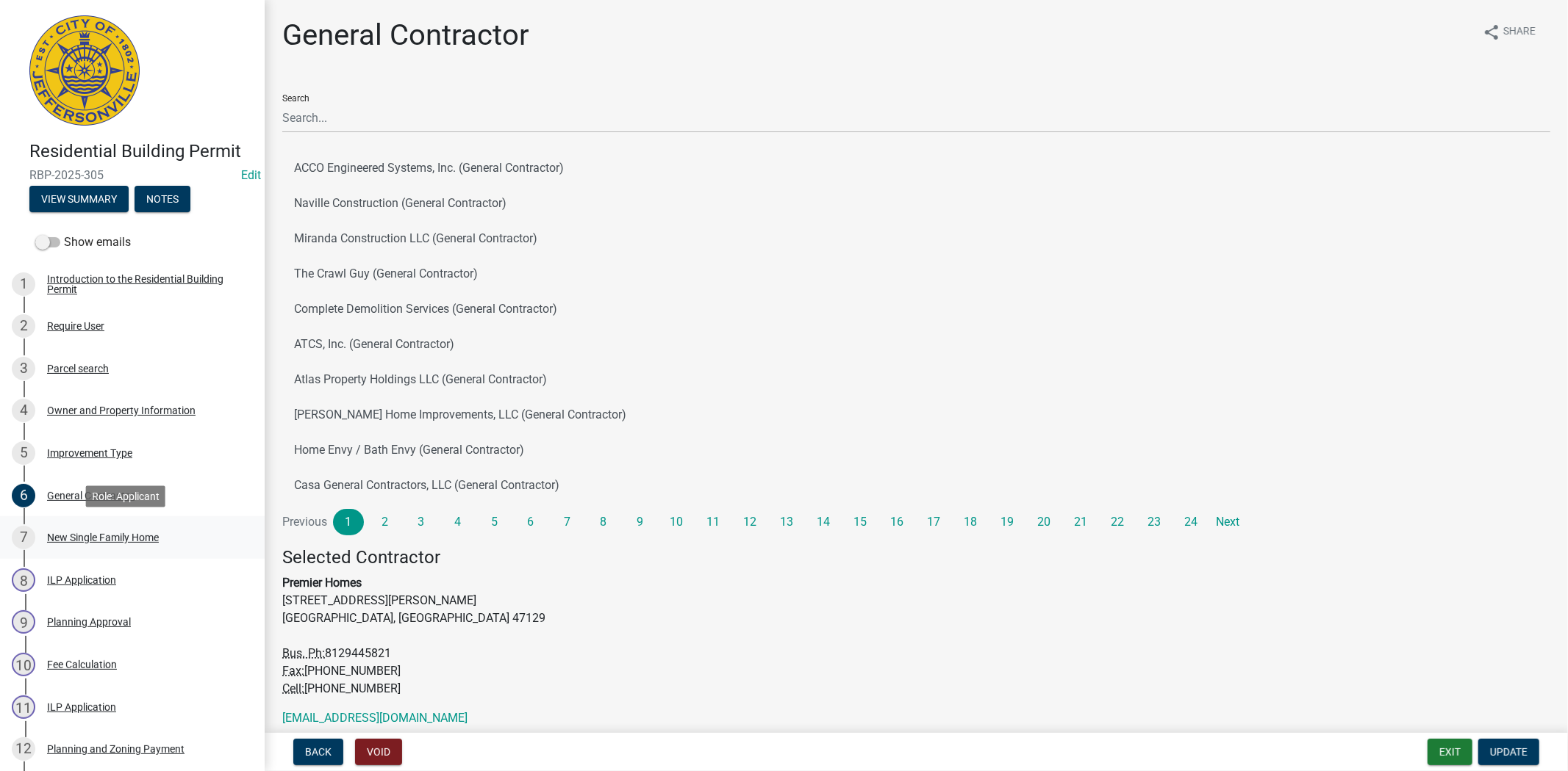
click at [107, 533] on div "New Single Family Home" at bounding box center [103, 538] width 112 height 10
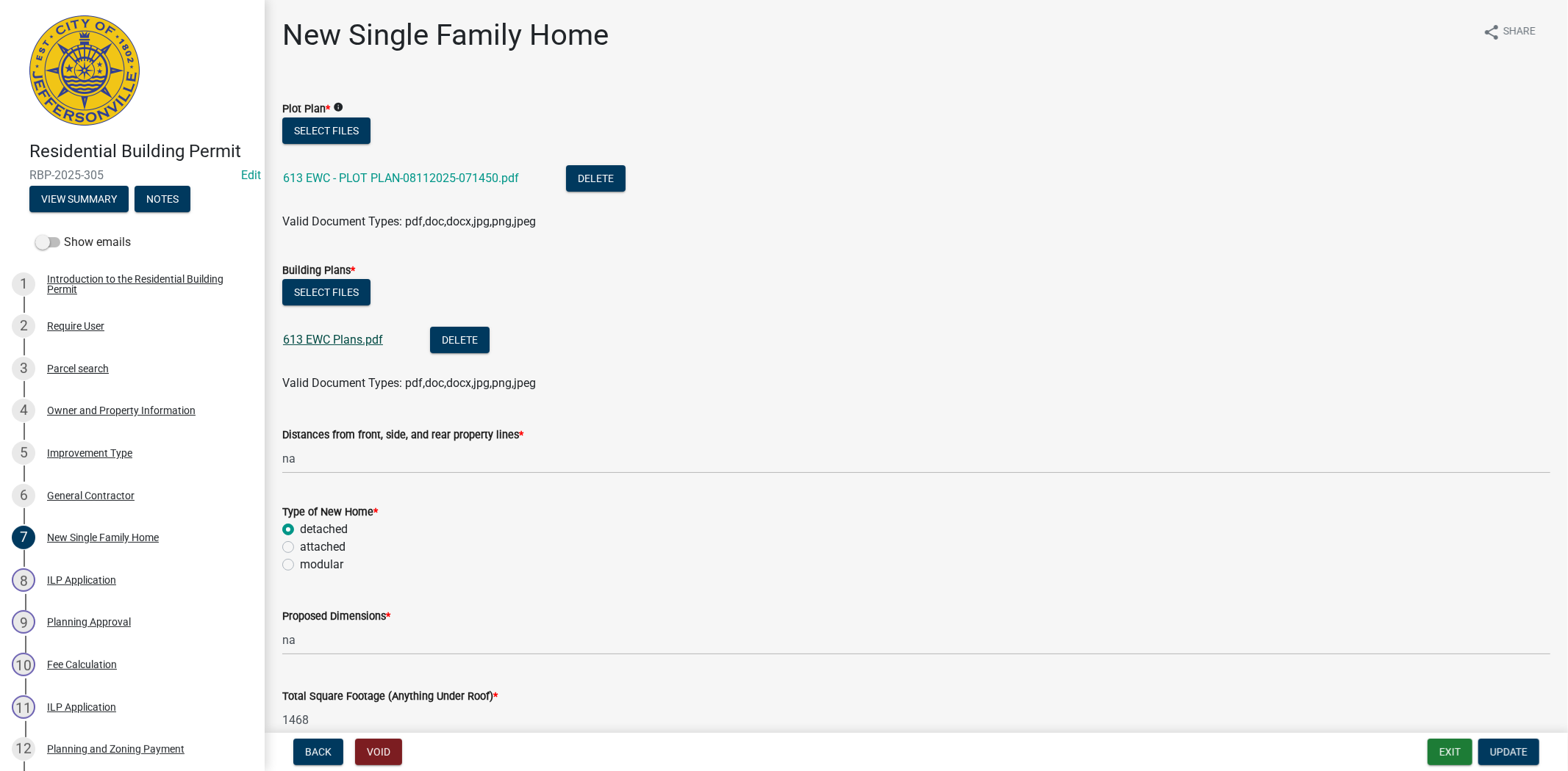
click at [331, 334] on link "613 EWC Plans.pdf" at bounding box center [333, 340] width 100 height 14
click at [79, 456] on div "Improvement Type" at bounding box center [89, 453] width 85 height 10
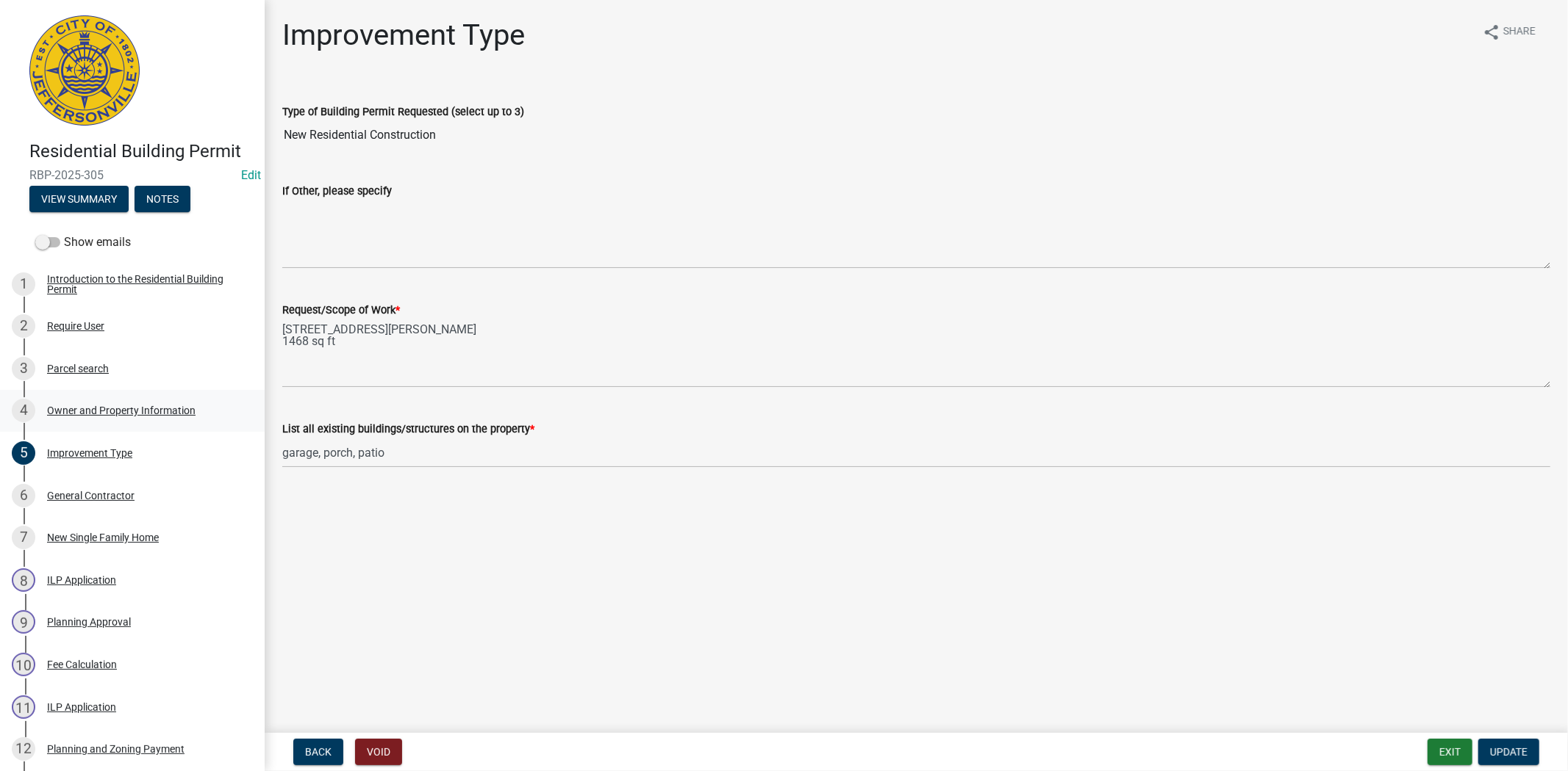
click at [95, 409] on div "Owner and Property Information" at bounding box center [121, 411] width 149 height 10
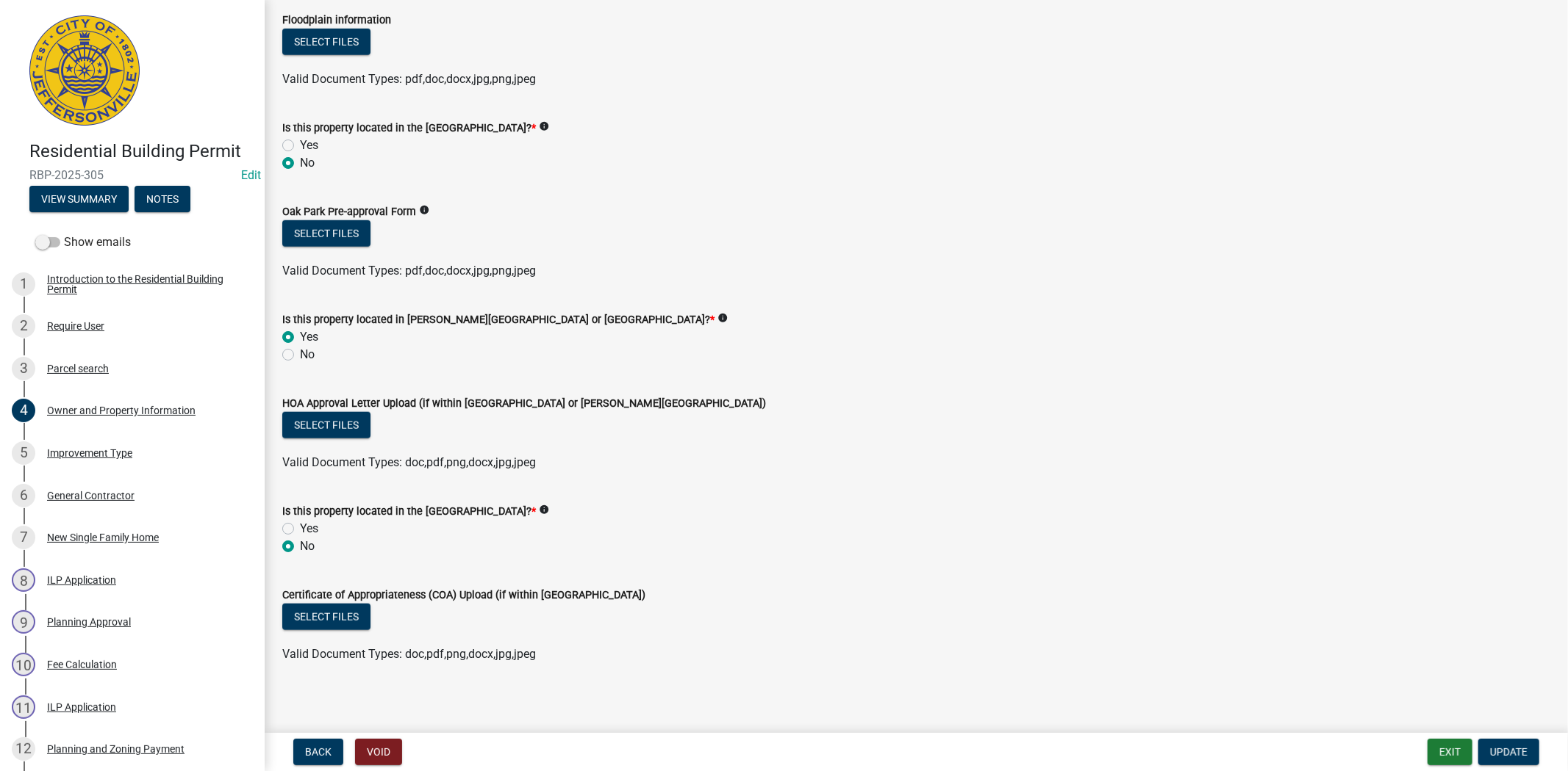
scroll to position [1133, 0]
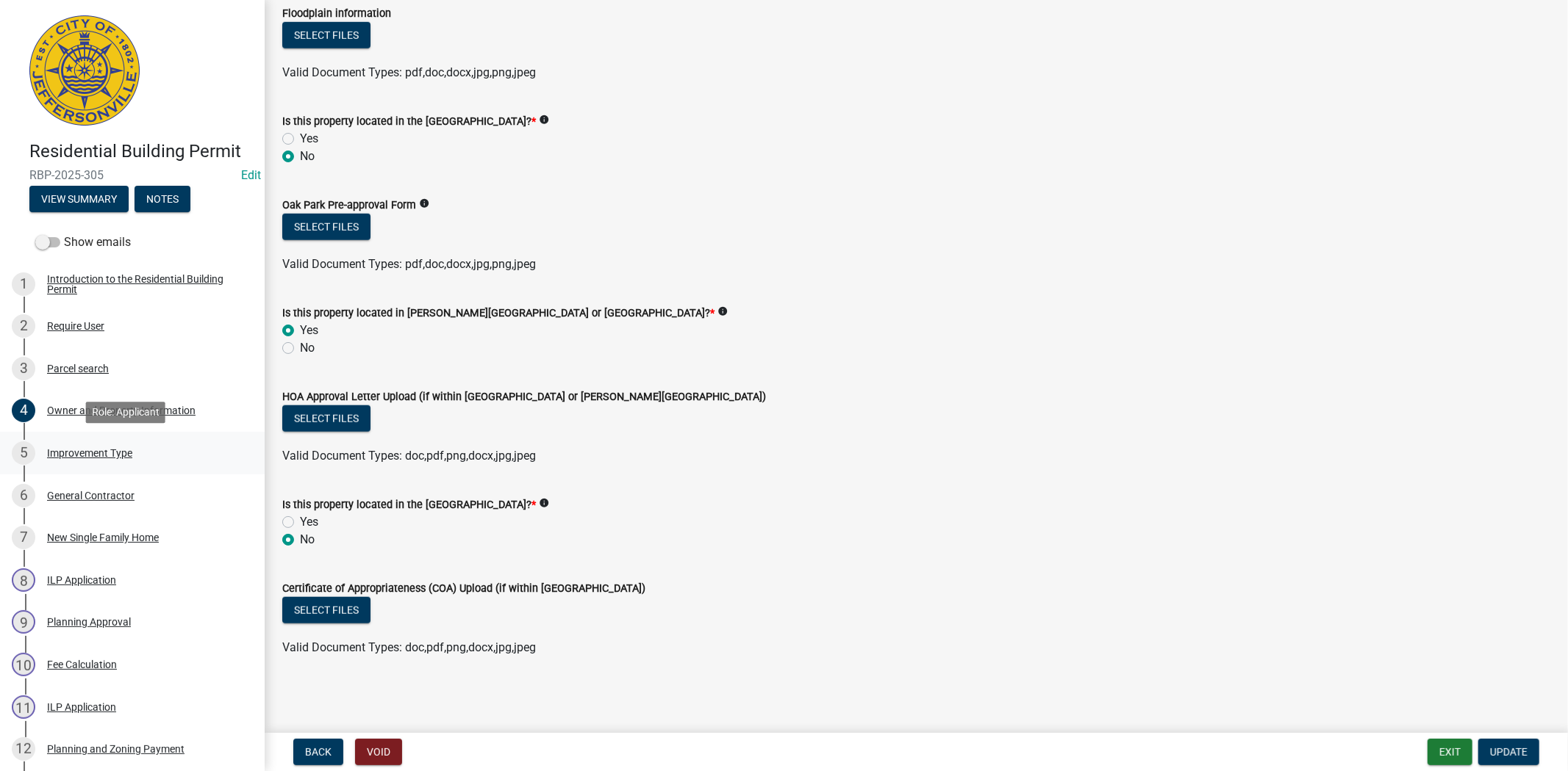
click at [83, 453] on div "Improvement Type" at bounding box center [89, 453] width 85 height 10
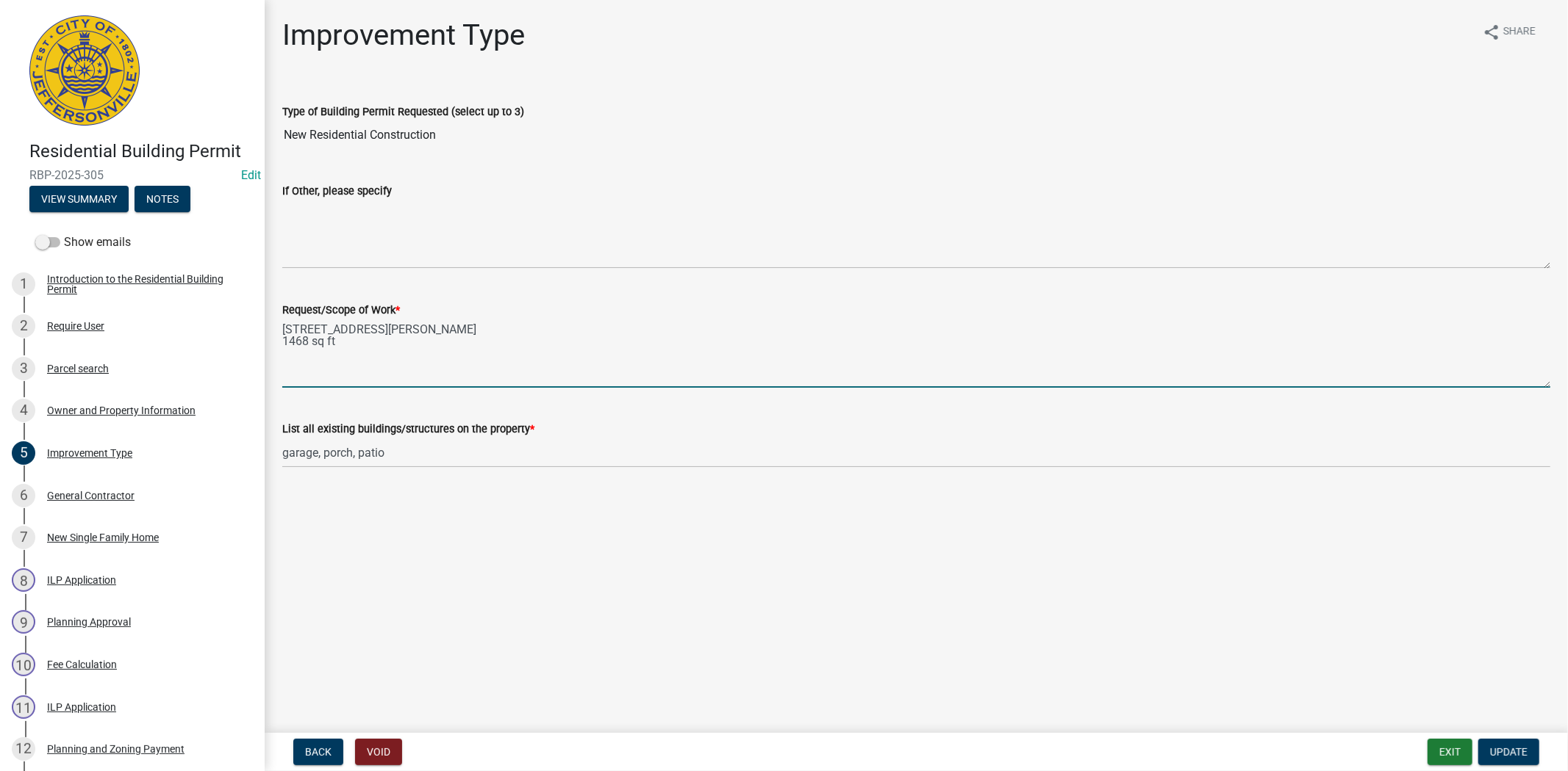
click at [367, 350] on textarea "1166 Dustin's Way, Lot # 613 1468 sq ft" at bounding box center [916, 354] width 1268 height 69
type textarea "1166 Dustin's Way, Lot # 613 1468 sq ft per MK sq. ft. 2250"
click at [1493, 750] on span "Update" at bounding box center [1508, 753] width 38 height 12
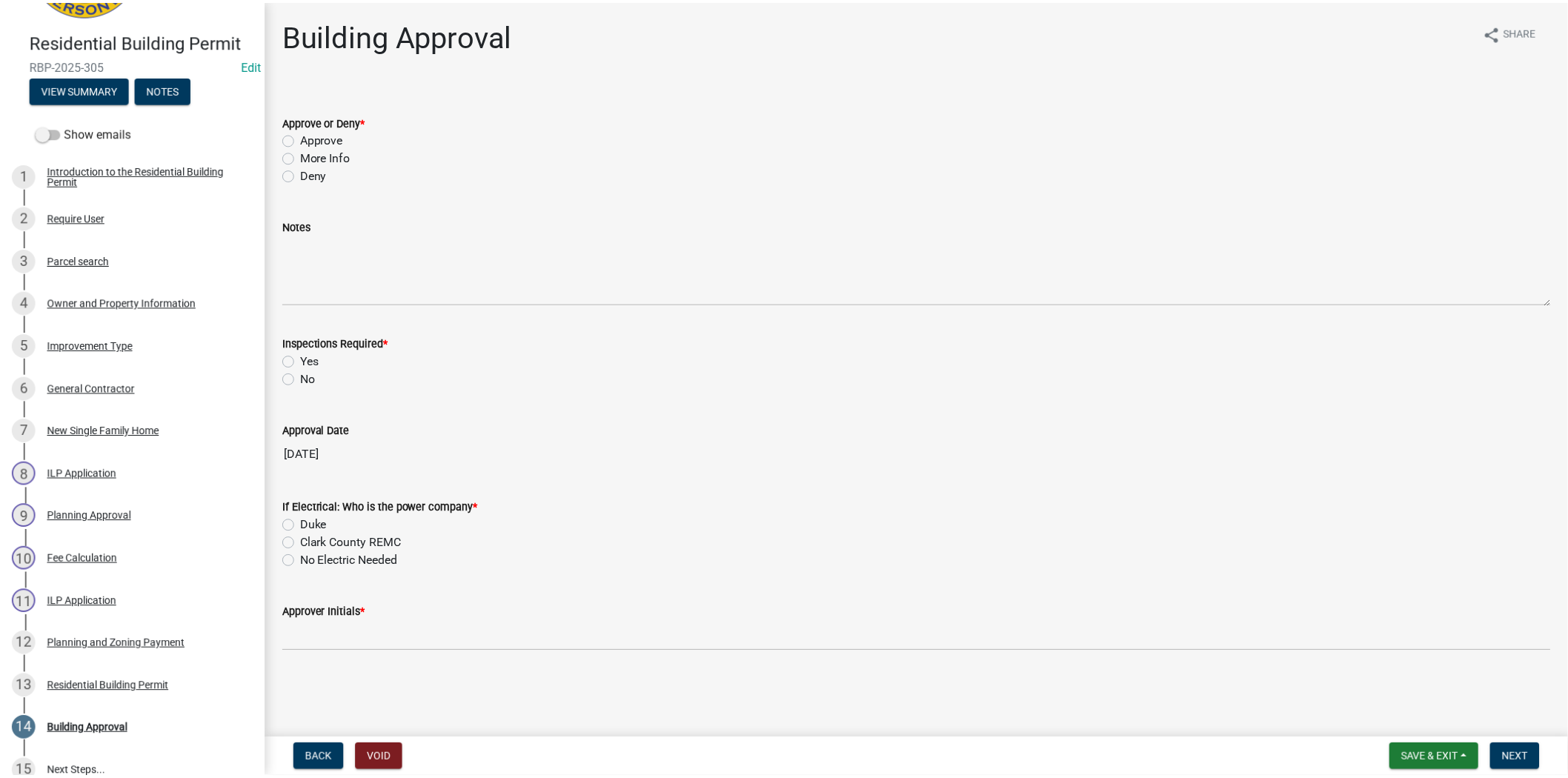
scroll to position [119, 0]
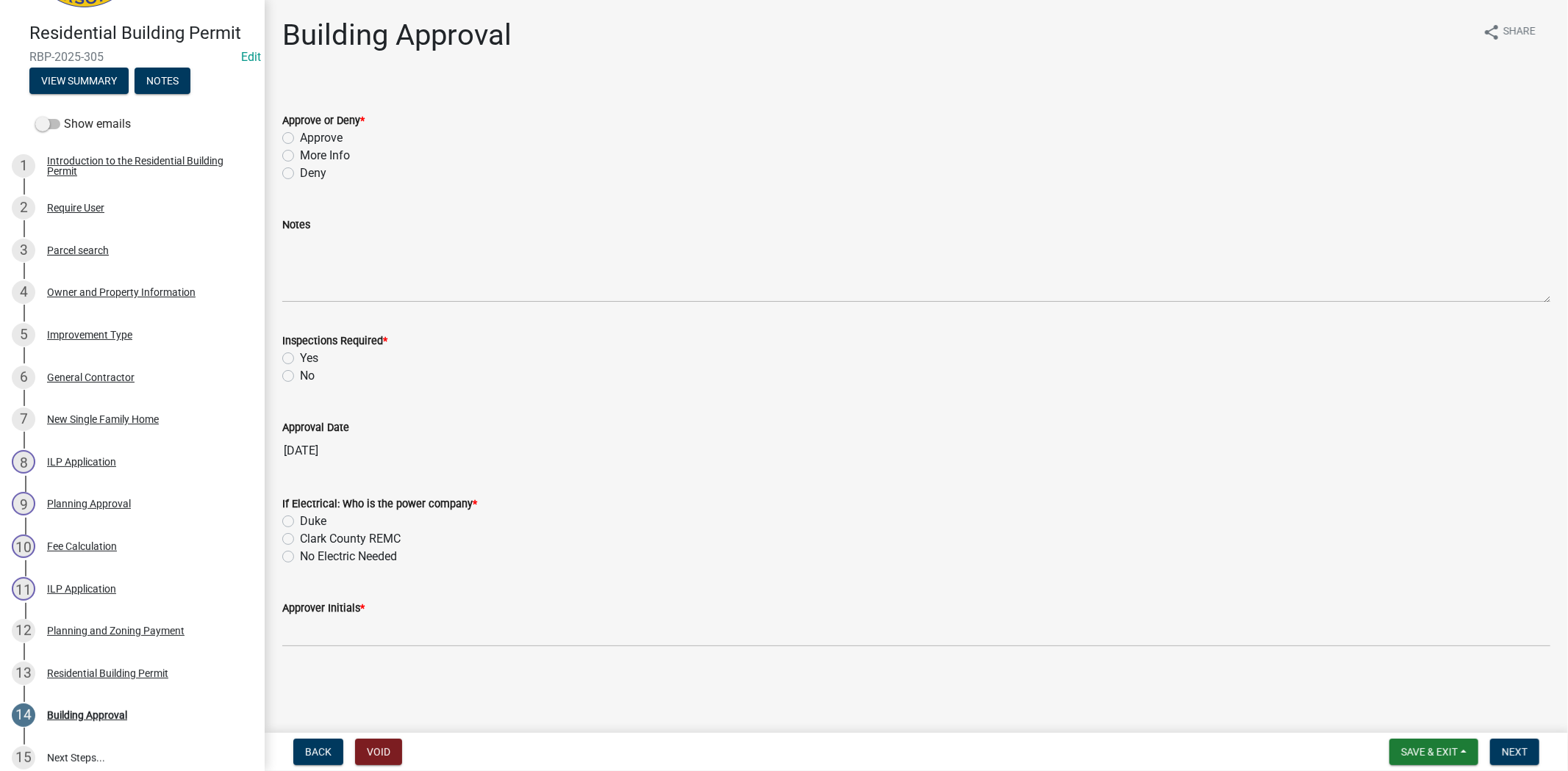
click at [300, 140] on label "Approve" at bounding box center [321, 138] width 43 height 18
click at [300, 139] on input "Approve" at bounding box center [304, 134] width 10 height 10
radio input "true"
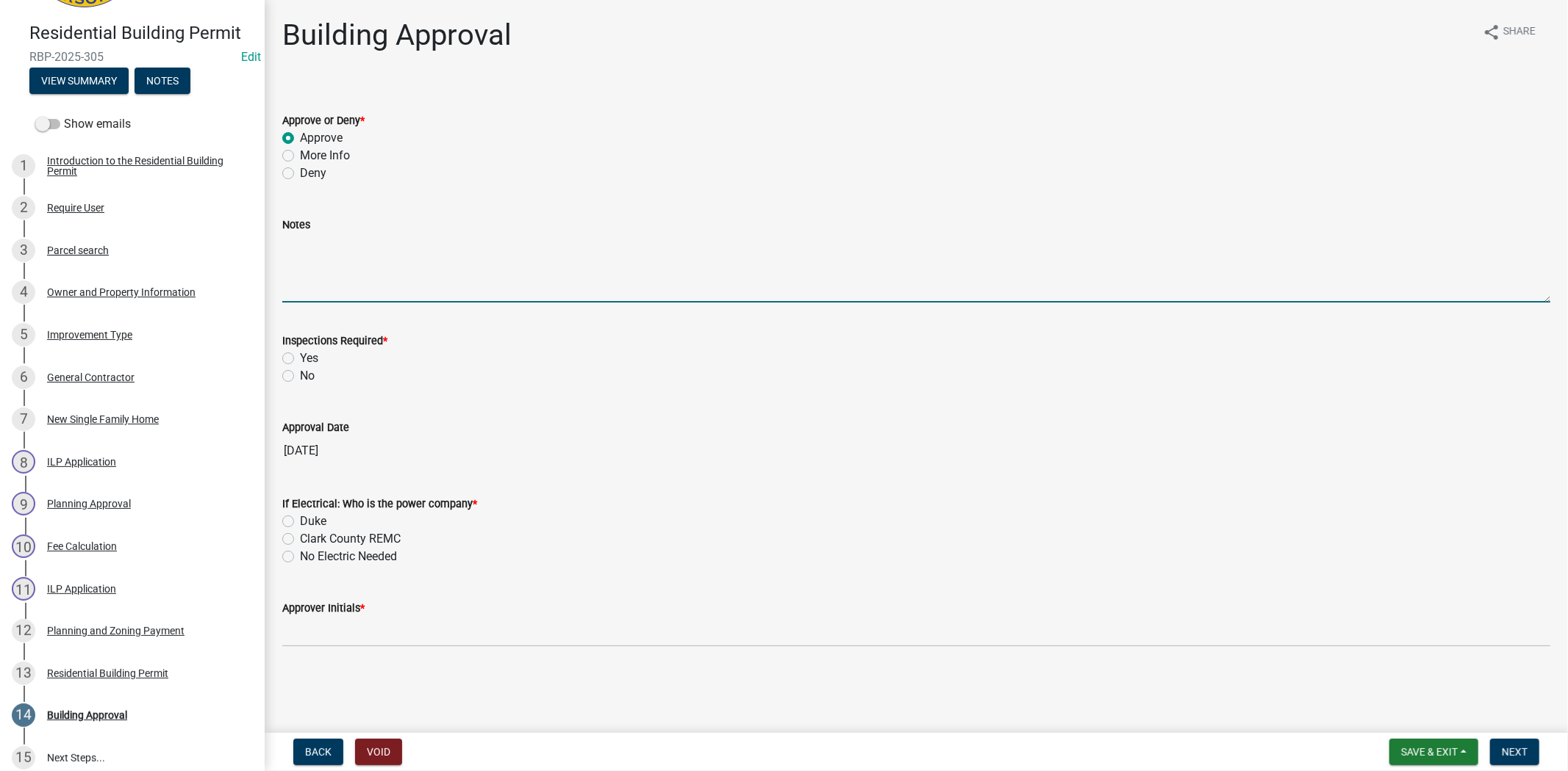
click at [307, 267] on textarea "Notes" at bounding box center [916, 268] width 1268 height 69
type textarea "plans on file, approved by mk 2250"
click at [300, 357] on label "Yes" at bounding box center [309, 358] width 18 height 18
click at [300, 357] on input "Yes" at bounding box center [304, 354] width 10 height 10
radio input "true"
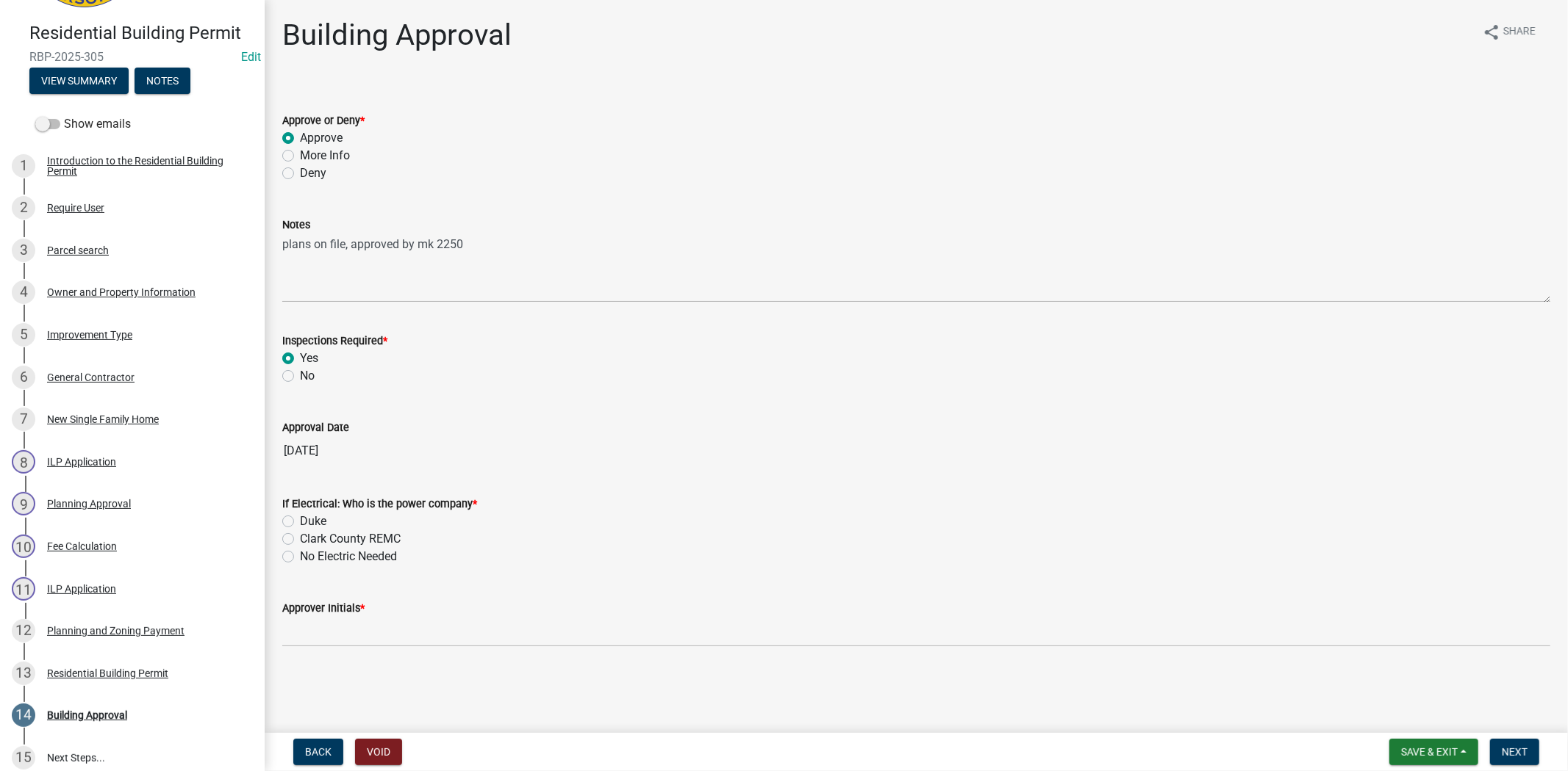
click at [291, 545] on div "Clark County REMC" at bounding box center [916, 539] width 1268 height 18
click at [300, 541] on label "Clark County REMC" at bounding box center [350, 539] width 100 height 18
click at [300, 540] on input "Clark County REMC" at bounding box center [304, 535] width 10 height 10
radio input "true"
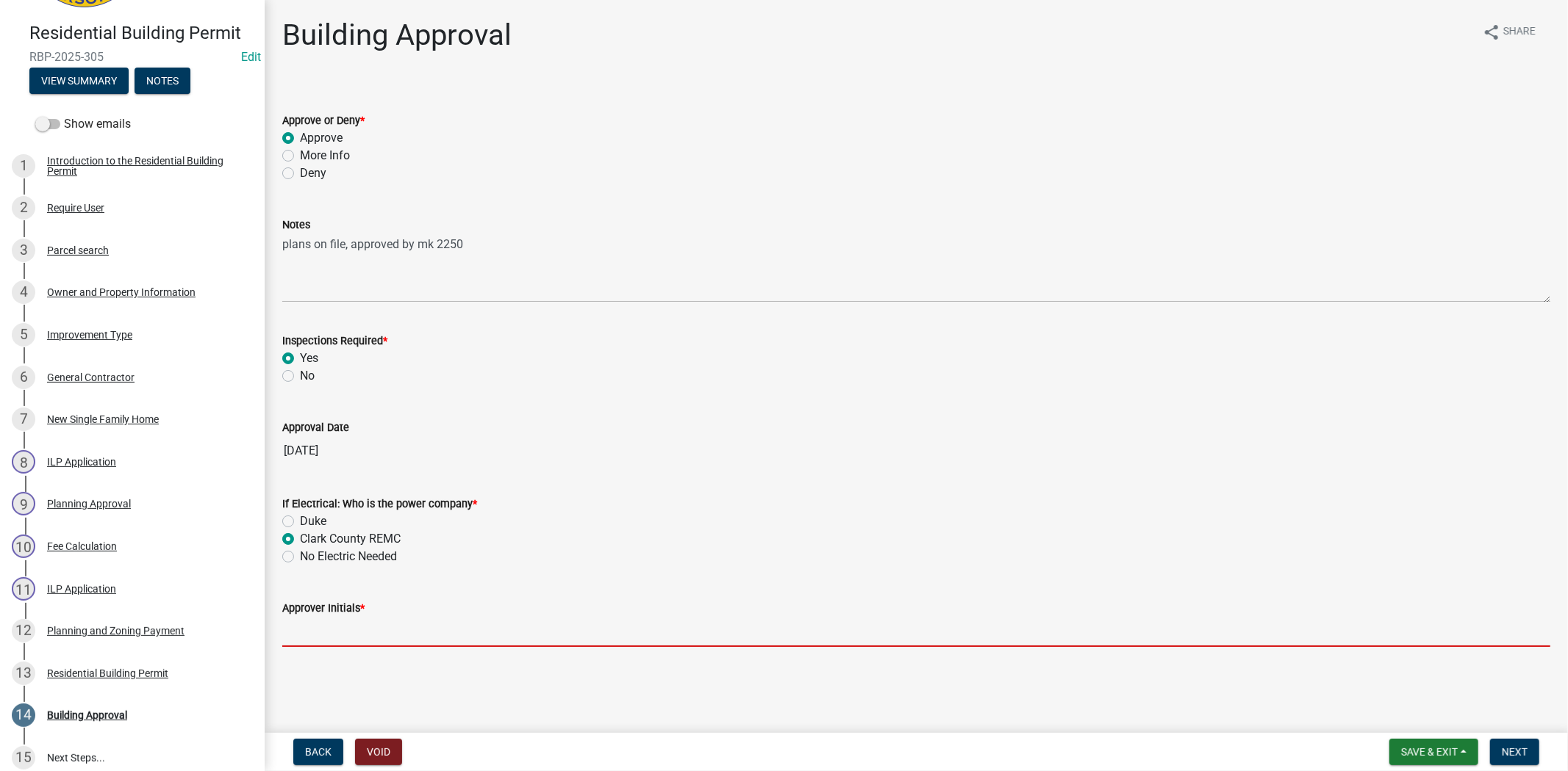
click at [306, 626] on input "Approver Initials *" at bounding box center [916, 632] width 1268 height 30
type input "mkf"
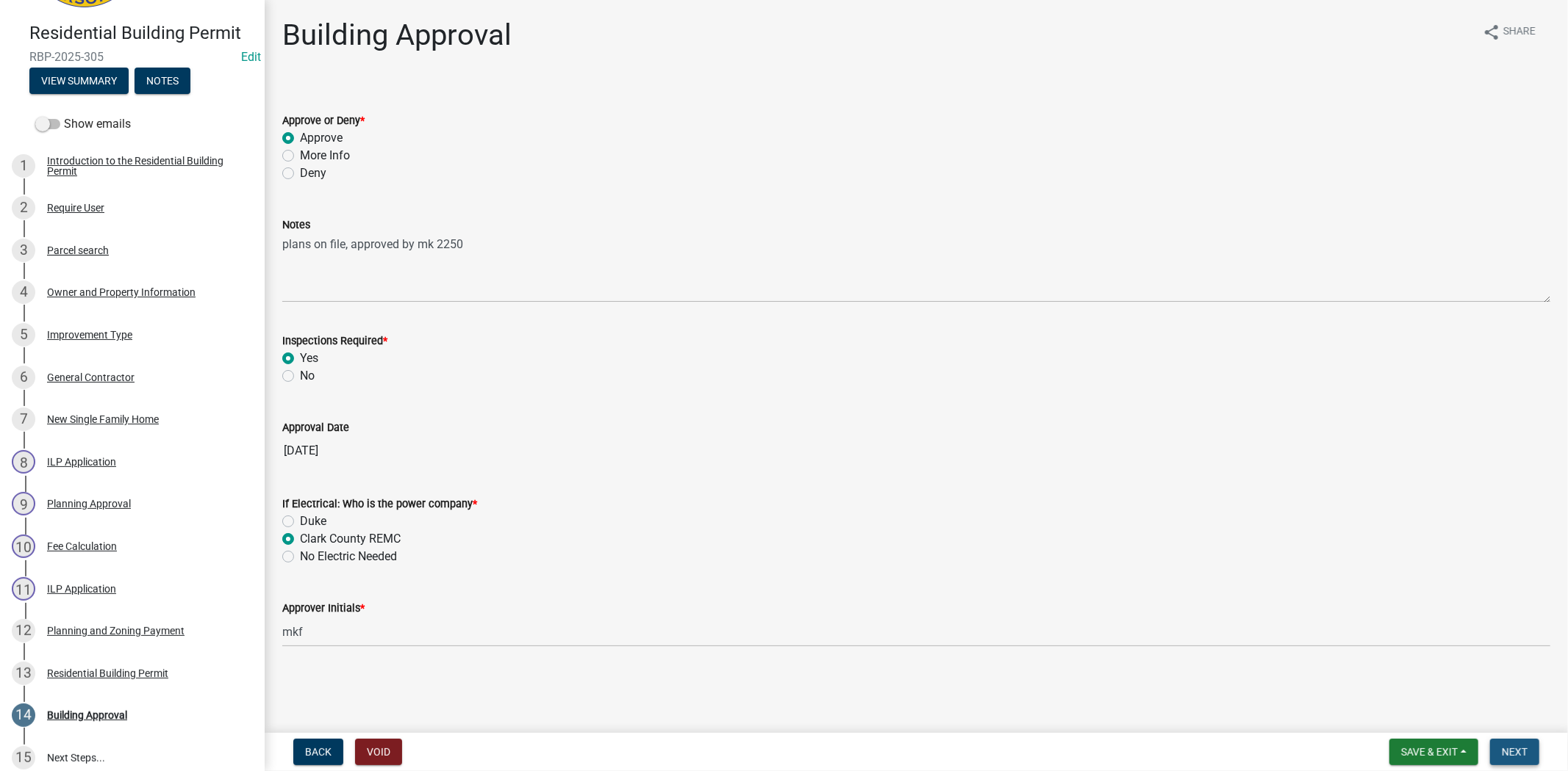
click span "Next"
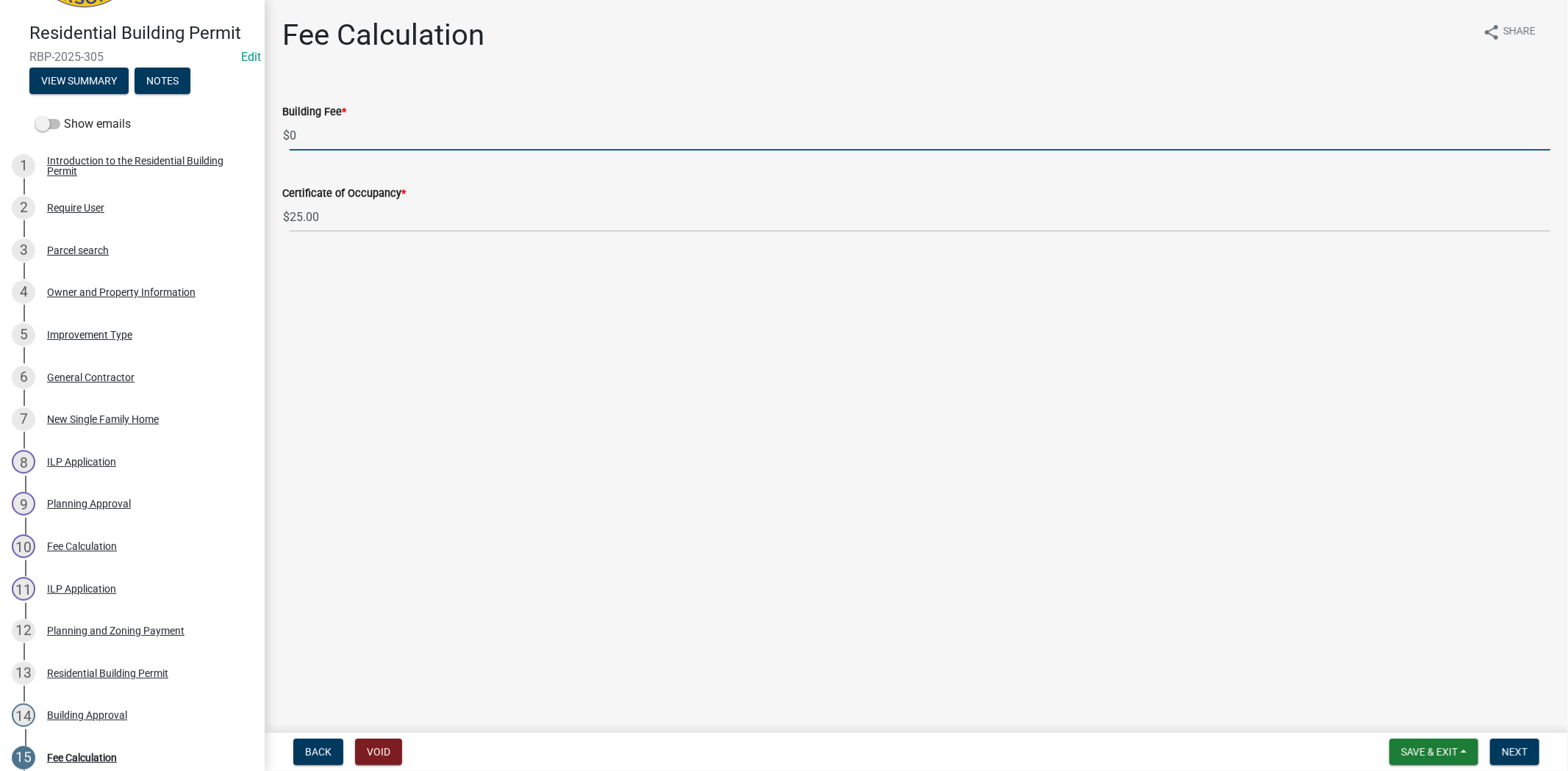
click input "0"
type input "0"
type input "180.00"
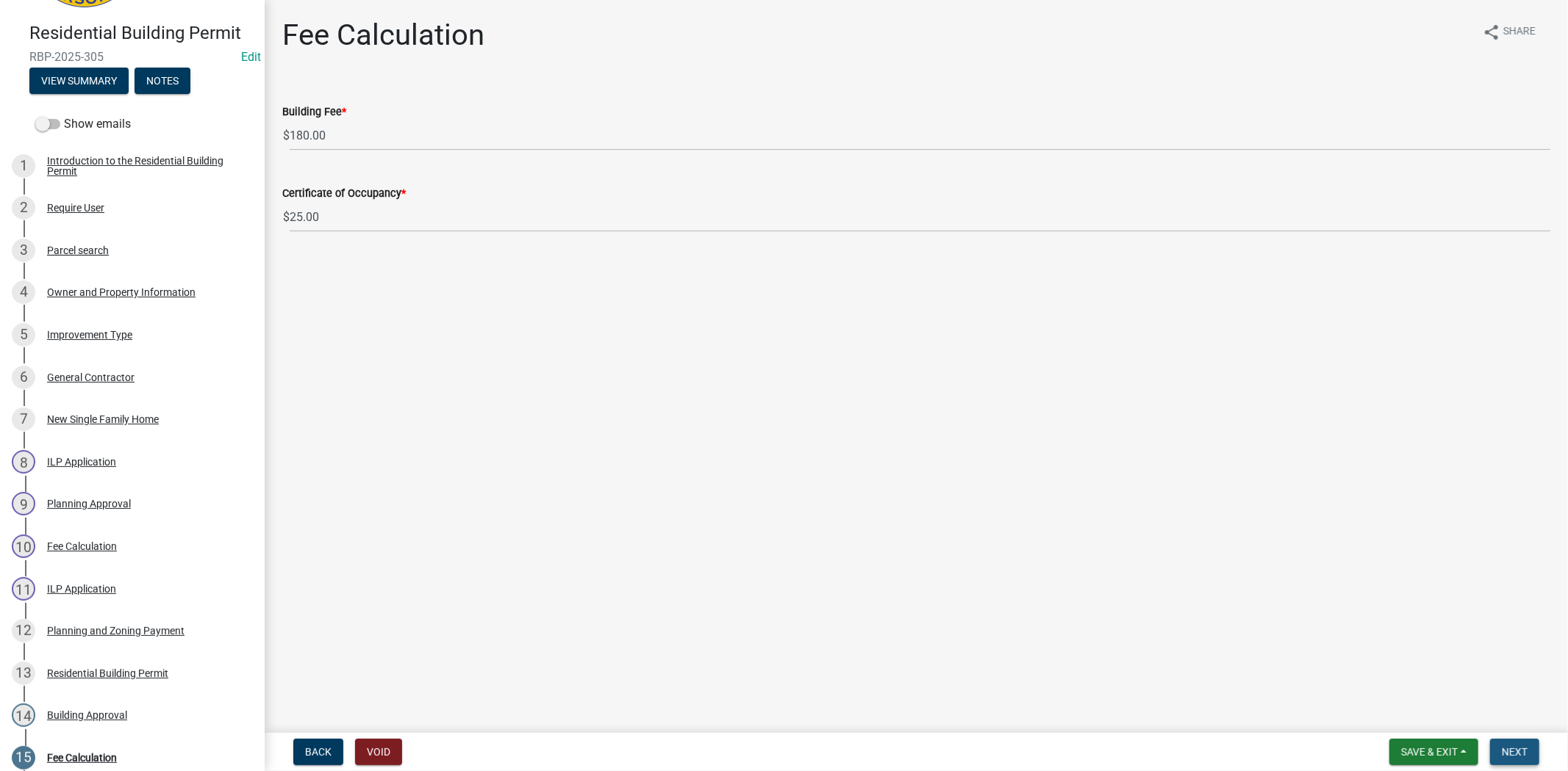
click span "Next"
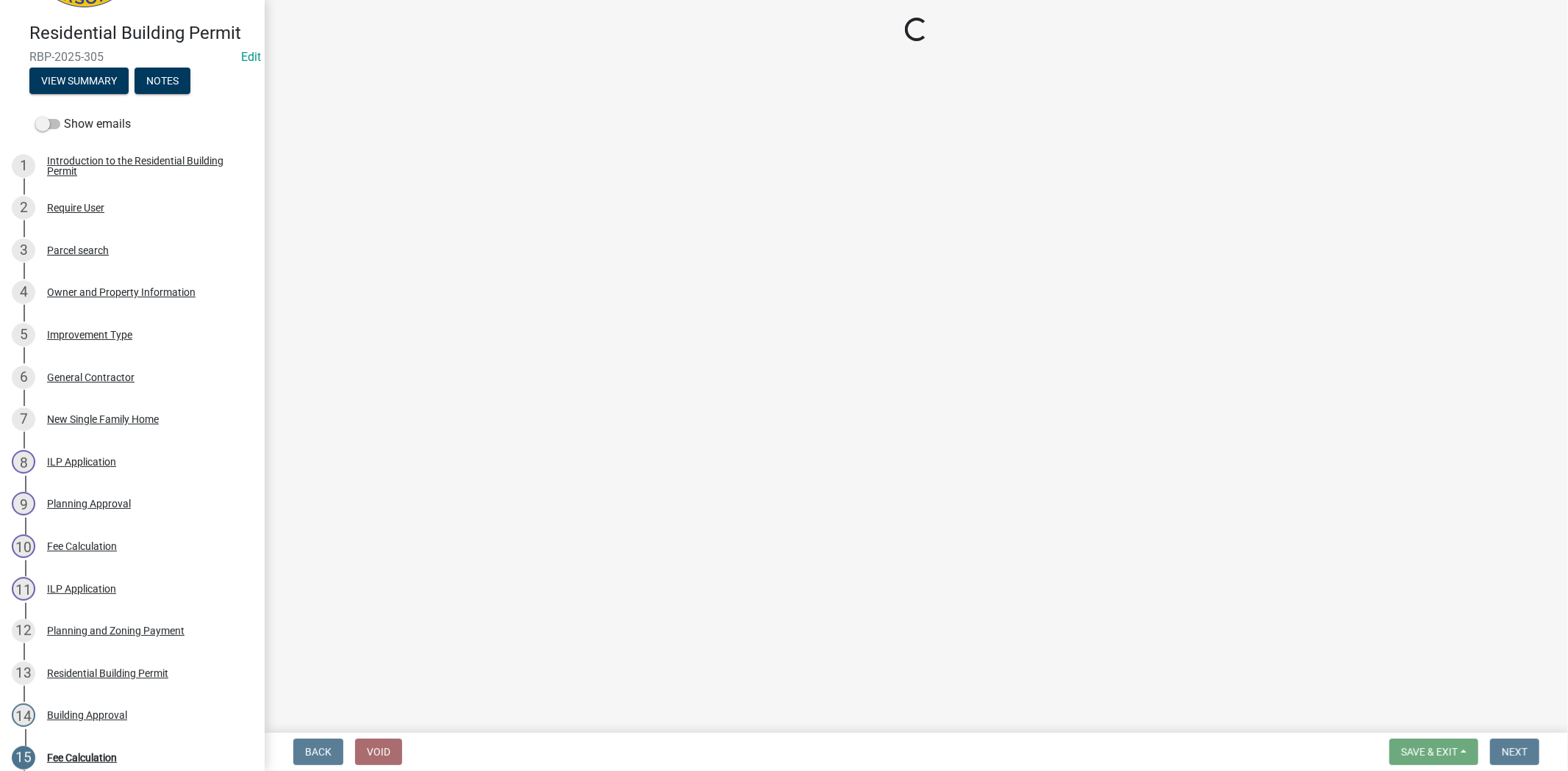
select select "3: 3"
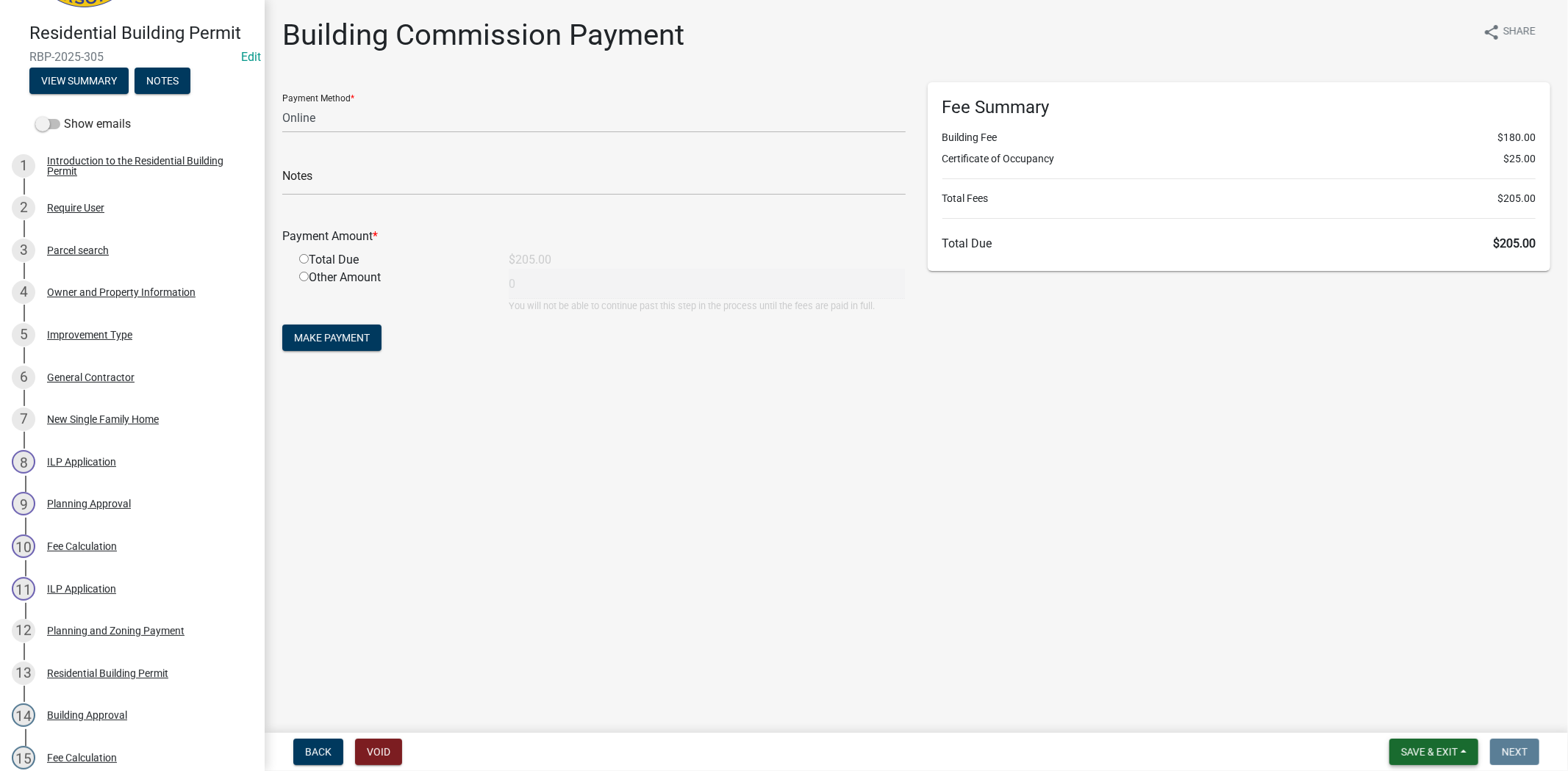
click button "Save & Exit"
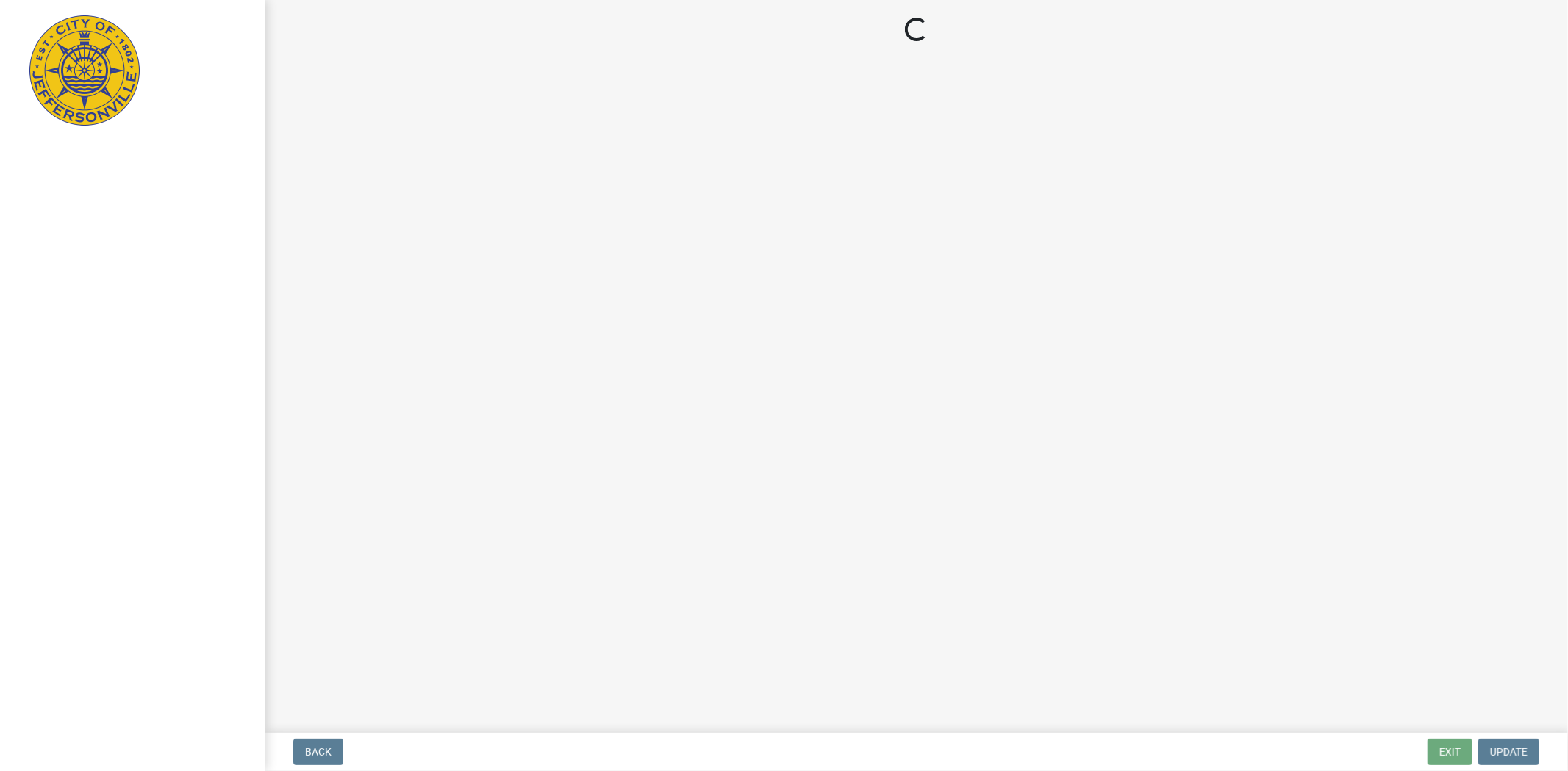
select select "3: 3"
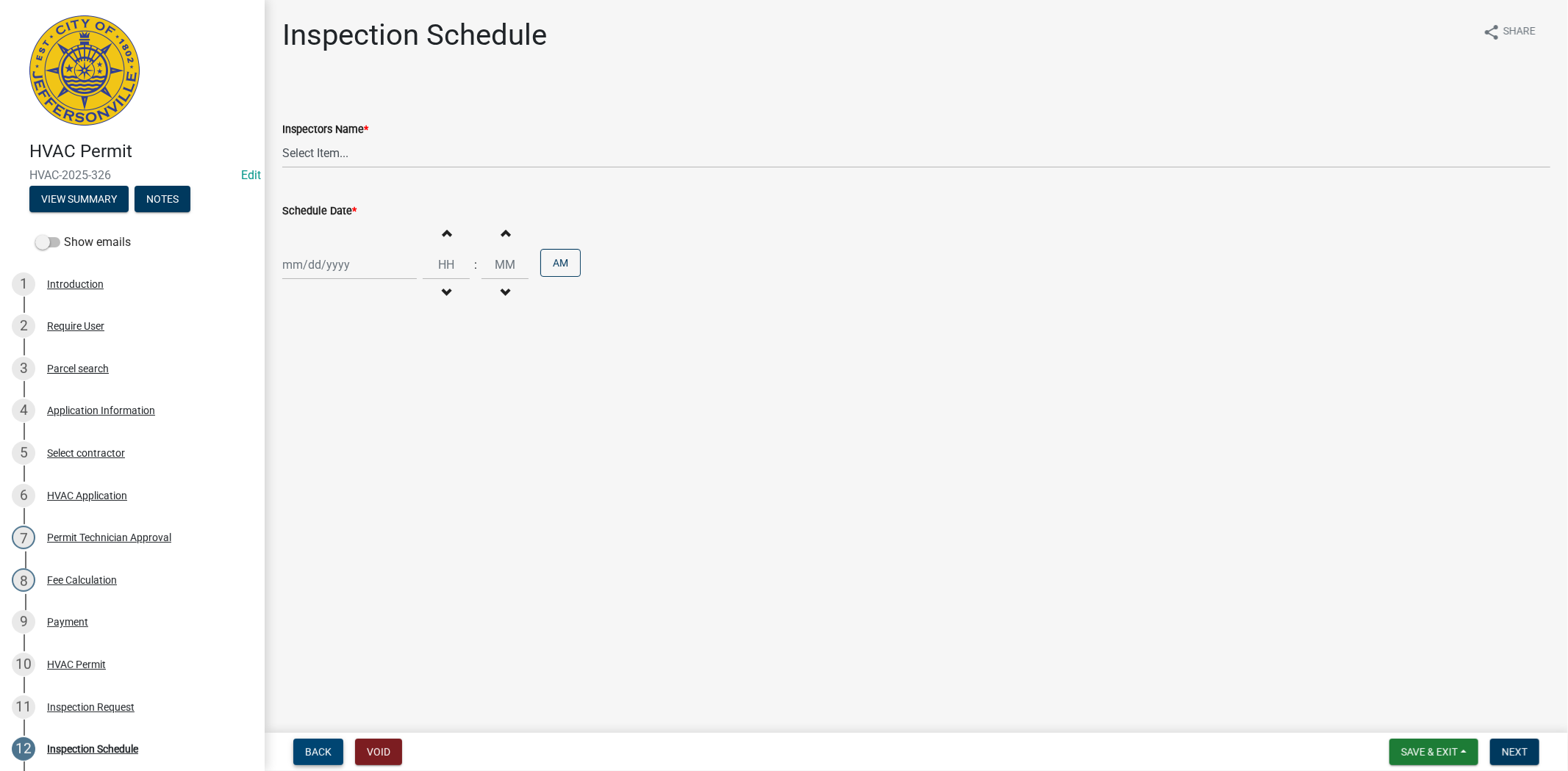
click at [305, 755] on span "Back" at bounding box center [318, 753] width 27 height 12
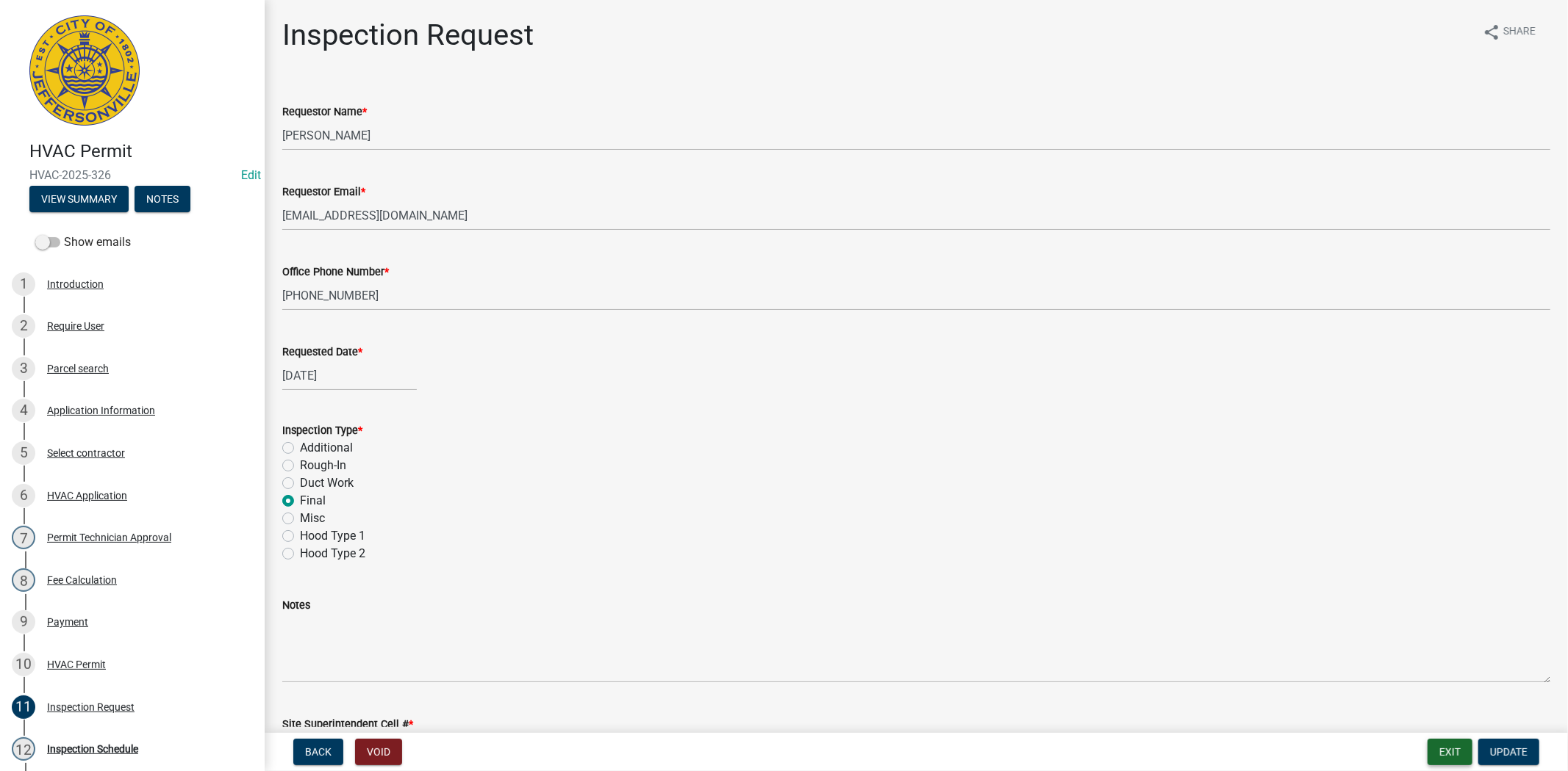
click at [1436, 755] on button "Exit" at bounding box center [1450, 753] width 45 height 27
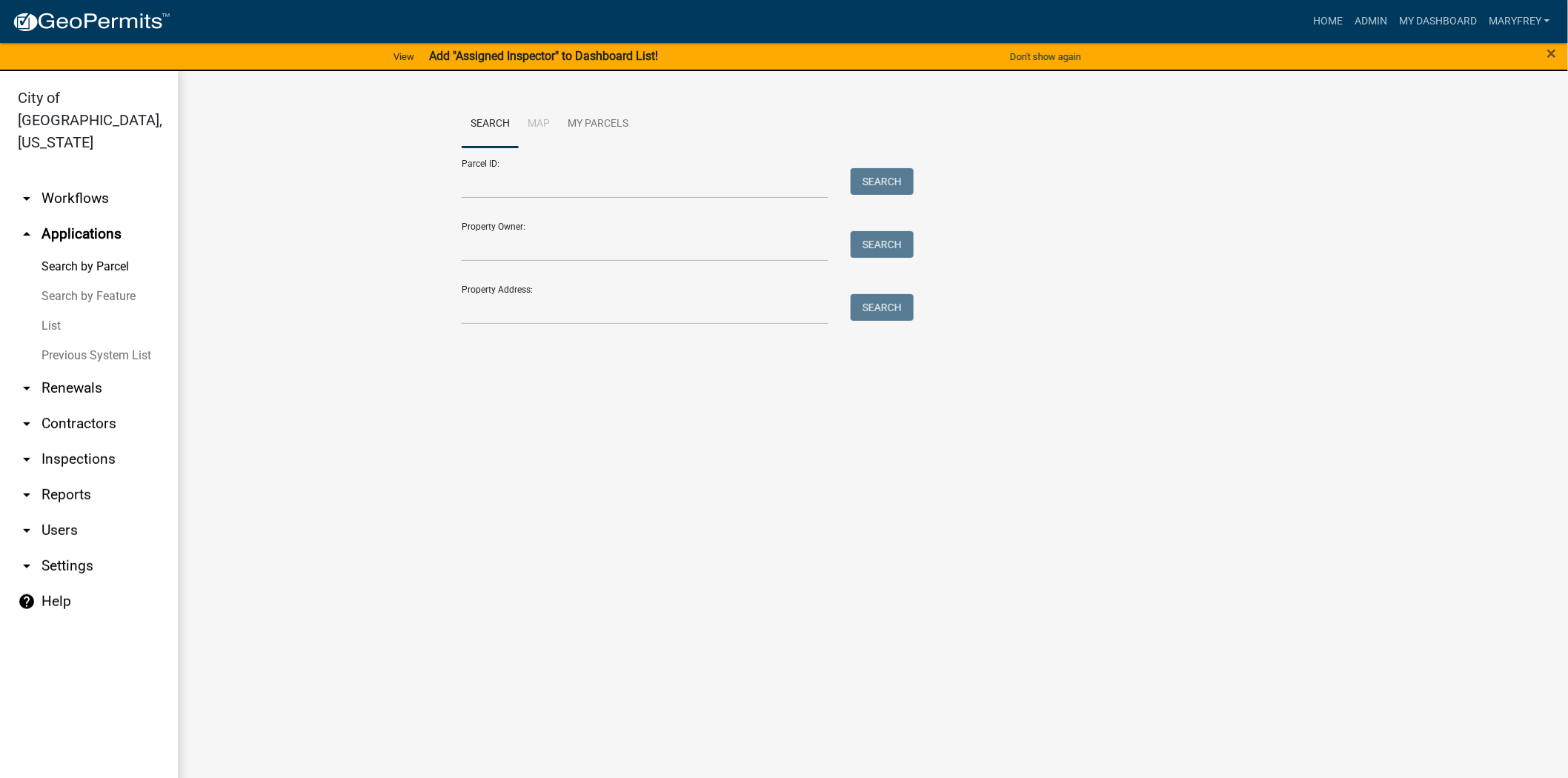
click at [84, 181] on link "arrow_drop_down Workflows" at bounding box center [89, 199] width 178 height 36
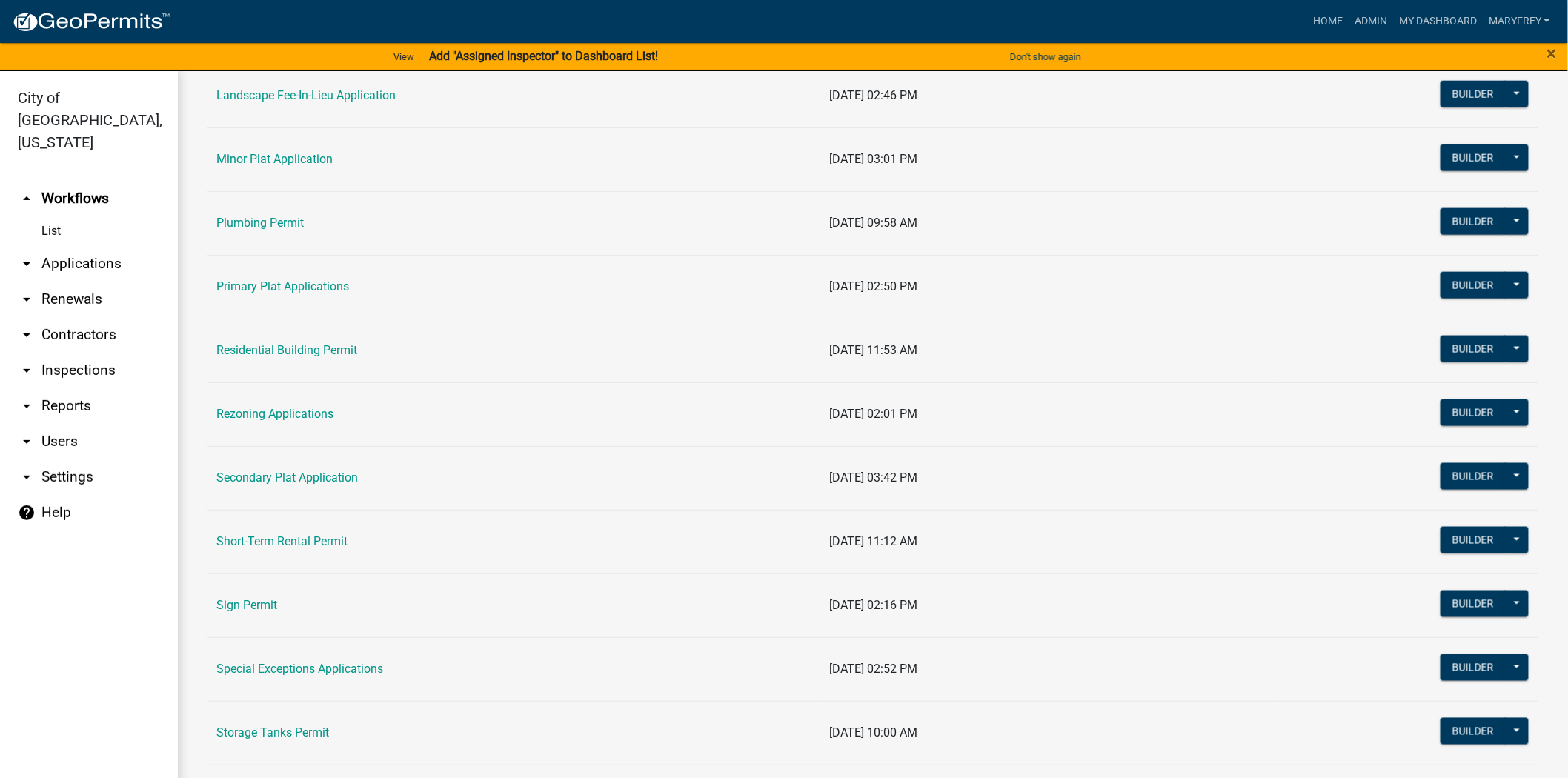
scroll to position [799, 0]
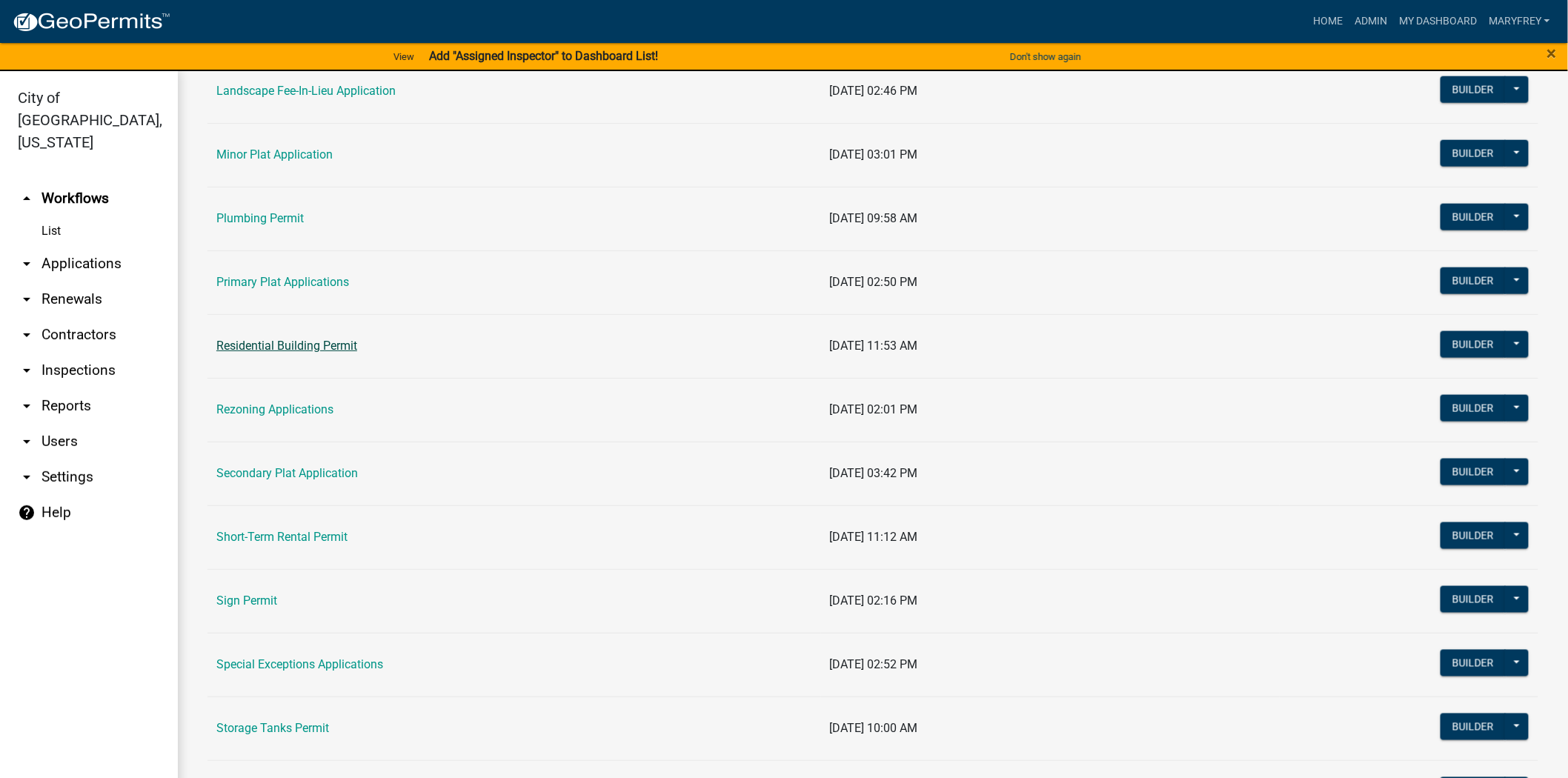
click at [305, 349] on link "Residential Building Permit" at bounding box center [286, 346] width 141 height 14
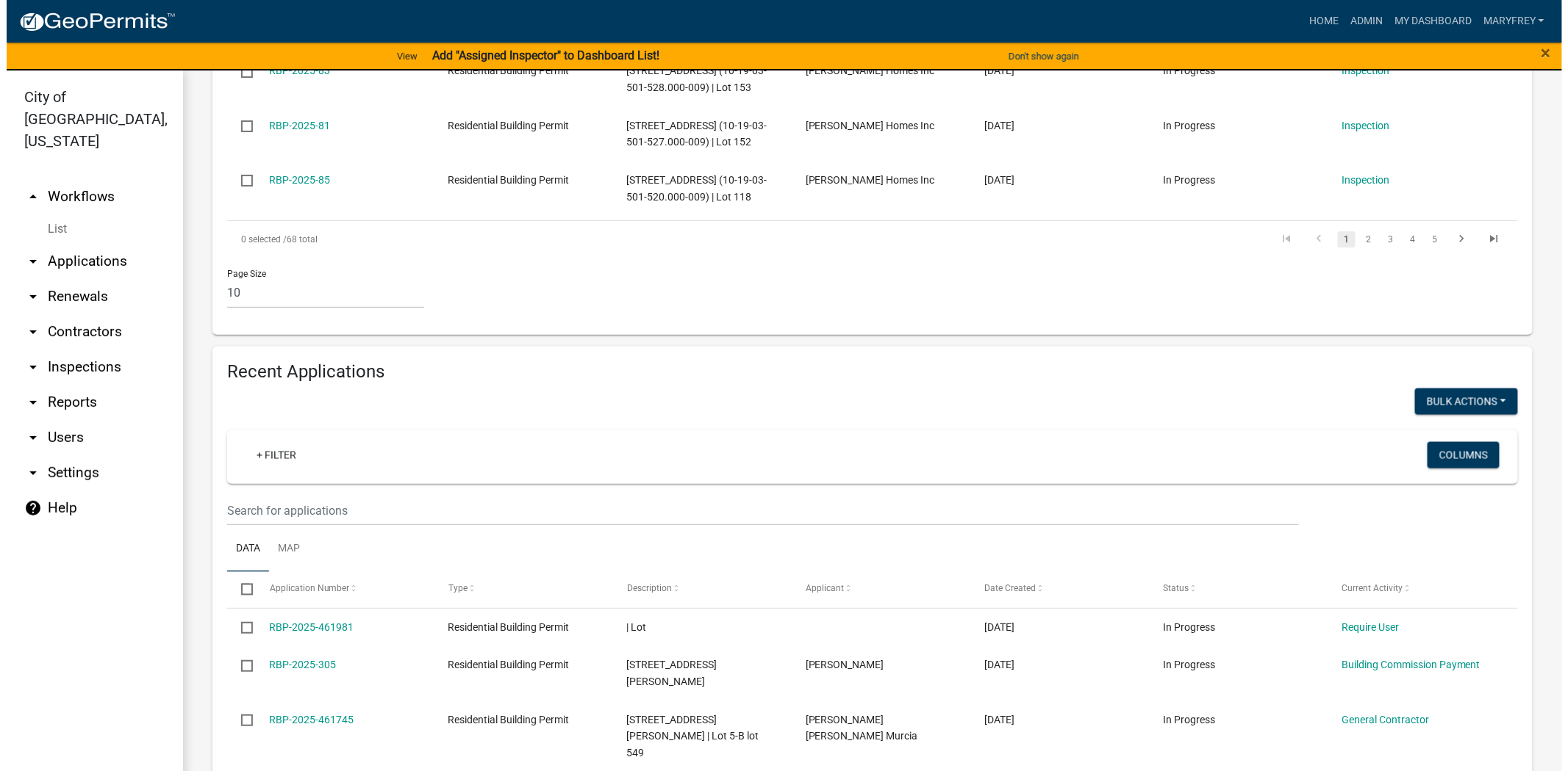
scroll to position [853, 0]
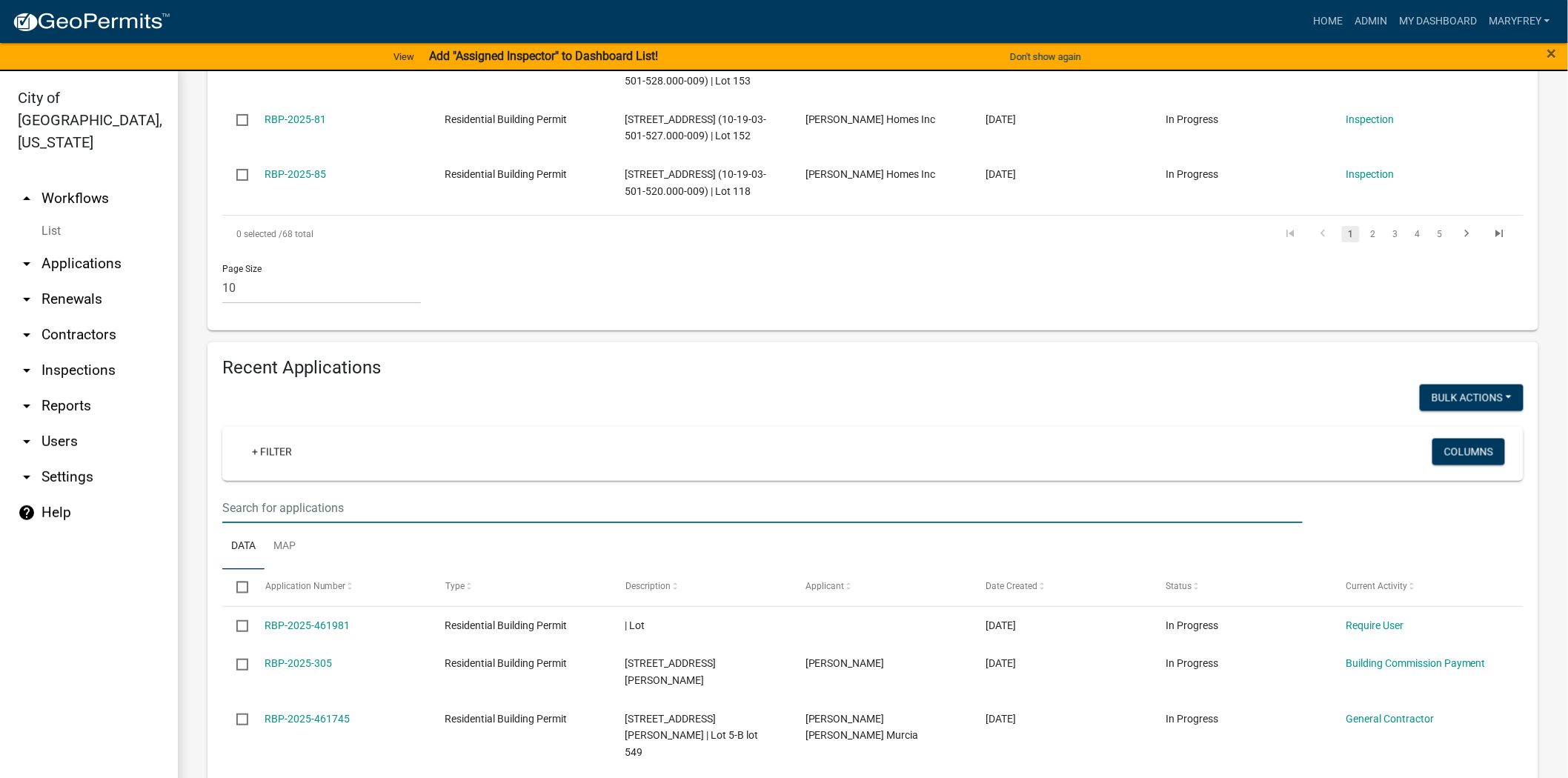
click at [240, 493] on input "text" at bounding box center [762, 507] width 1080 height 31
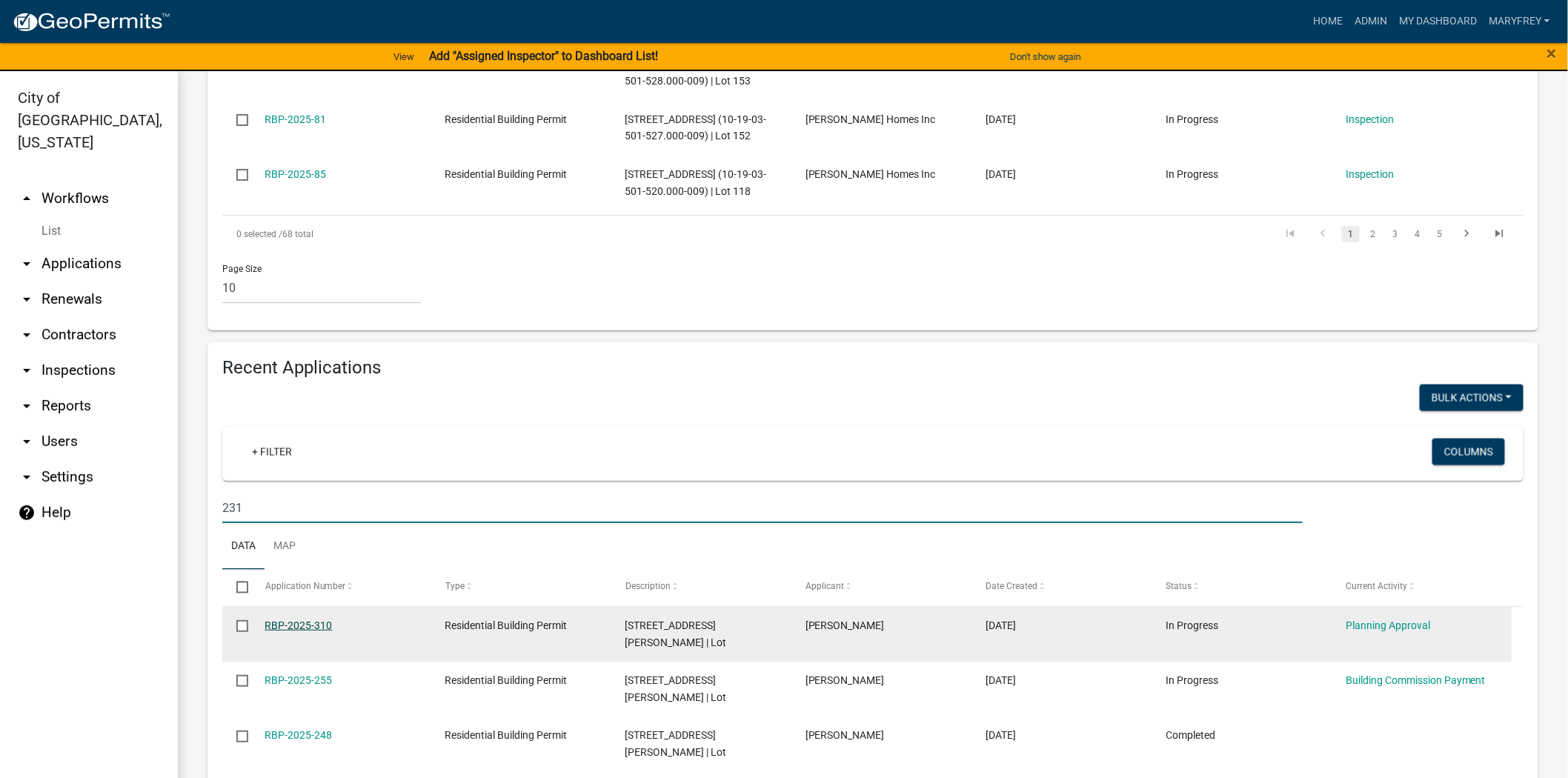
type input "231"
click at [302, 620] on link "RBP-2025-310" at bounding box center [299, 626] width 68 height 12
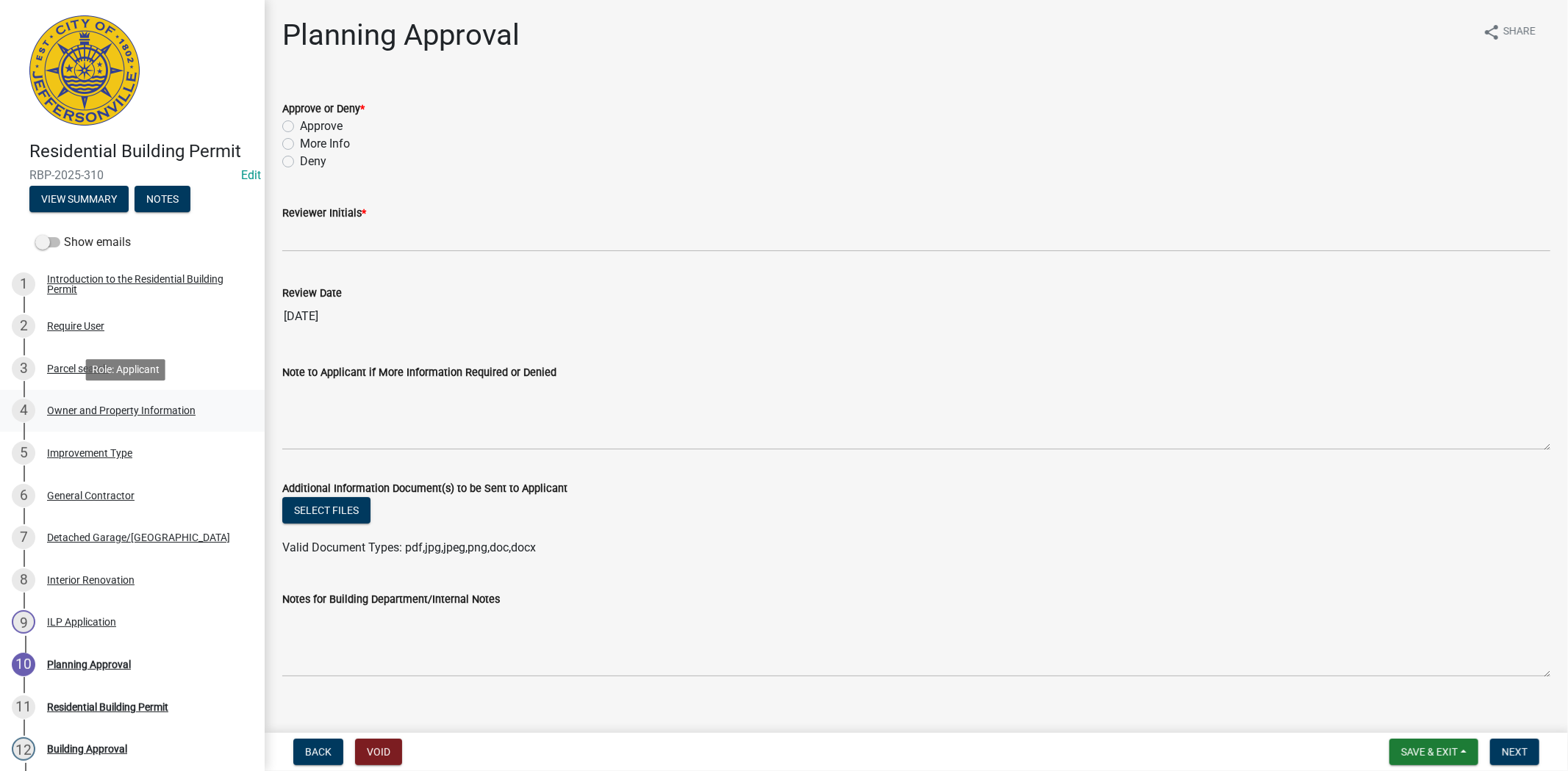
click at [121, 420] on div "4 Owner and Property Information" at bounding box center [126, 411] width 229 height 24
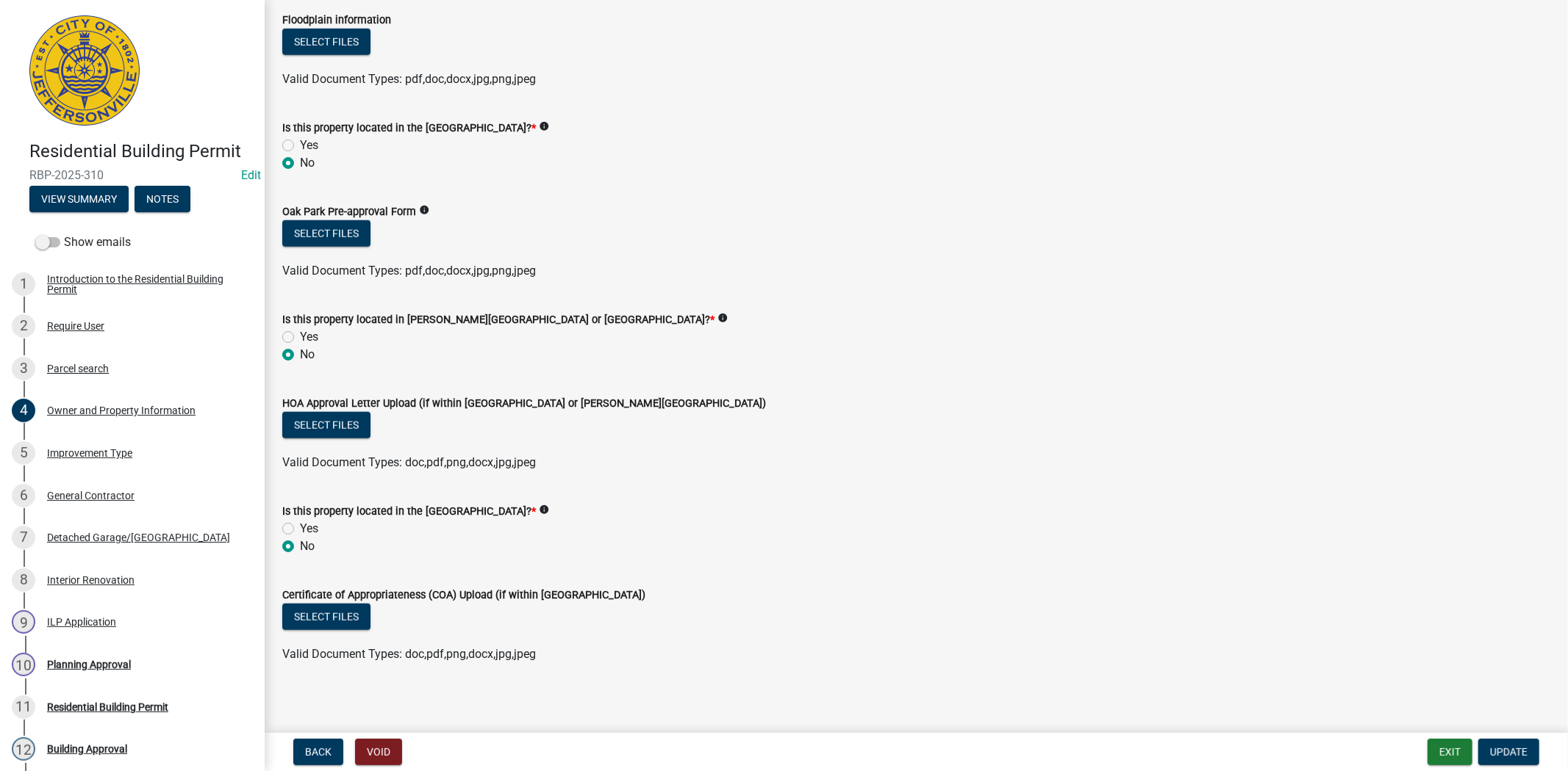
scroll to position [1133, 0]
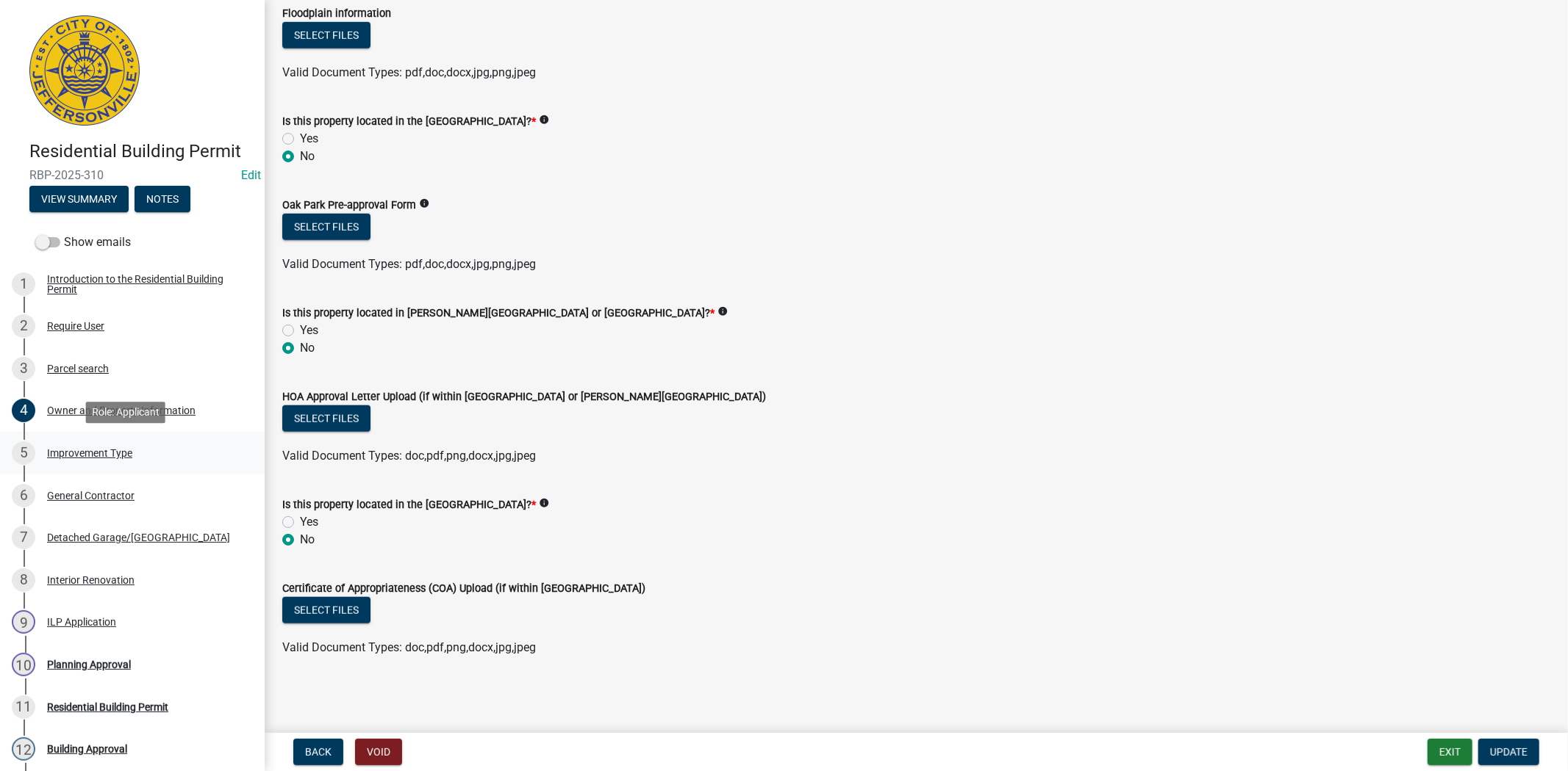
click at [77, 450] on div "Improvement Type" at bounding box center [89, 453] width 85 height 10
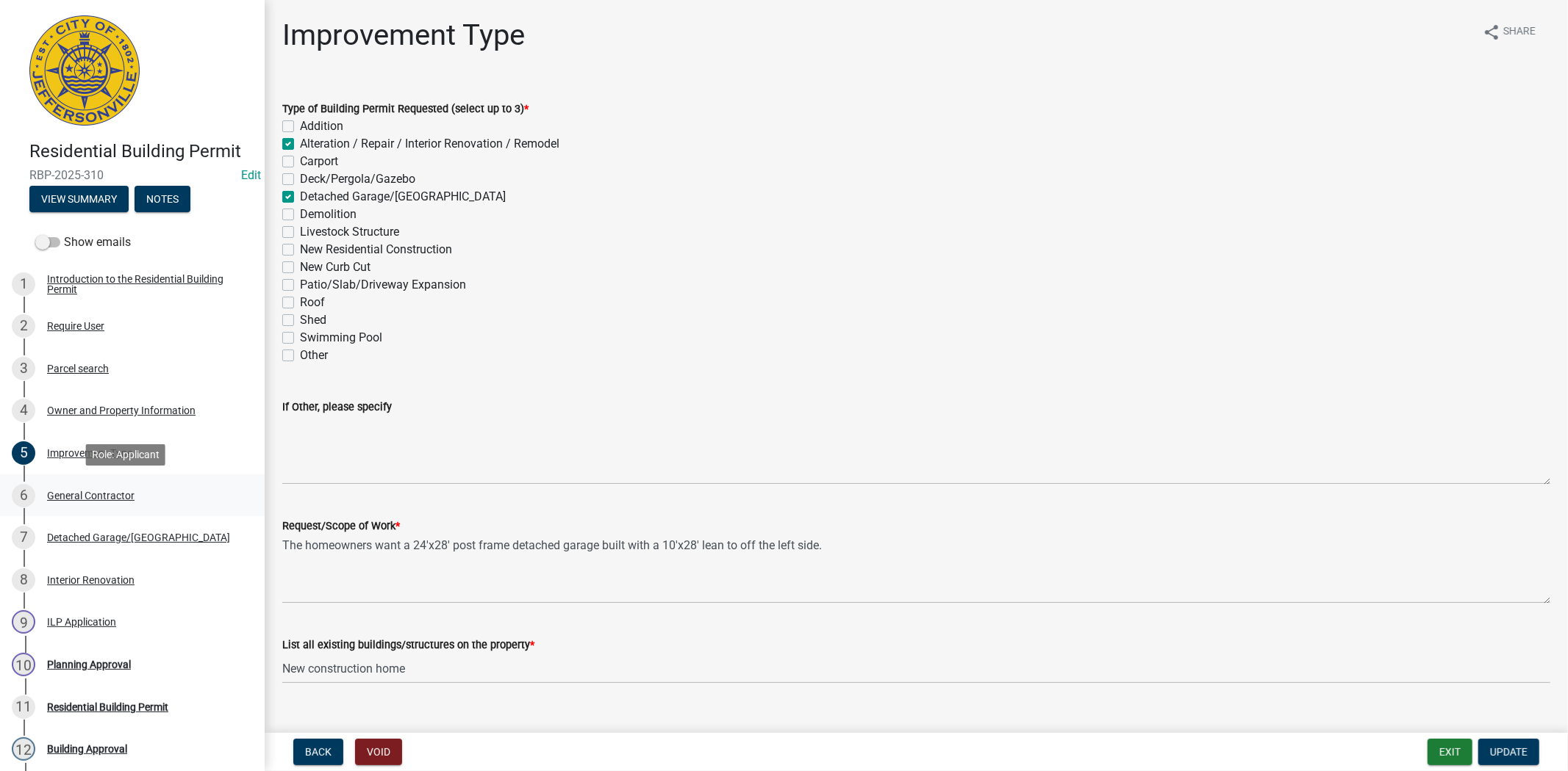
click at [86, 493] on div "General Contractor" at bounding box center [91, 496] width 87 height 10
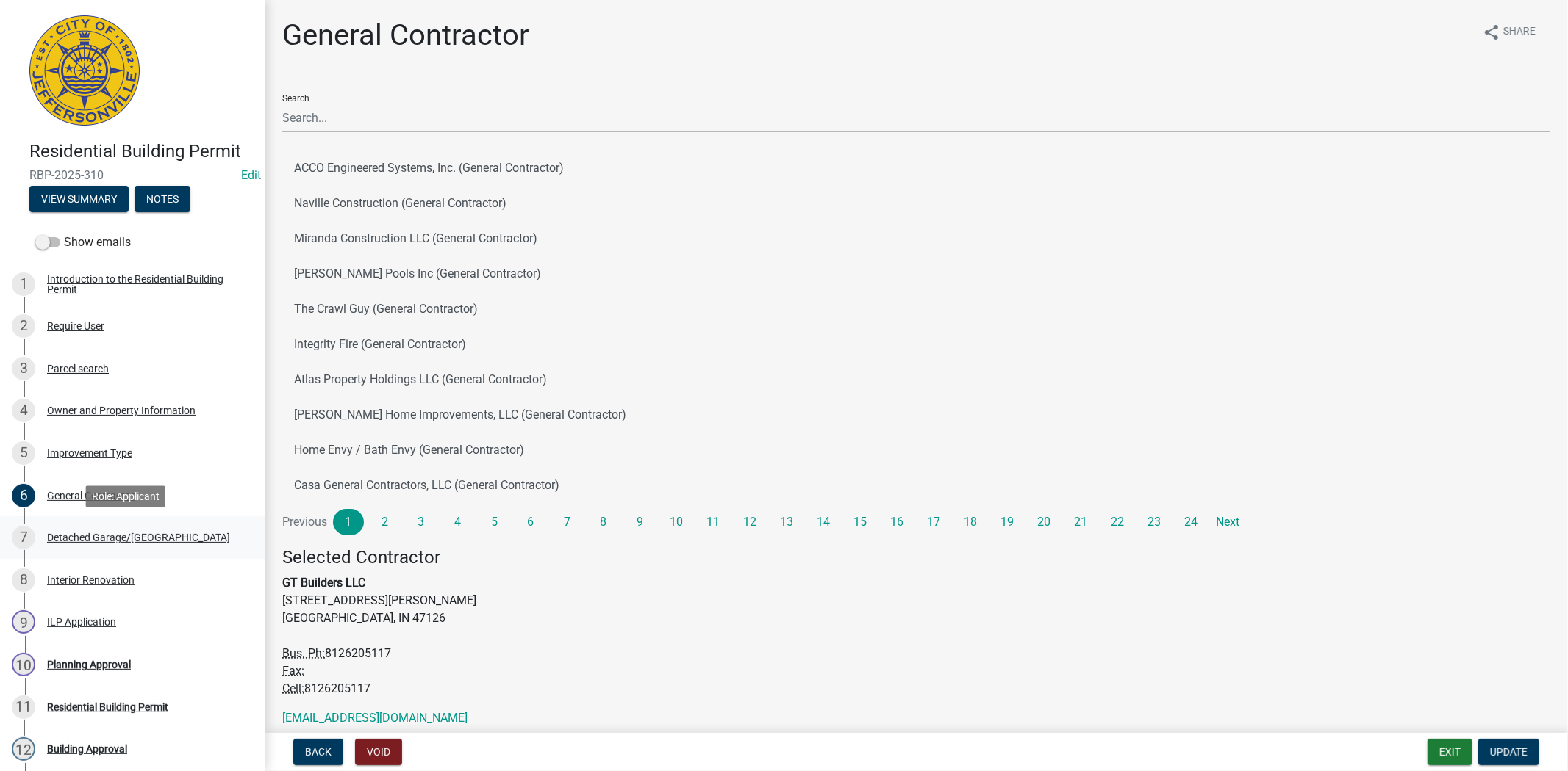
click at [101, 536] on div "Detached Garage/[GEOGRAPHIC_DATA]" at bounding box center [139, 538] width 183 height 10
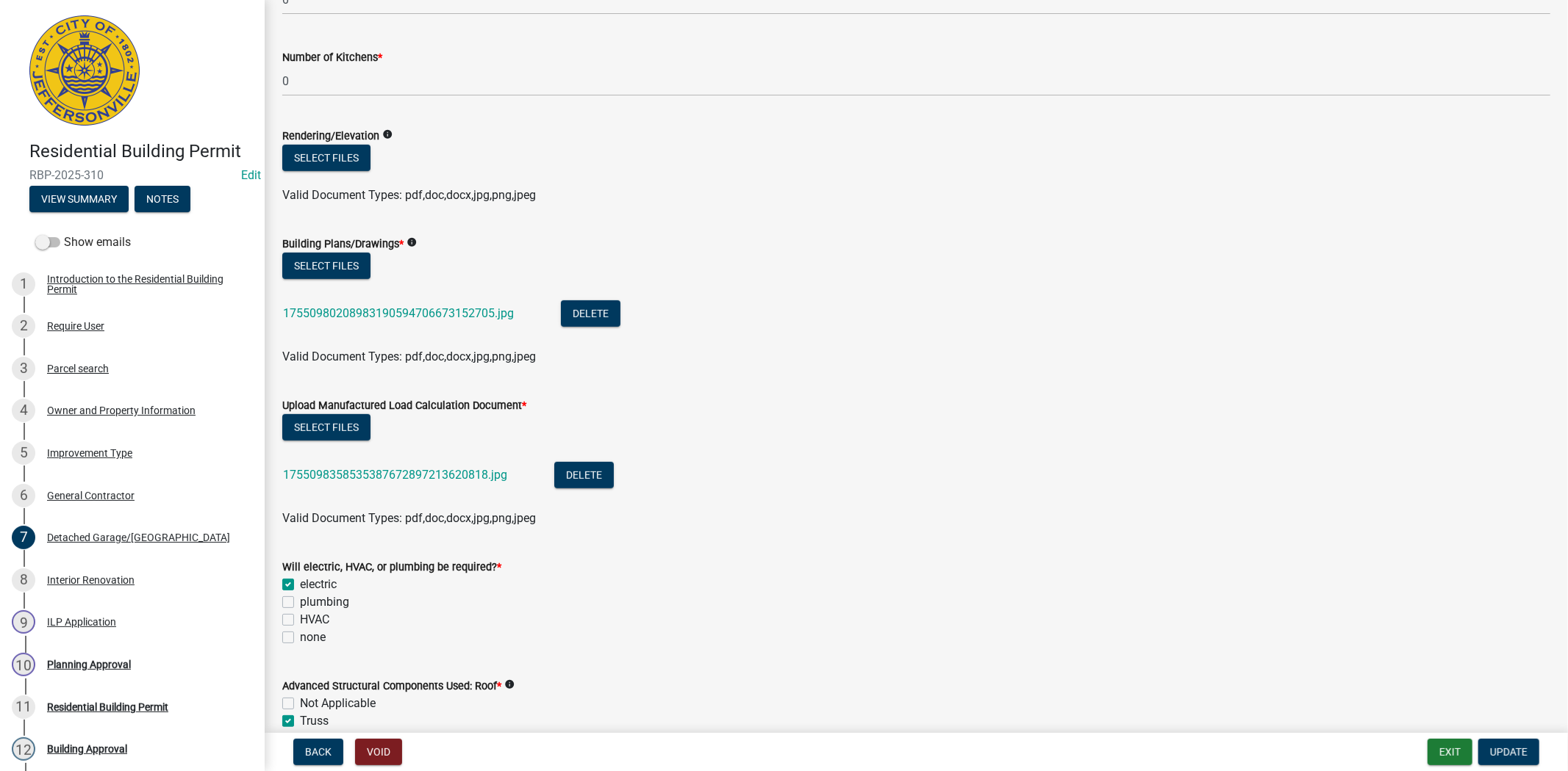
scroll to position [544, 0]
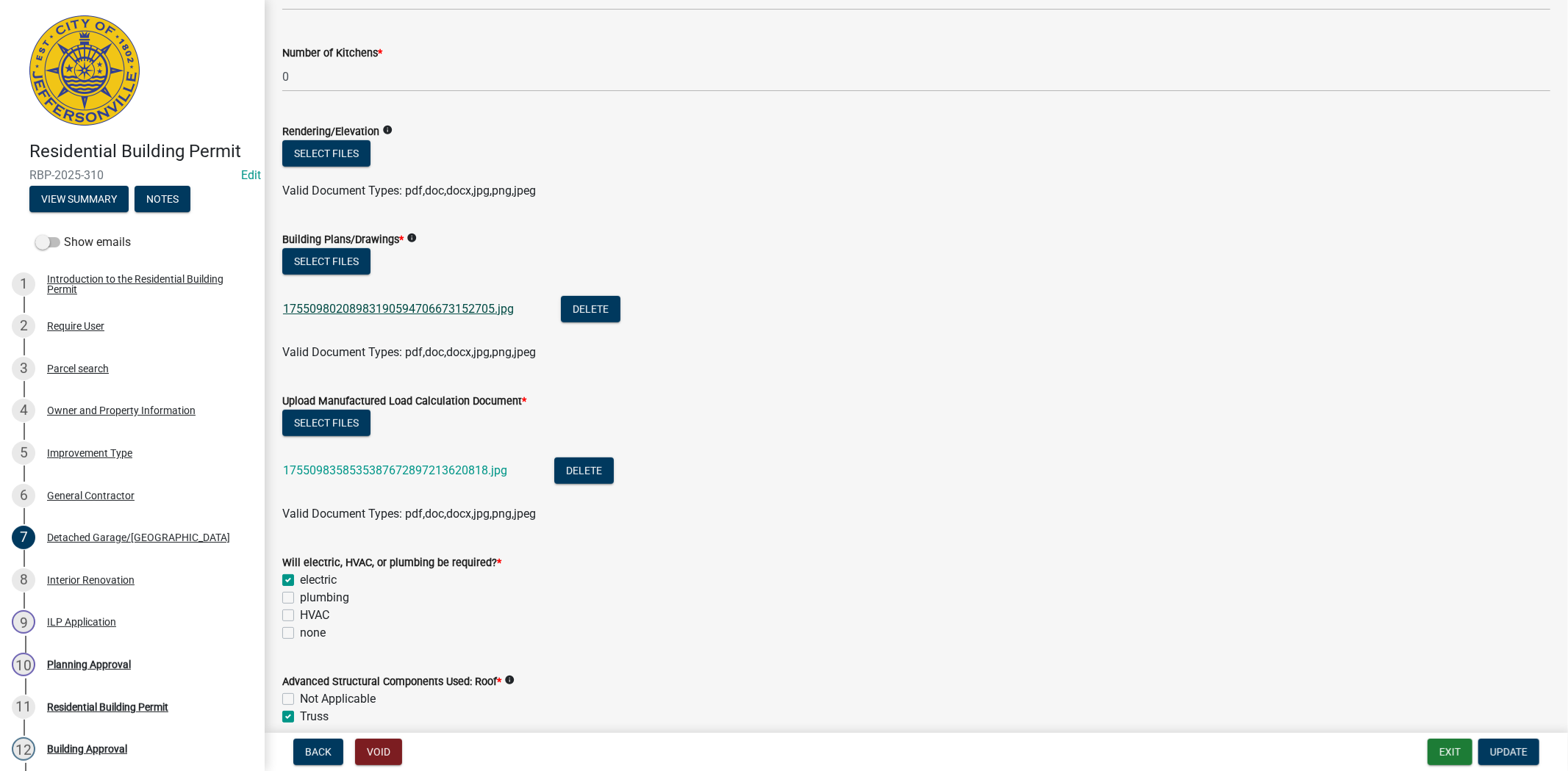
click at [399, 310] on link "17550980208983190594706673152705.jpg" at bounding box center [398, 309] width 231 height 14
click at [92, 584] on div "Interior Renovation" at bounding box center [91, 580] width 87 height 10
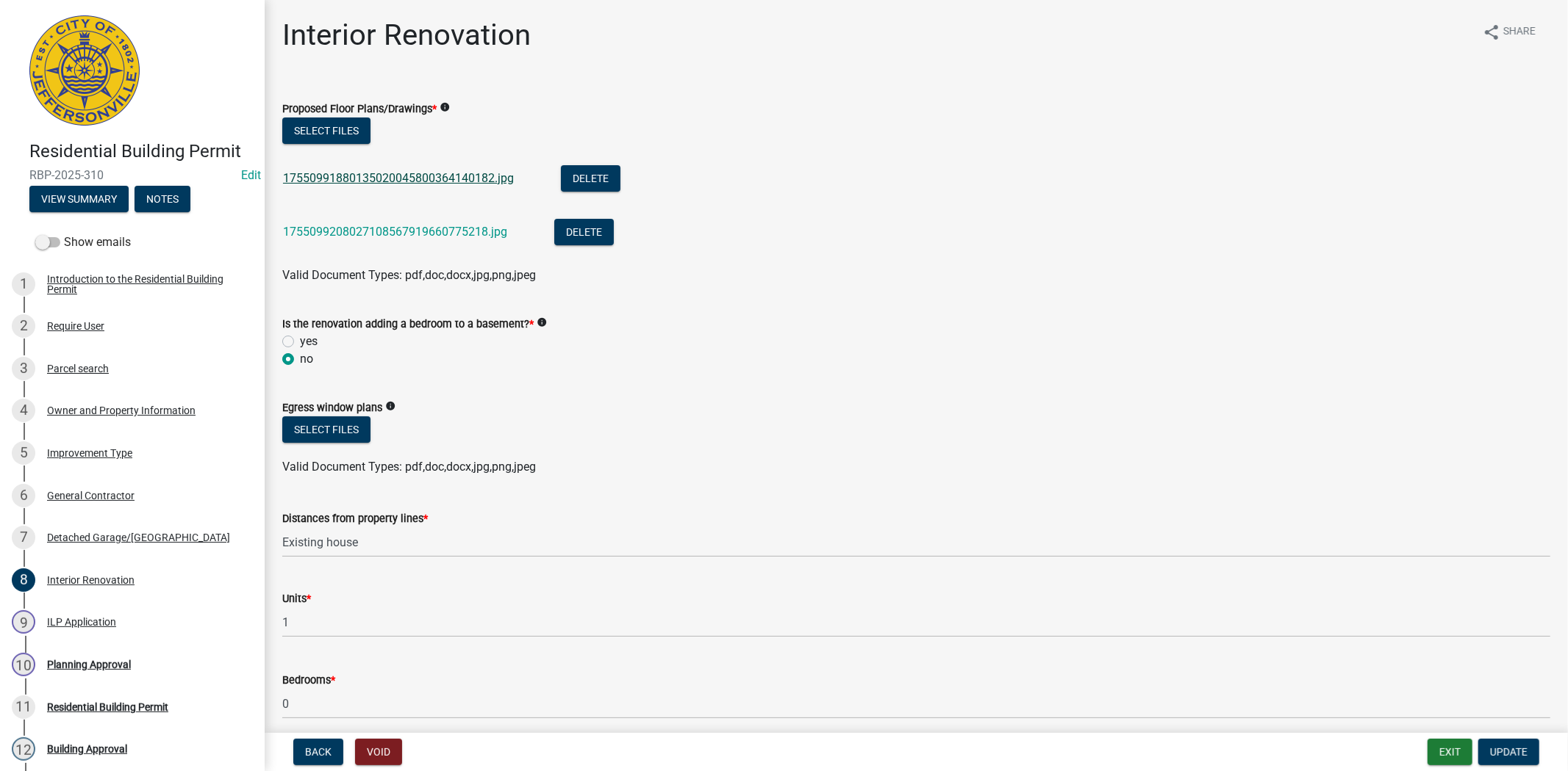
click at [375, 177] on link "17550991880135020045800364140182.jpg" at bounding box center [398, 178] width 231 height 14
click at [83, 617] on div "ILP Application" at bounding box center [82, 623] width 69 height 10
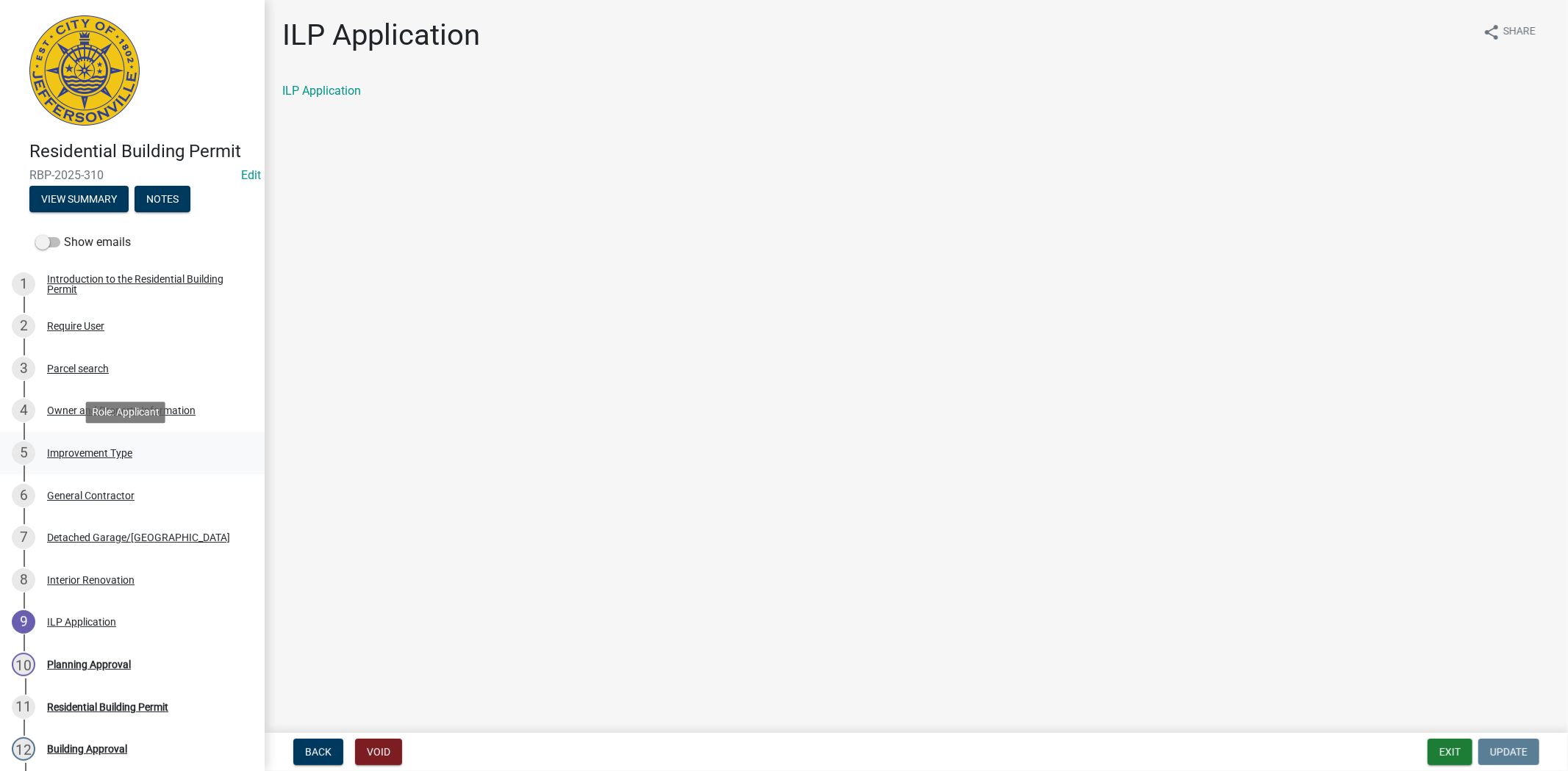
click at [98, 457] on div "Improvement Type" at bounding box center [89, 453] width 85 height 10
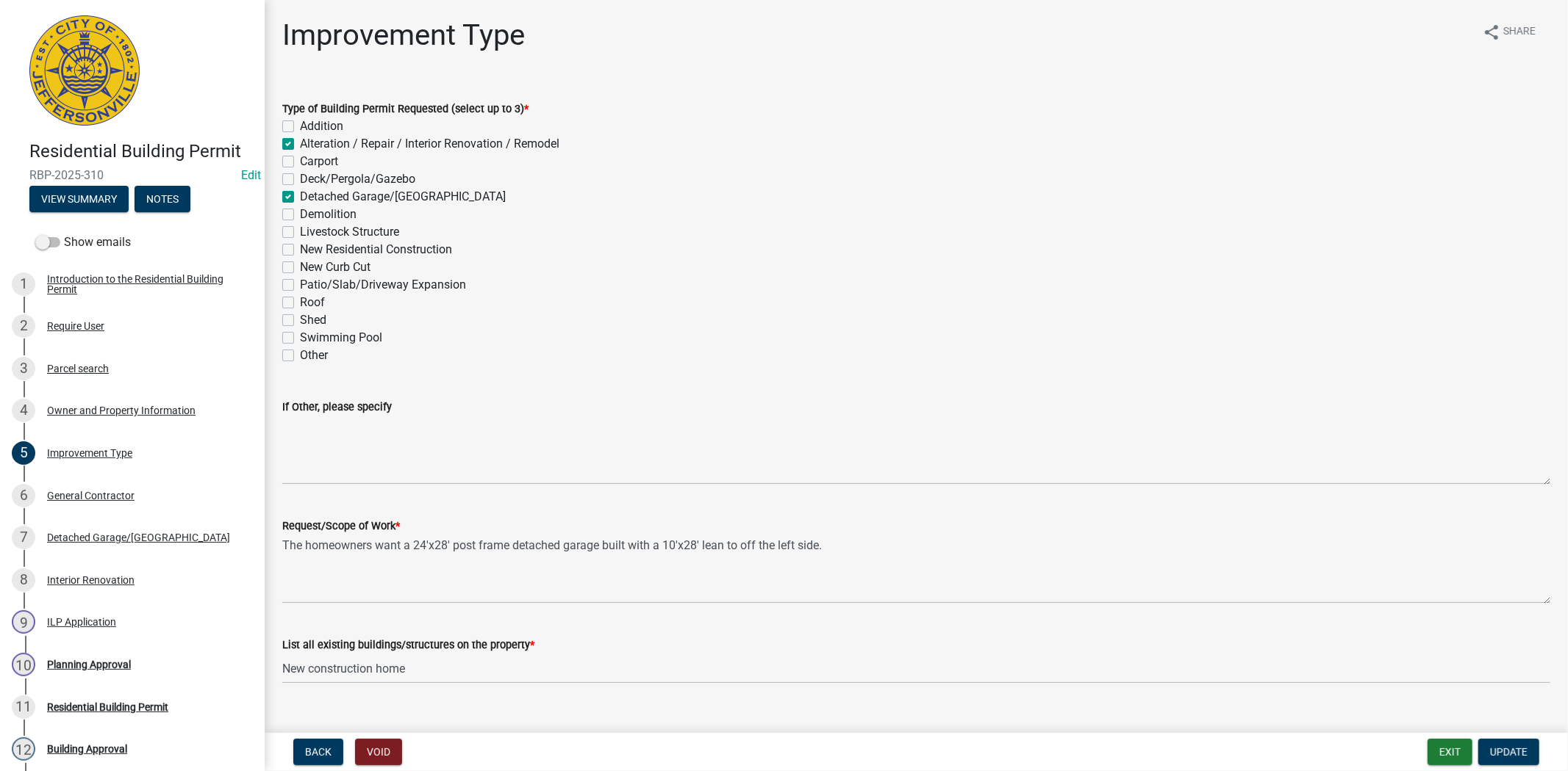
scroll to position [25, 0]
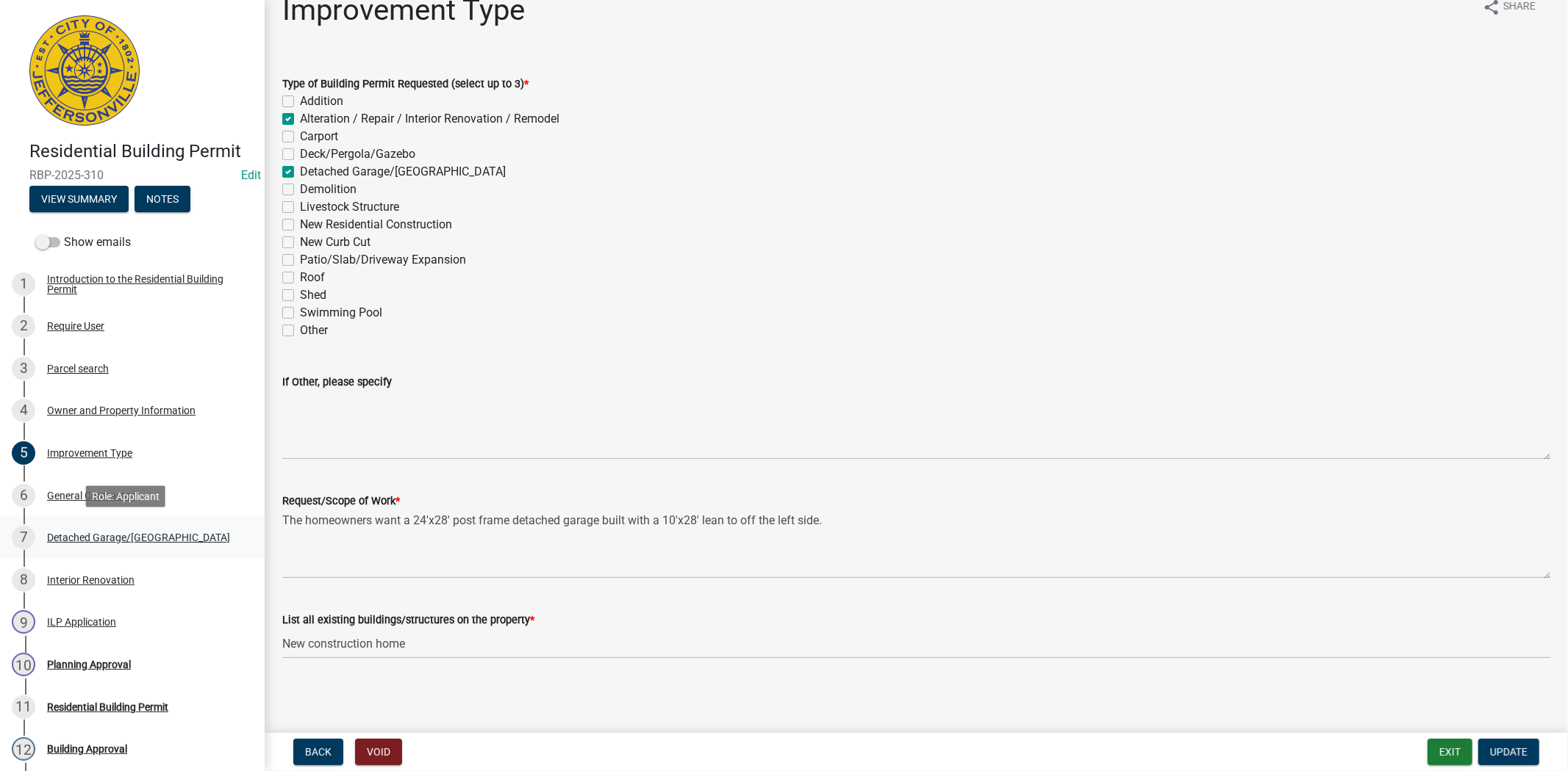
click at [96, 536] on div "Detached Garage/Pole Barn" at bounding box center [139, 538] width 183 height 10
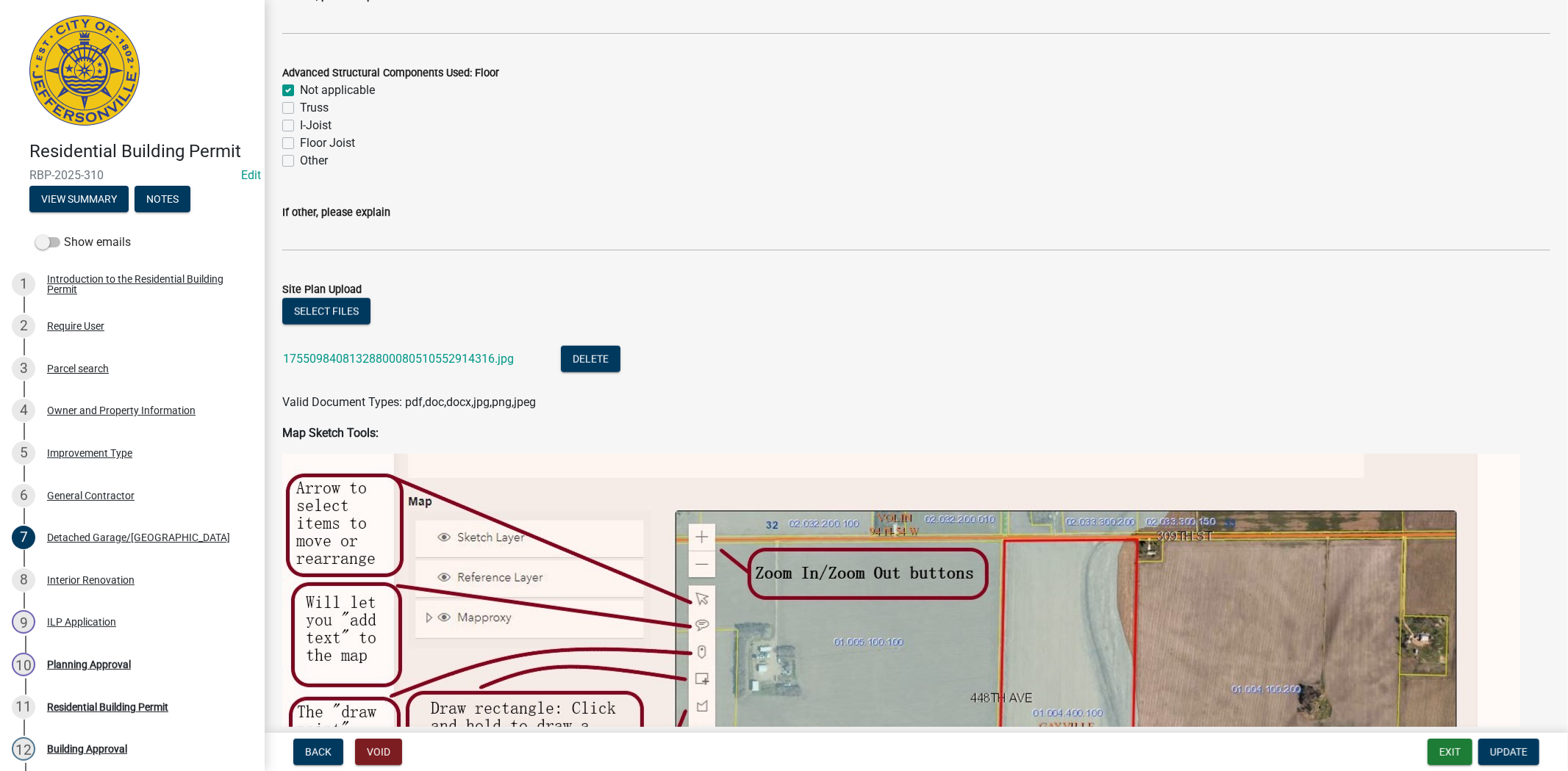
scroll to position [1381, 0]
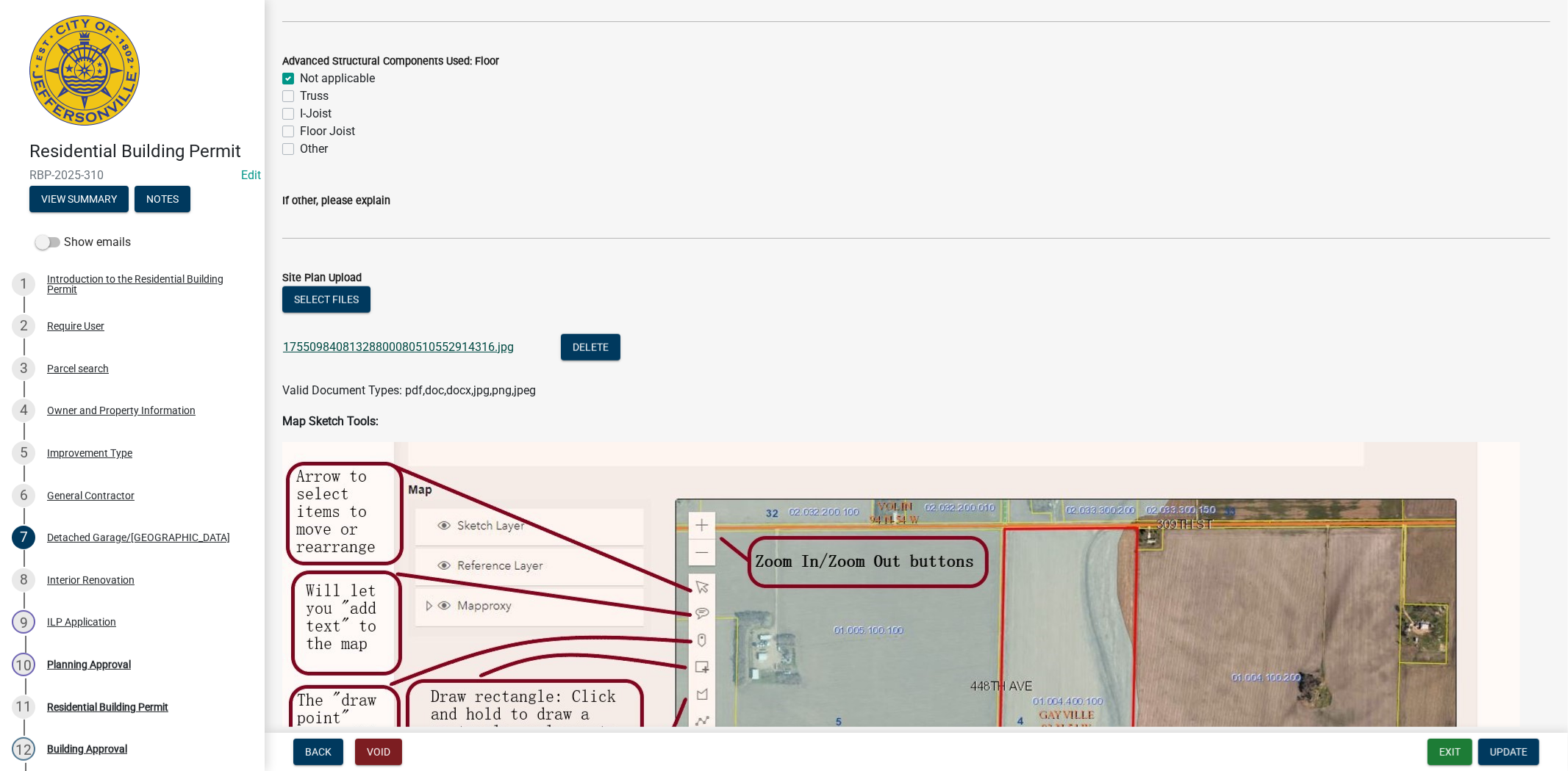
click at [356, 343] on link "17550984081328800080510552914316.jpg" at bounding box center [398, 347] width 231 height 14
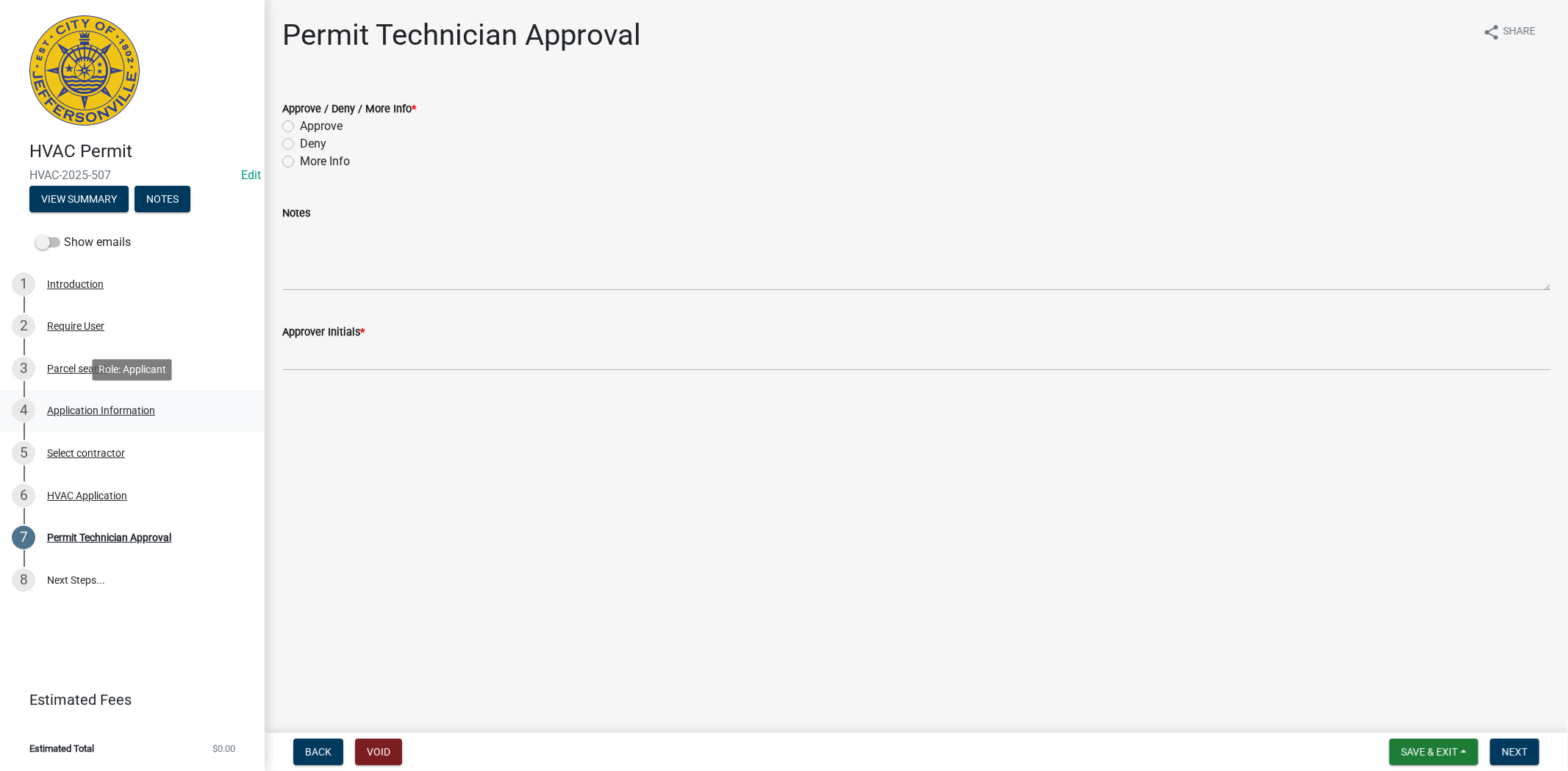
click at [120, 408] on div "Application Information" at bounding box center [101, 411] width 108 height 10
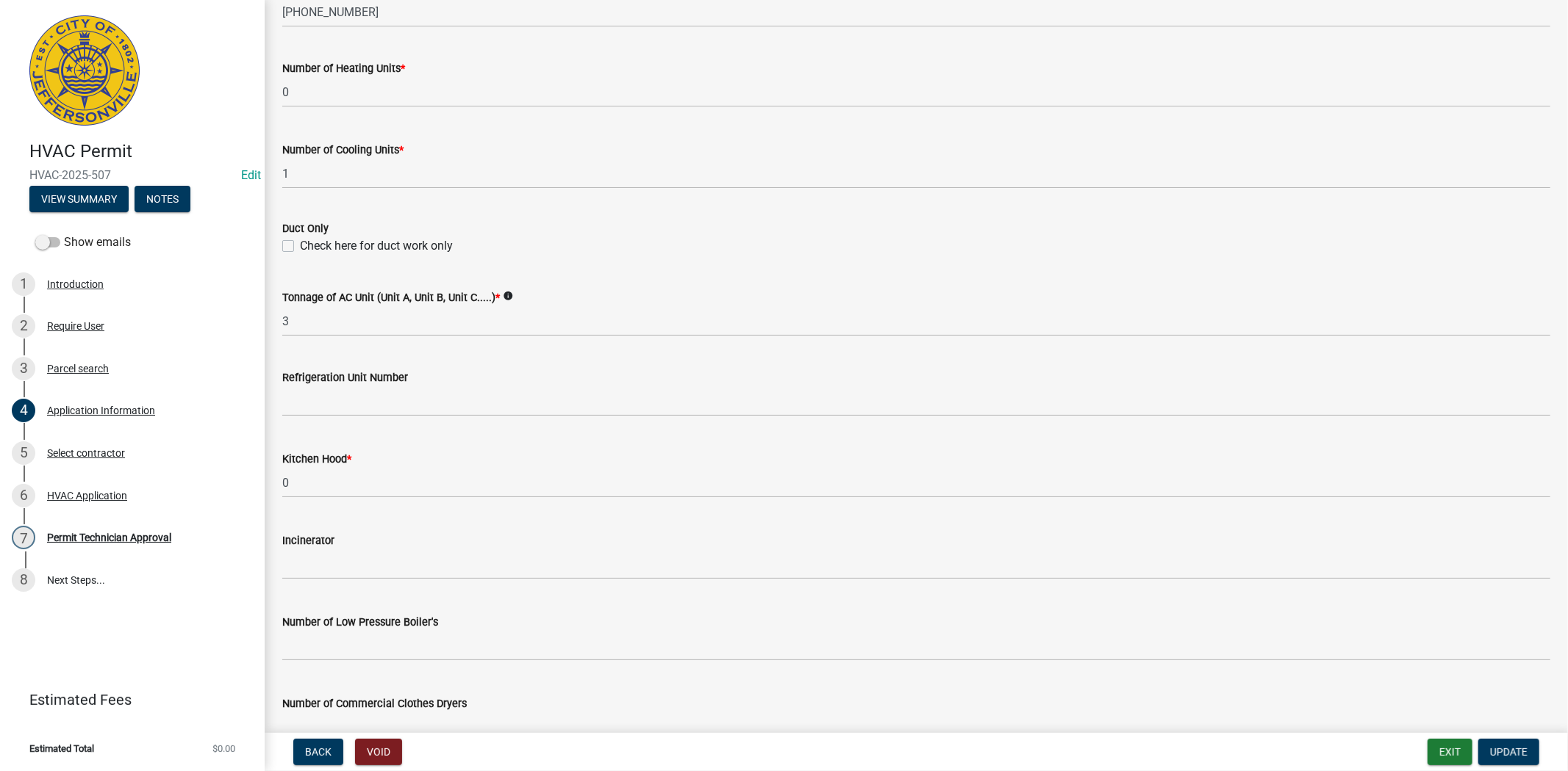
scroll to position [705, 0]
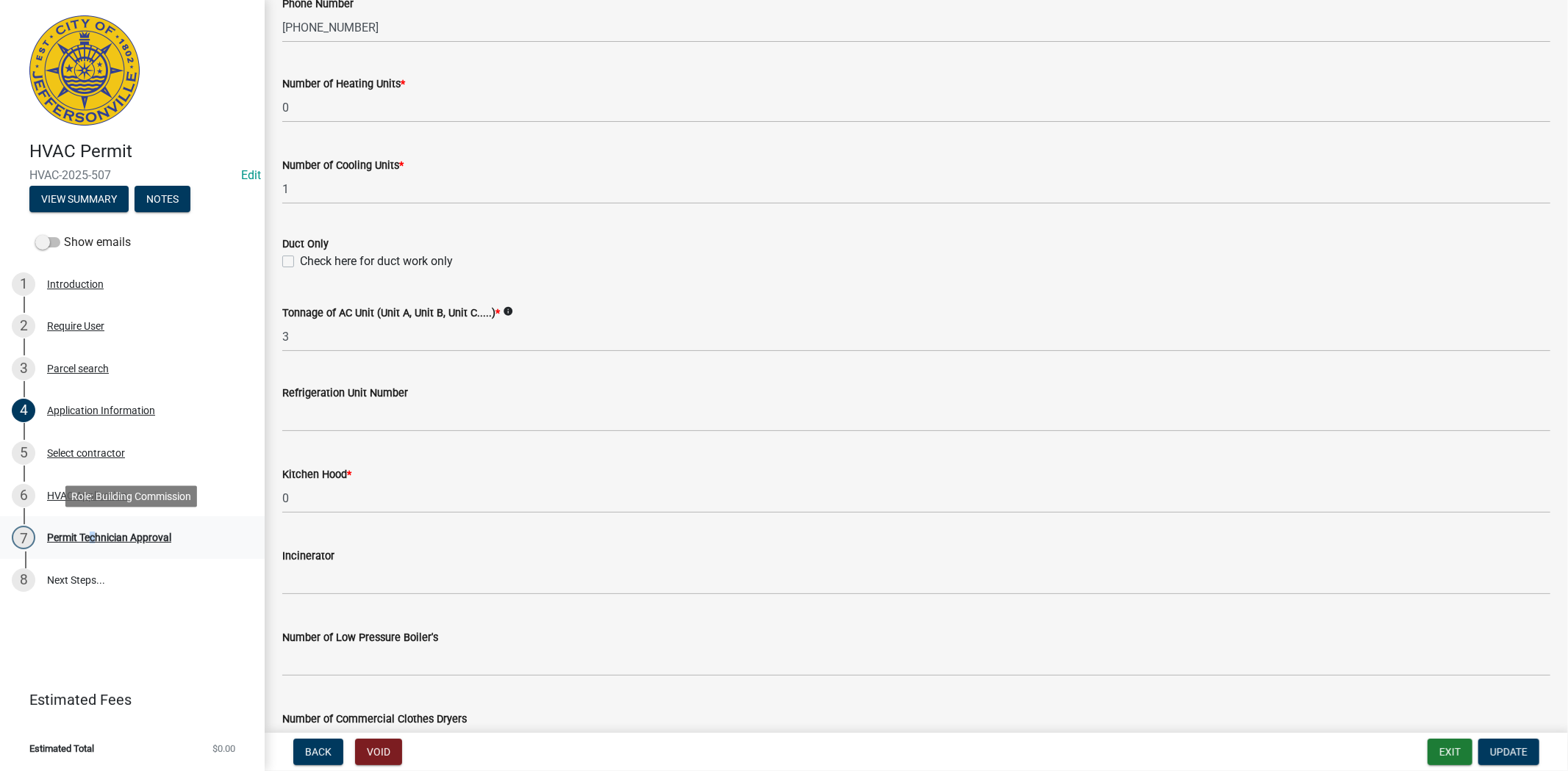
click at [92, 541] on div "7 Permit Technician Approval" at bounding box center [126, 538] width 229 height 24
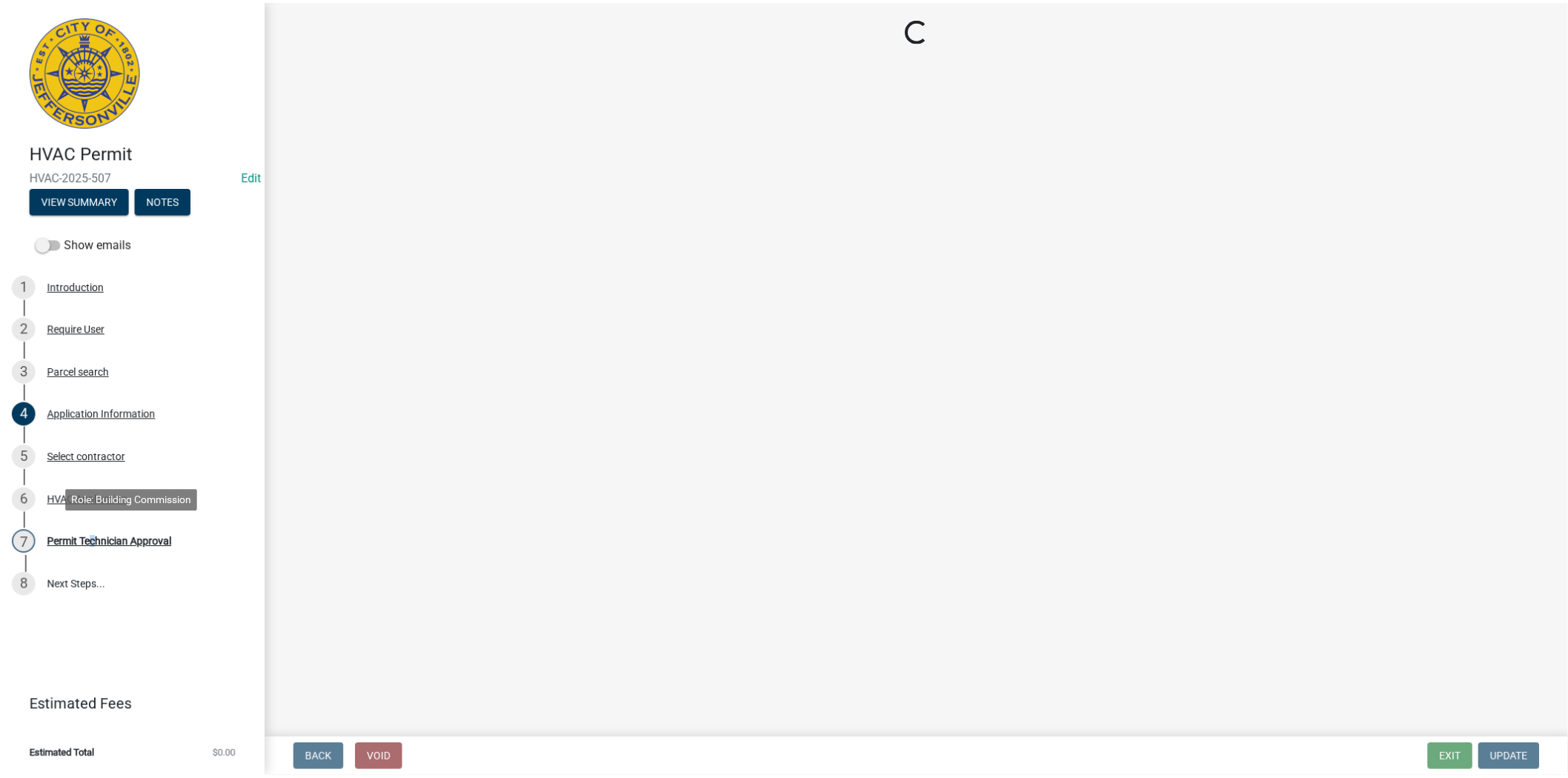
scroll to position [0, 0]
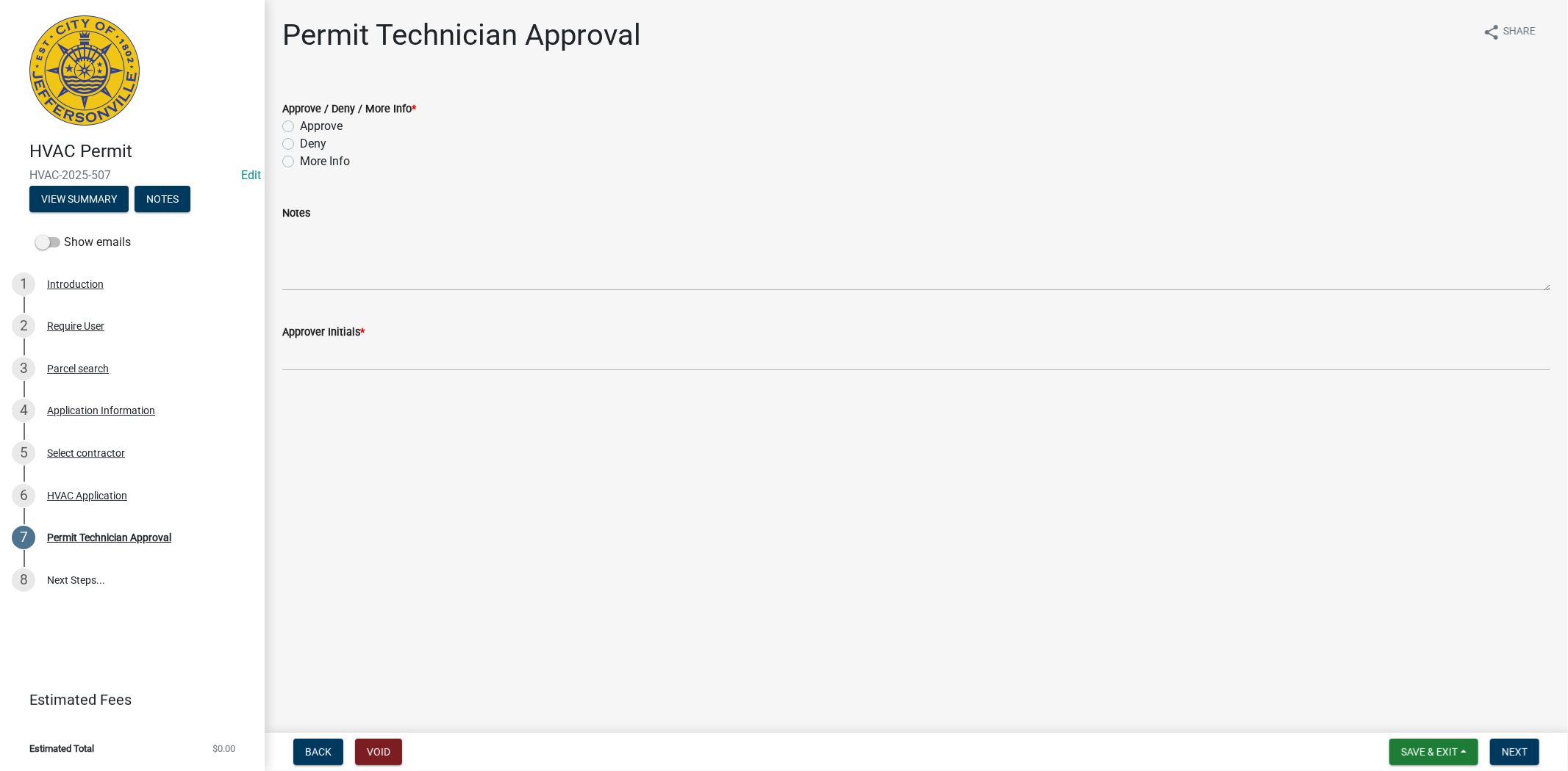
click at [300, 127] on label "Approve" at bounding box center [321, 126] width 43 height 18
click at [300, 127] on input "Approve" at bounding box center [304, 122] width 10 height 10
radio input "true"
click at [294, 371] on wm-data-entity-input "Approver Initials *" at bounding box center [916, 343] width 1268 height 80
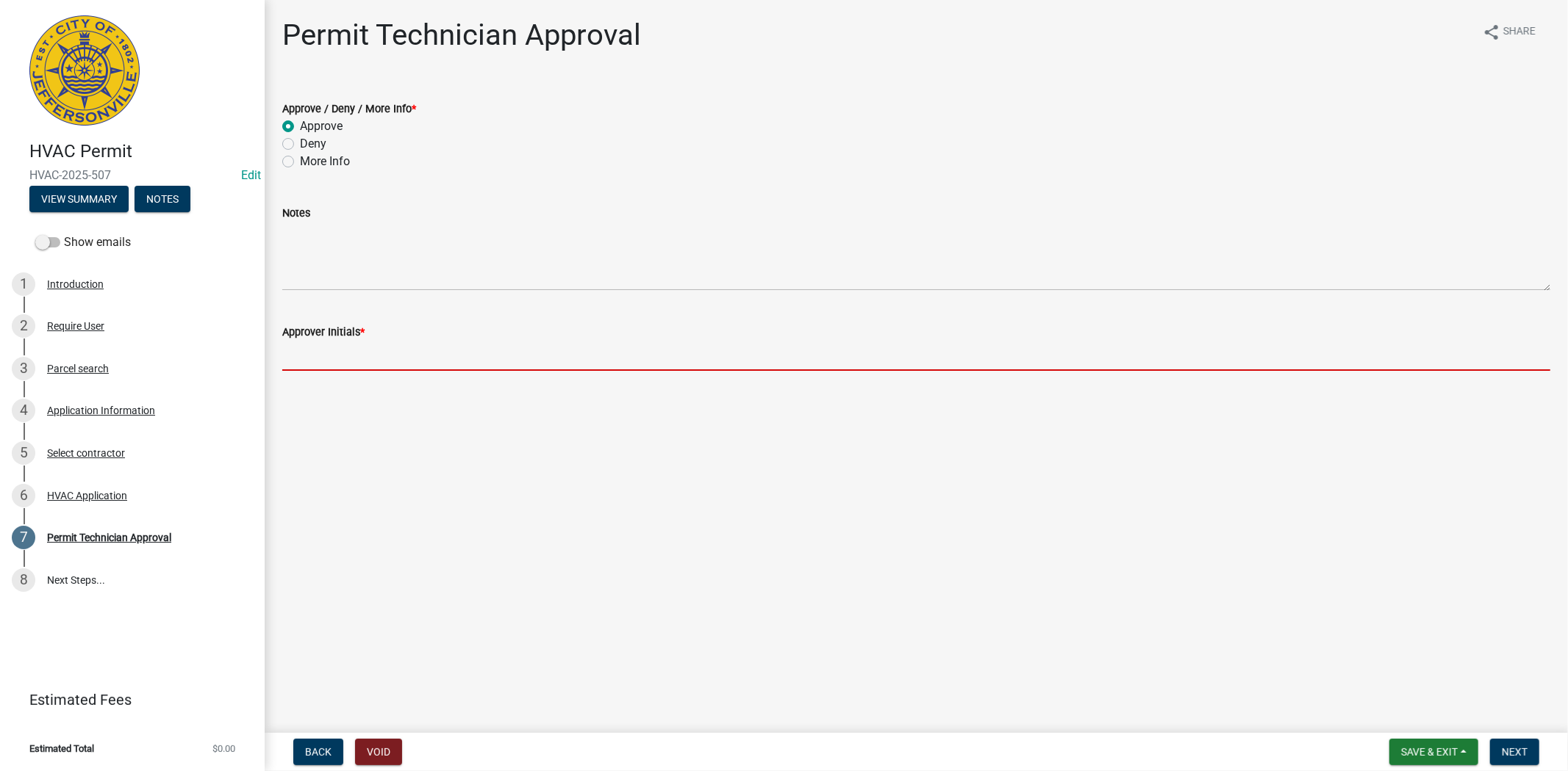
click at [298, 362] on input "Approver Initials *" at bounding box center [916, 356] width 1268 height 30
type input "mkf"
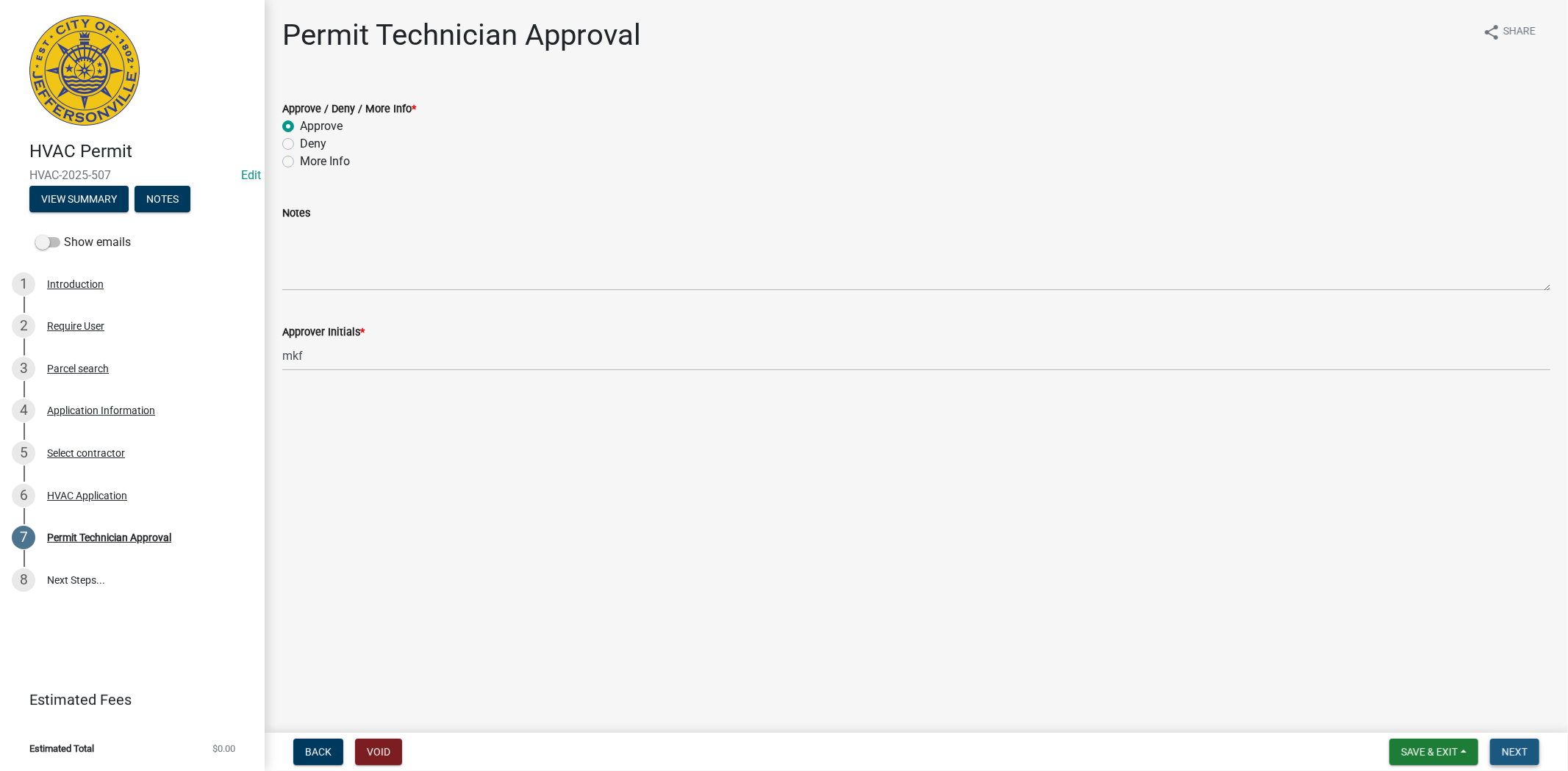
click at [1504, 754] on span "Next" at bounding box center [1514, 753] width 26 height 12
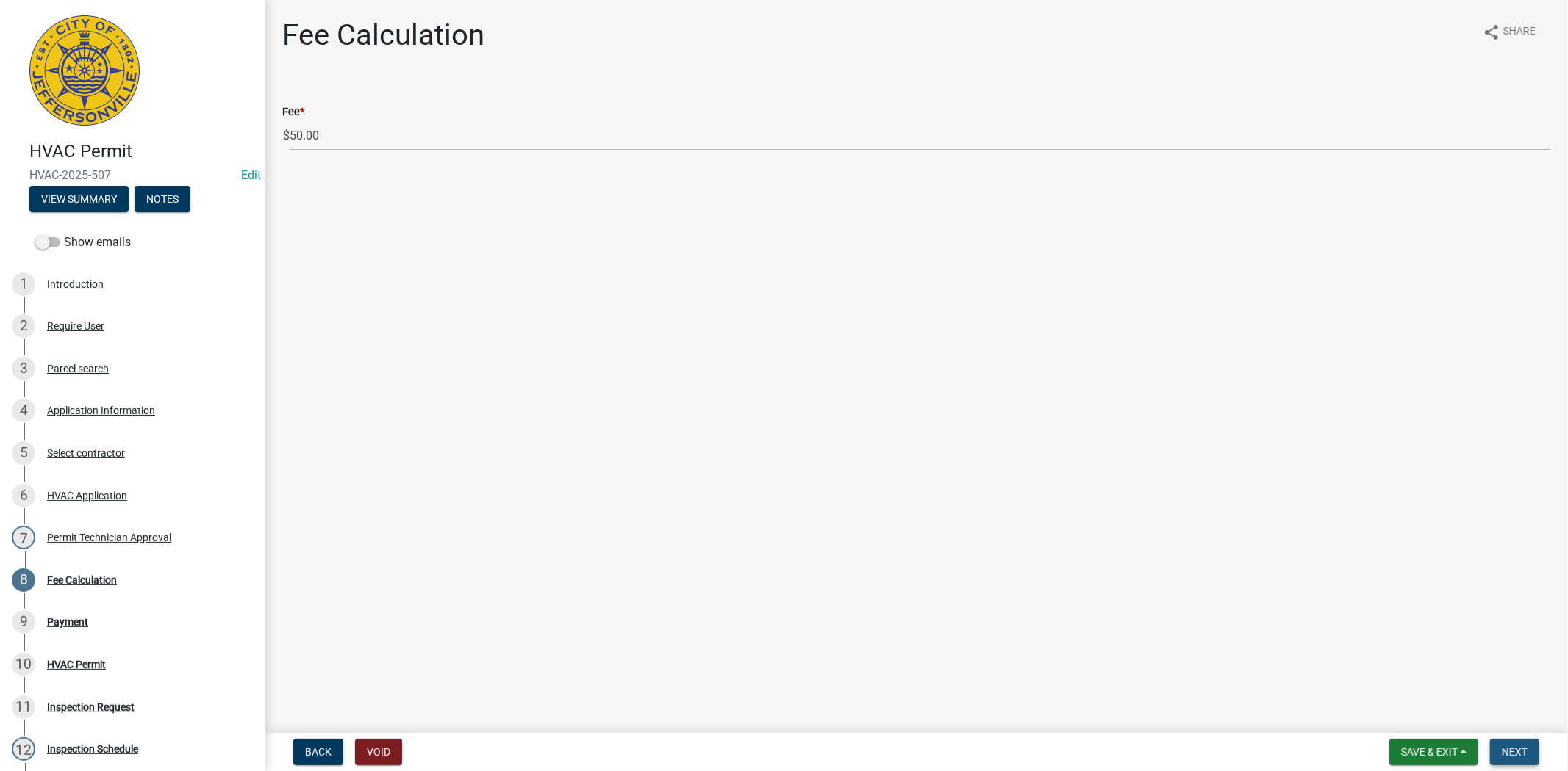
click at [1509, 750] on span "Next" at bounding box center [1514, 753] width 26 height 12
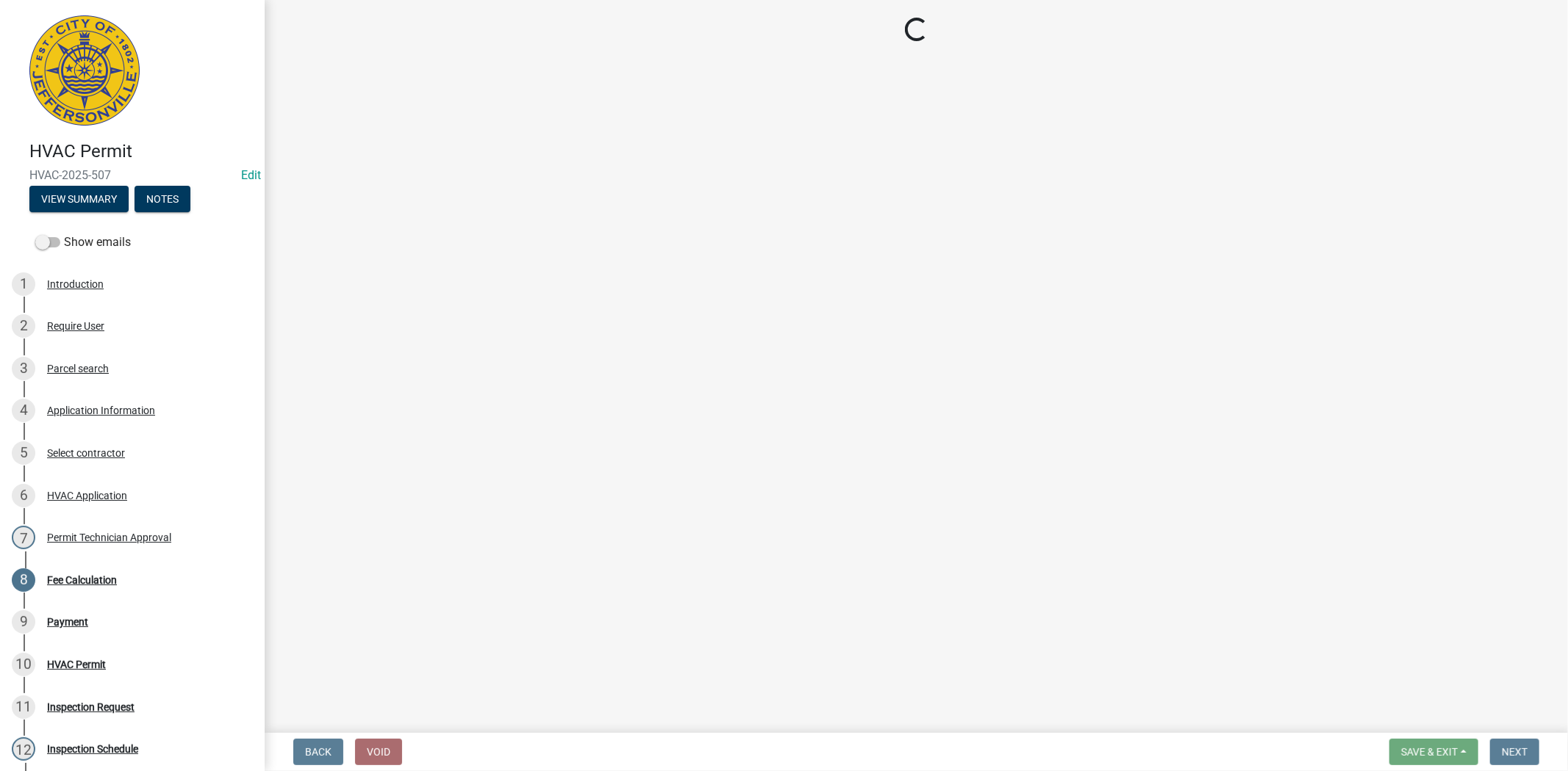
select select "3: 3"
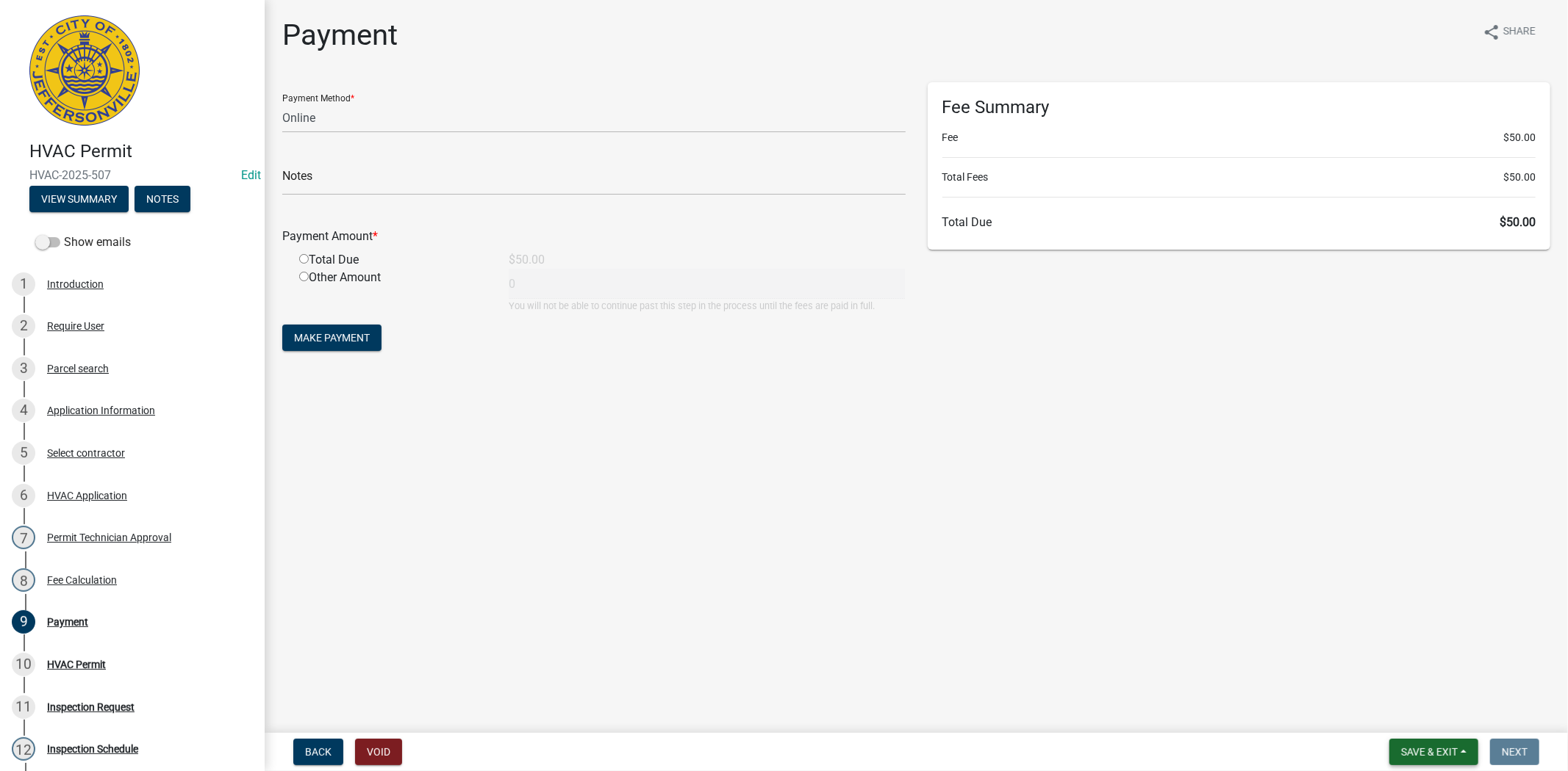
click at [1431, 747] on span "Save & Exit" at bounding box center [1429, 753] width 57 height 12
click at [1388, 710] on button "Save & Exit" at bounding box center [1419, 714] width 117 height 35
